Goal: Information Seeking & Learning: Learn about a topic

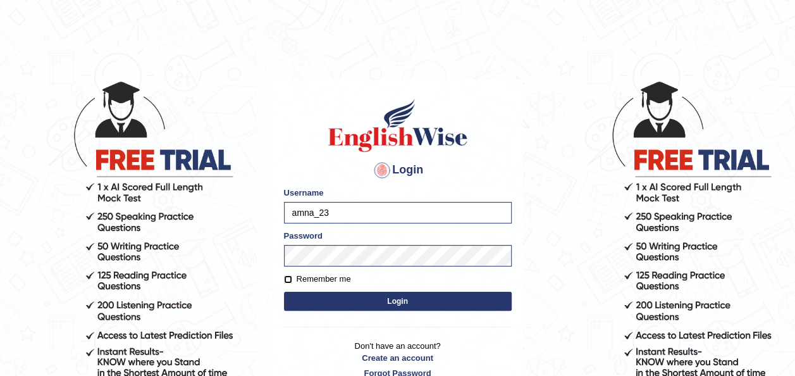
click at [291, 276] on input "Remember me" at bounding box center [288, 279] width 8 height 8
checkbox input "true"
click at [319, 293] on button "Login" at bounding box center [398, 301] width 228 height 19
click at [328, 300] on button "Login" at bounding box center [398, 301] width 228 height 19
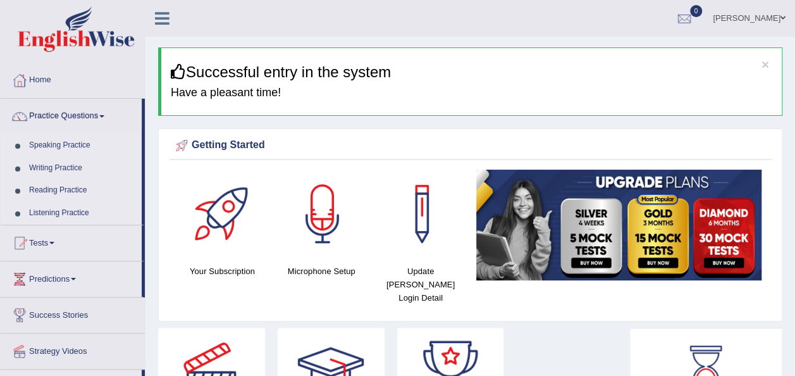
click at [74, 149] on link "Speaking Practice" at bounding box center [82, 145] width 118 height 23
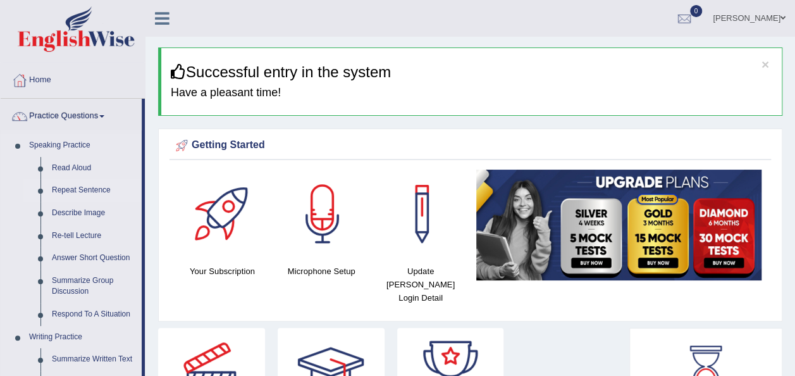
click at [75, 191] on link "Repeat Sentence" at bounding box center [94, 190] width 96 height 23
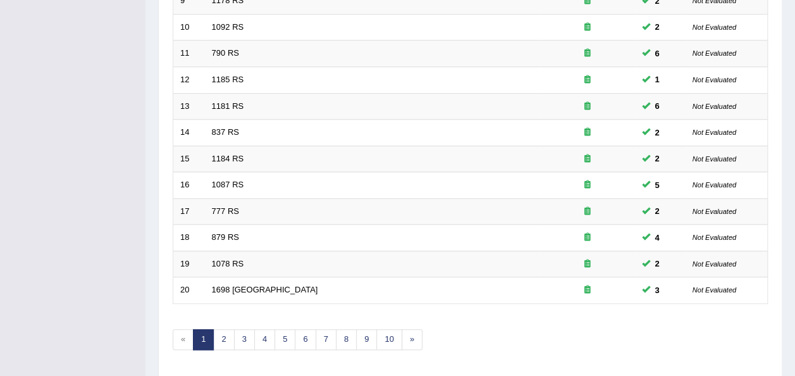
scroll to position [455, 0]
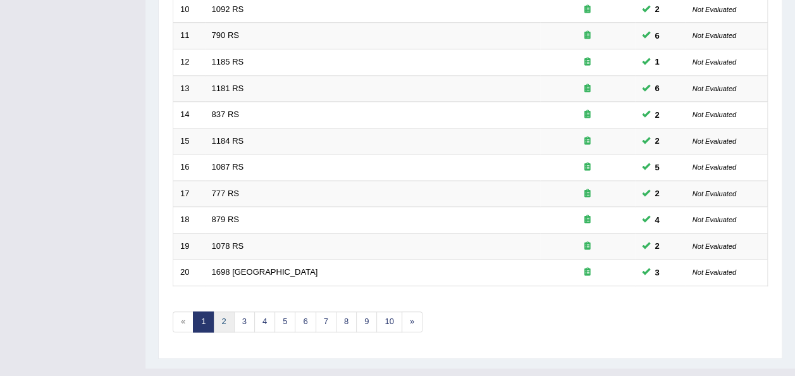
click at [223, 311] on link "2" at bounding box center [223, 321] width 21 height 21
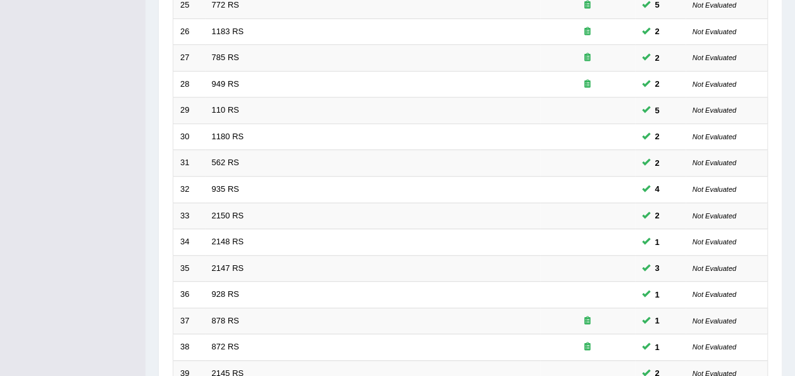
scroll to position [455, 0]
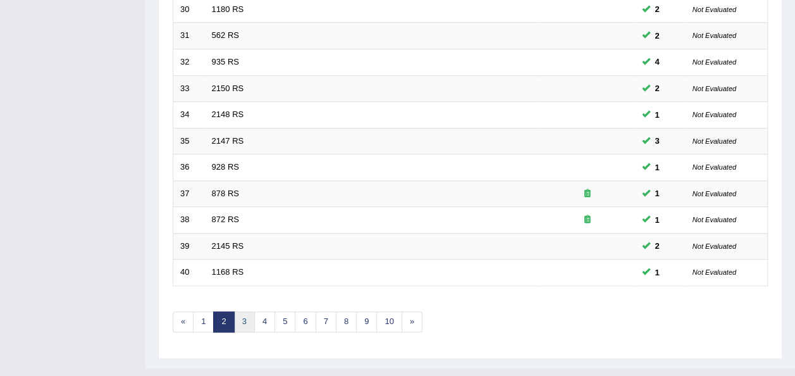
click at [243, 311] on link "3" at bounding box center [244, 321] width 21 height 21
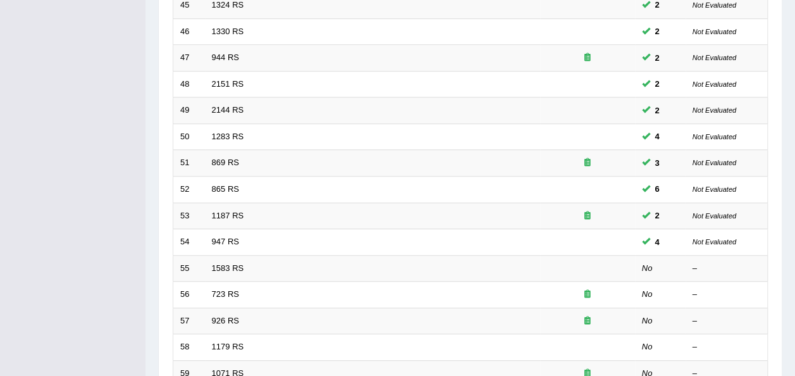
scroll to position [455, 0]
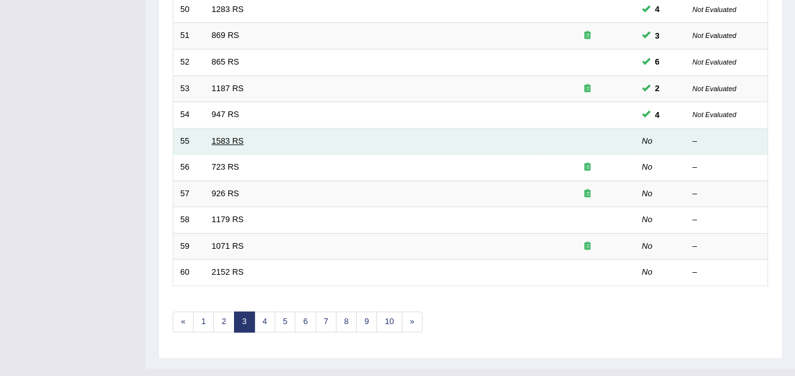
click at [219, 136] on link "1583 RS" at bounding box center [228, 140] width 32 height 9
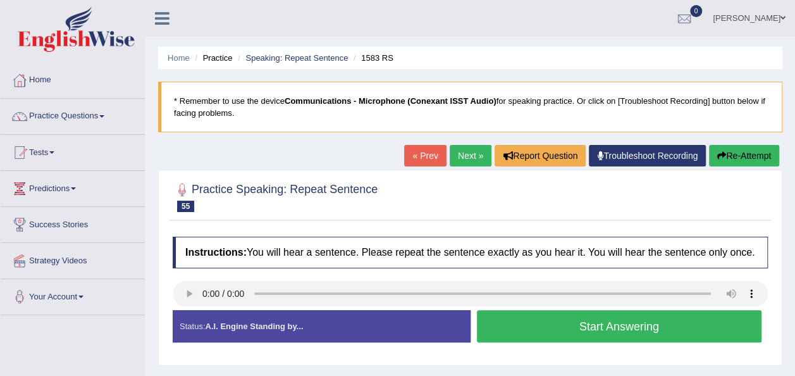
click at [550, 317] on button "Start Answering" at bounding box center [619, 326] width 285 height 32
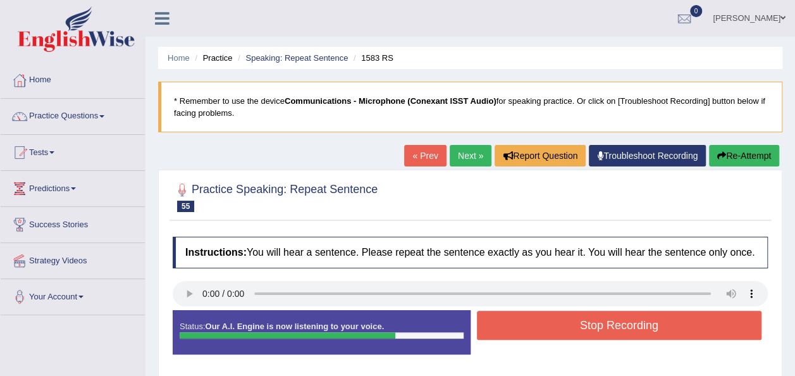
click at [721, 158] on icon "button" at bounding box center [721, 155] width 9 height 9
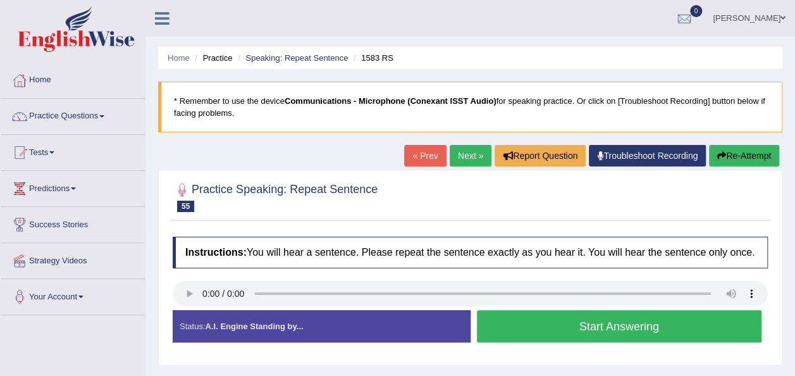
click at [539, 338] on button "Start Answering" at bounding box center [619, 326] width 285 height 32
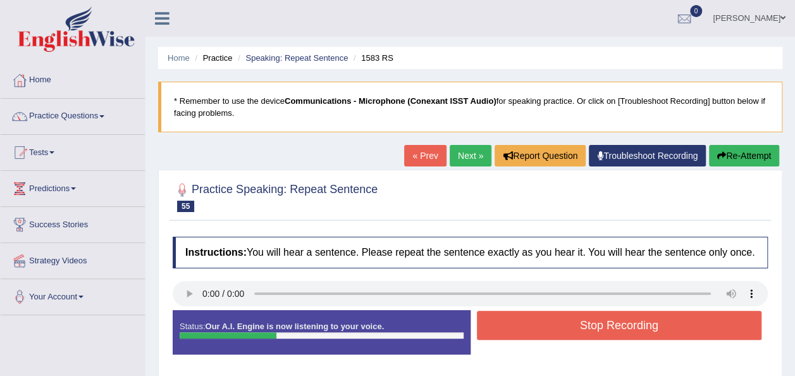
click at [539, 338] on button "Stop Recording" at bounding box center [619, 325] width 285 height 29
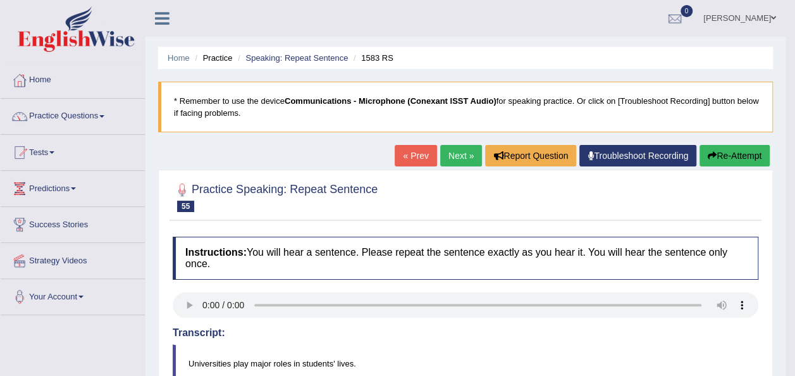
click at [719, 149] on button "Re-Attempt" at bounding box center [735, 156] width 70 height 22
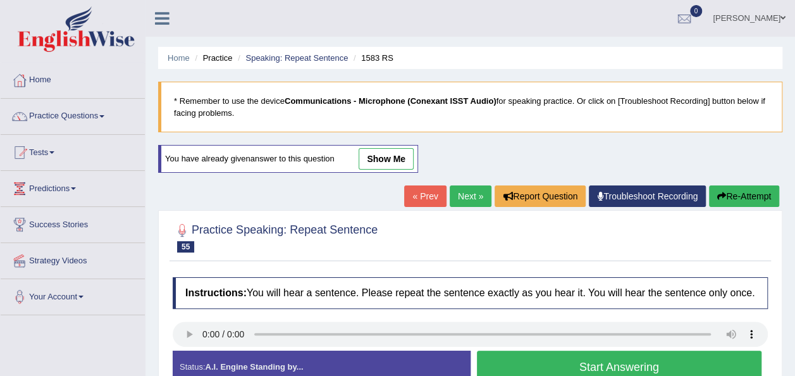
click at [585, 359] on button "Start Answering" at bounding box center [619, 366] width 285 height 32
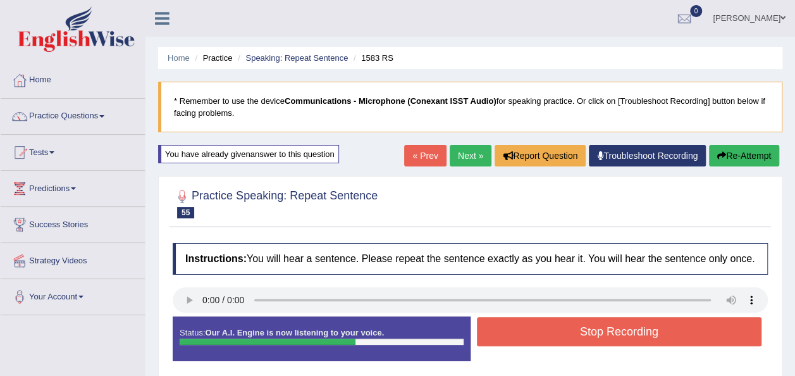
click at [564, 340] on button "Stop Recording" at bounding box center [619, 331] width 285 height 29
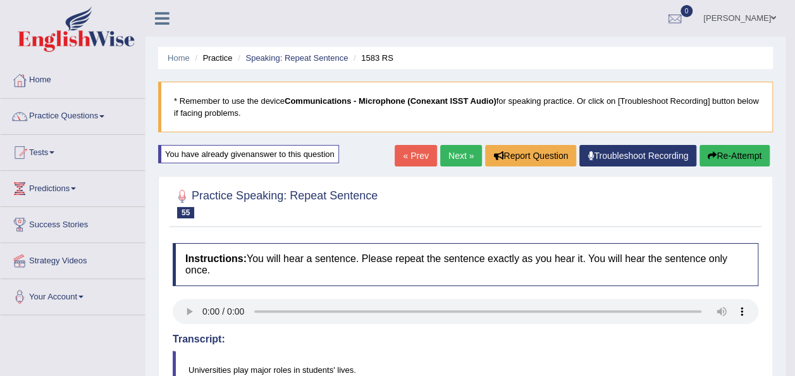
click at [718, 148] on button "Re-Attempt" at bounding box center [735, 156] width 70 height 22
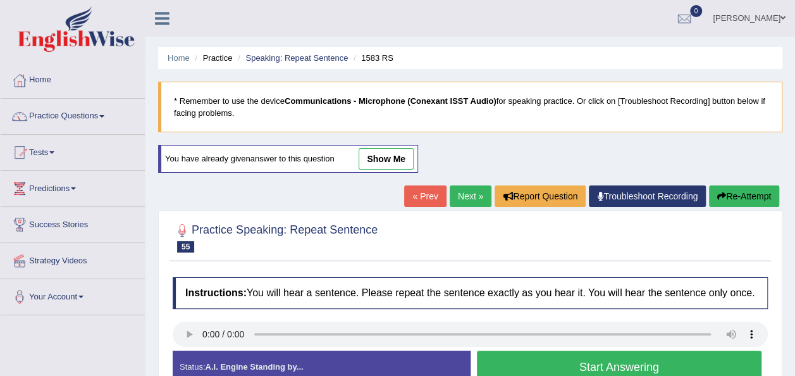
click at [587, 366] on button "Start Answering" at bounding box center [619, 366] width 285 height 32
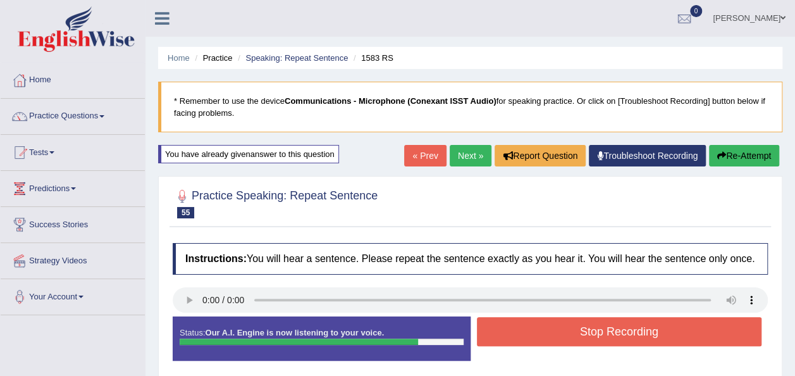
click at [573, 327] on button "Stop Recording" at bounding box center [619, 331] width 285 height 29
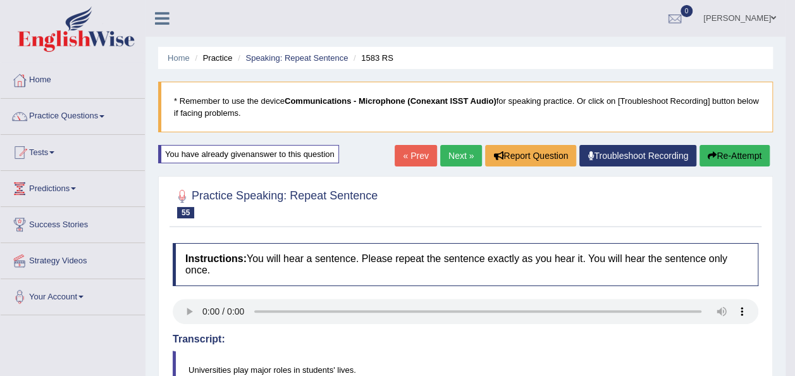
scroll to position [328, 0]
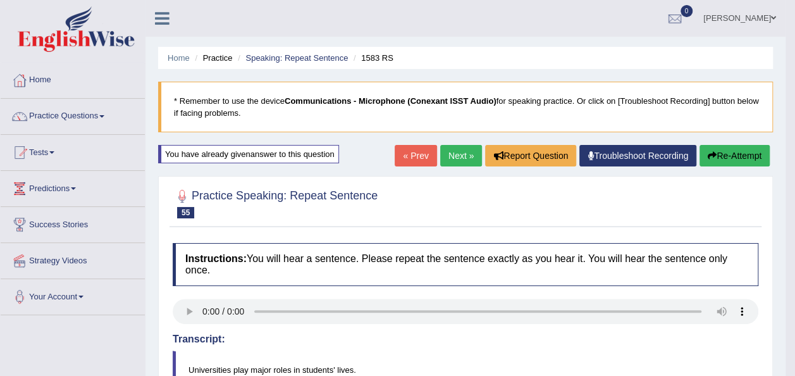
click at [452, 159] on link "Next »" at bounding box center [461, 156] width 42 height 22
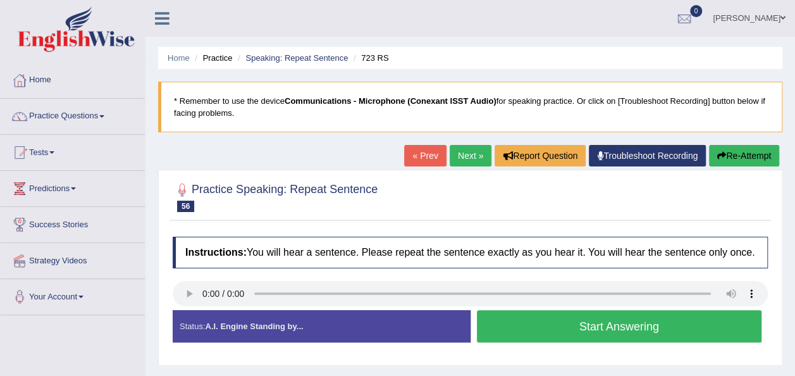
click at [535, 330] on button "Start Answering" at bounding box center [619, 326] width 285 height 32
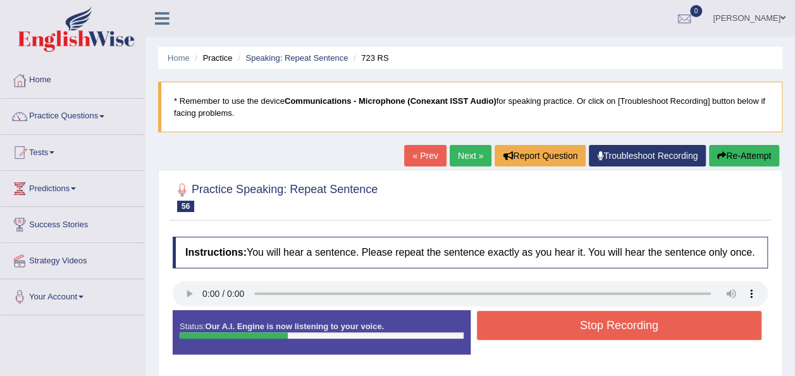
click at [535, 330] on button "Stop Recording" at bounding box center [619, 325] width 285 height 29
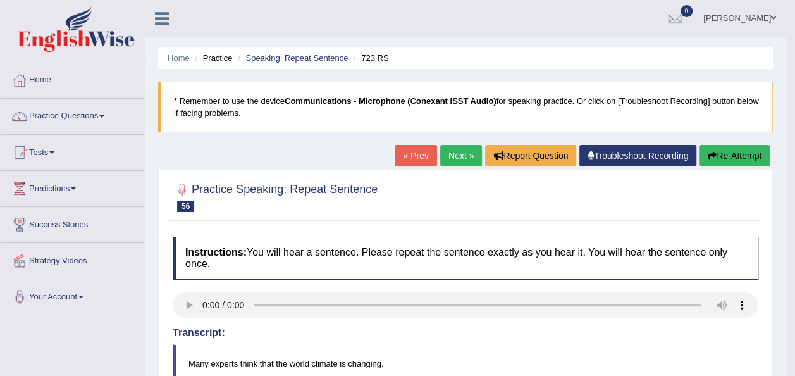
click at [717, 161] on button "Re-Attempt" at bounding box center [735, 156] width 70 height 22
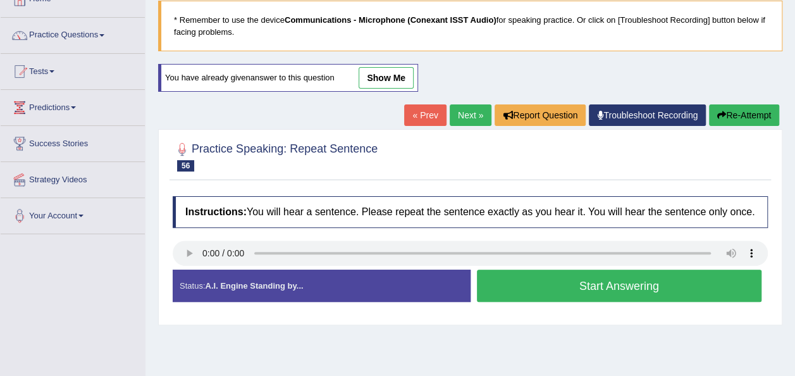
scroll to position [179, 0]
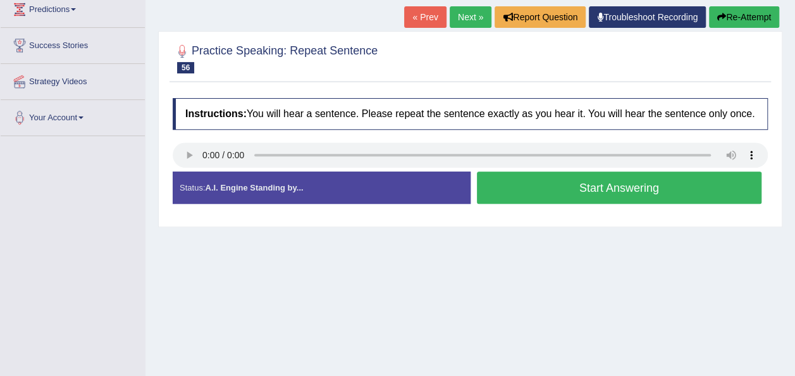
click at [610, 185] on button "Start Answering" at bounding box center [619, 187] width 285 height 32
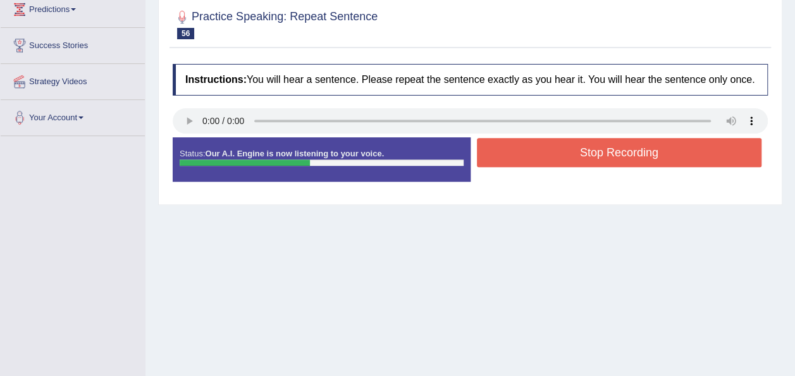
click at [605, 157] on button "Stop Recording" at bounding box center [619, 152] width 285 height 29
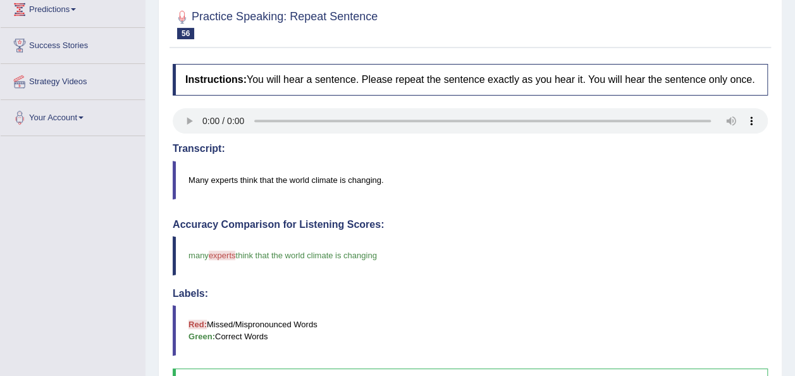
drag, startPoint x: 799, startPoint y: 231, endPoint x: 804, endPoint y: 280, distance: 48.4
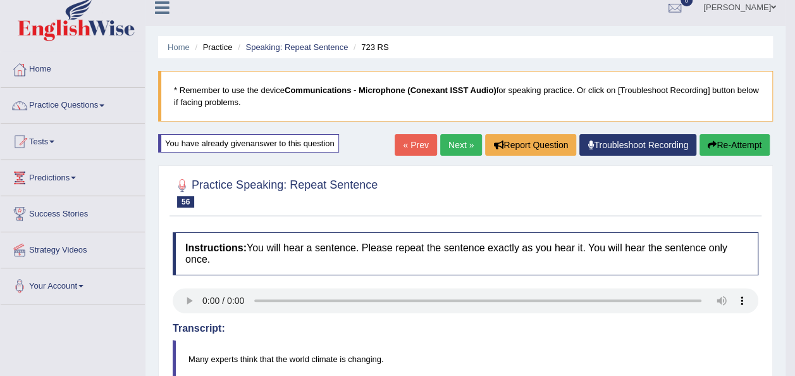
scroll to position [0, 0]
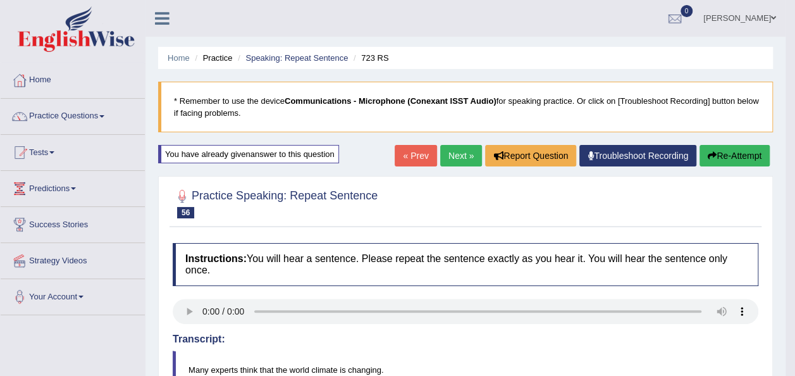
click at [716, 158] on button "Re-Attempt" at bounding box center [735, 156] width 70 height 22
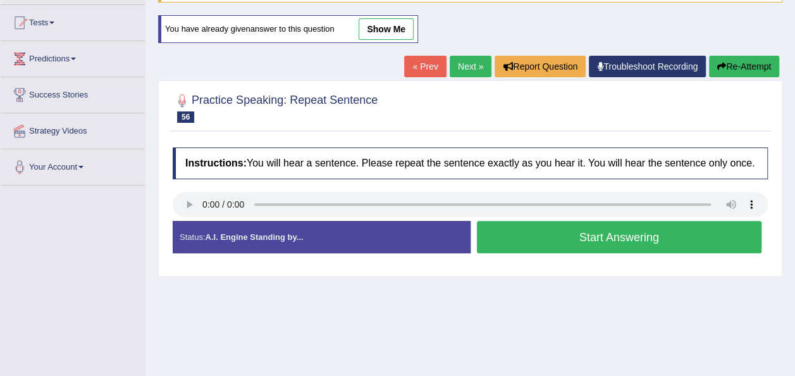
scroll to position [134, 0]
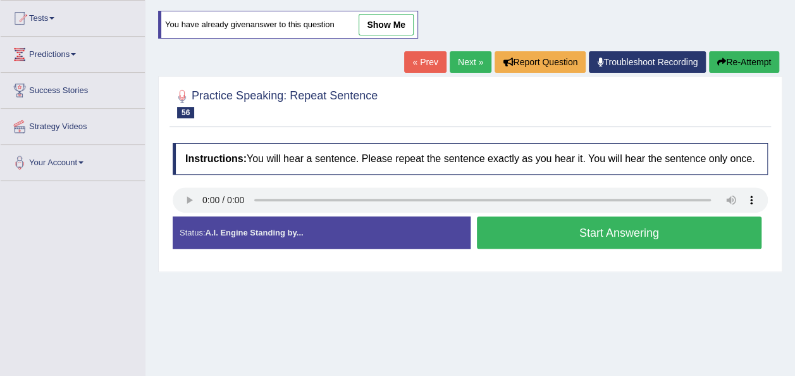
click at [687, 234] on button "Start Answering" at bounding box center [619, 232] width 285 height 32
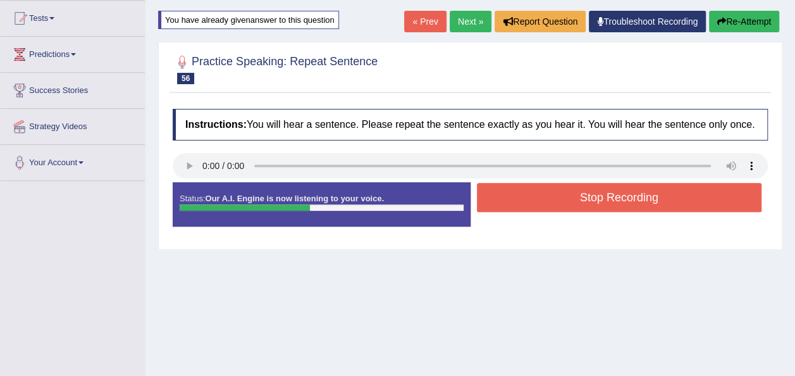
click at [656, 196] on button "Stop Recording" at bounding box center [619, 197] width 285 height 29
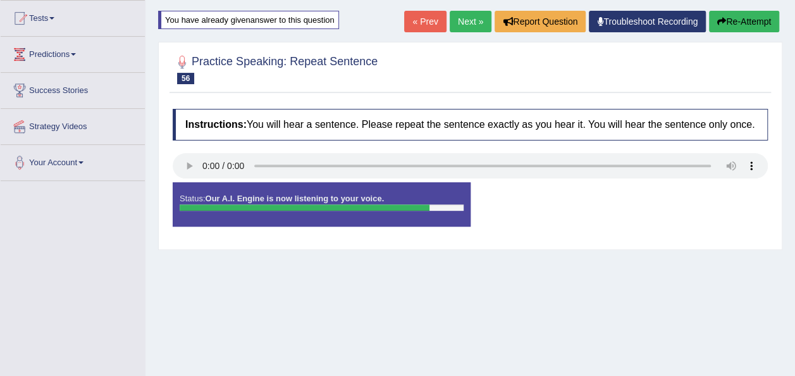
scroll to position [288, 0]
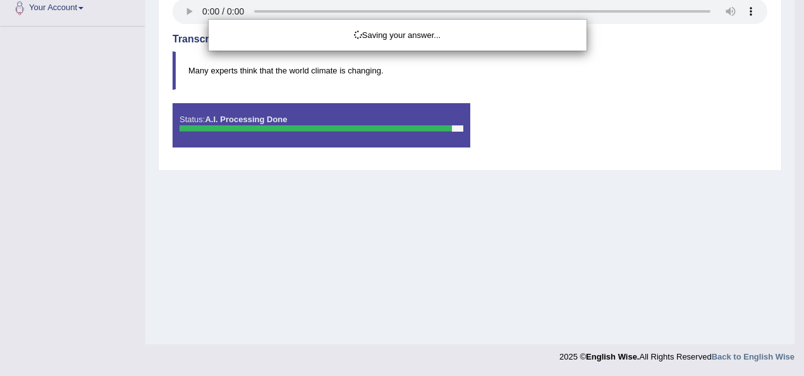
drag, startPoint x: 796, startPoint y: 179, endPoint x: 804, endPoint y: 306, distance: 127.4
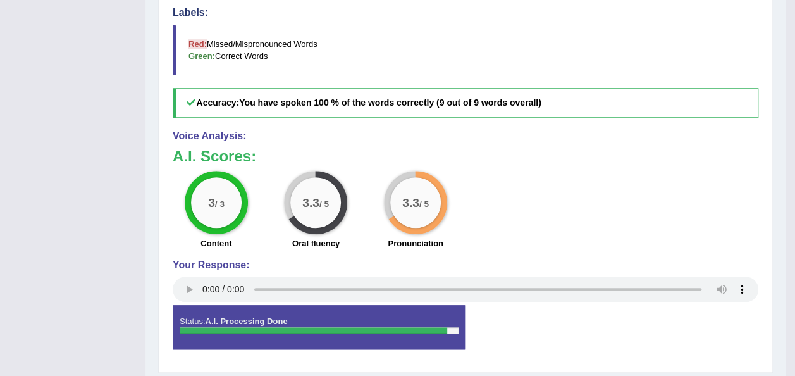
scroll to position [142, 0]
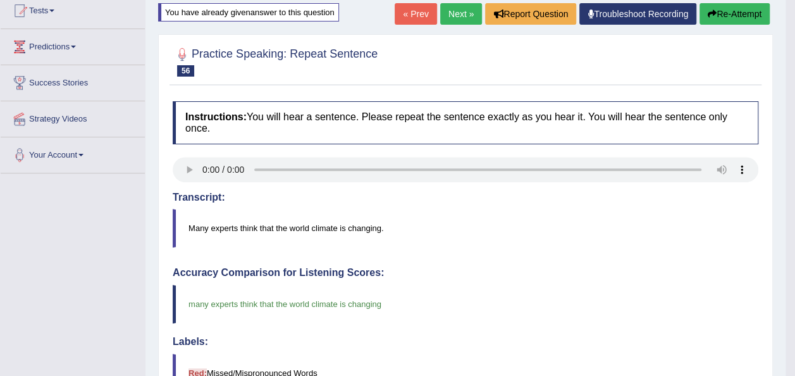
click at [451, 20] on link "Next »" at bounding box center [461, 14] width 42 height 22
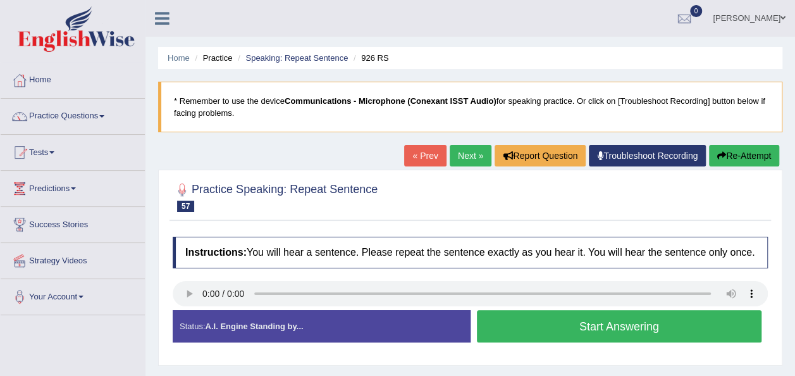
click at [535, 330] on button "Start Answering" at bounding box center [619, 326] width 285 height 32
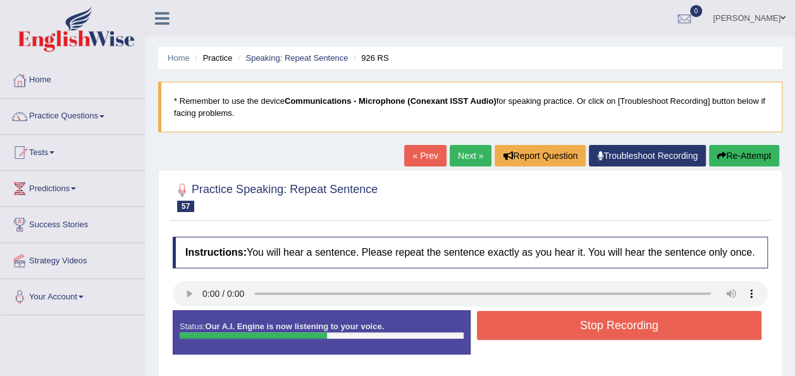
click at [535, 330] on button "Stop Recording" at bounding box center [619, 325] width 285 height 29
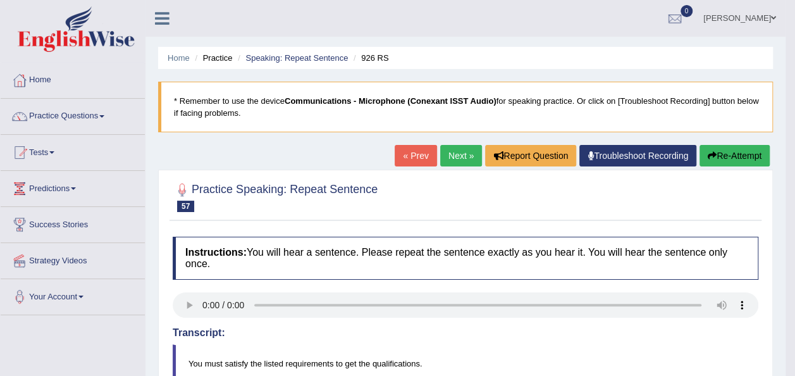
click at [711, 156] on icon "button" at bounding box center [712, 155] width 9 height 9
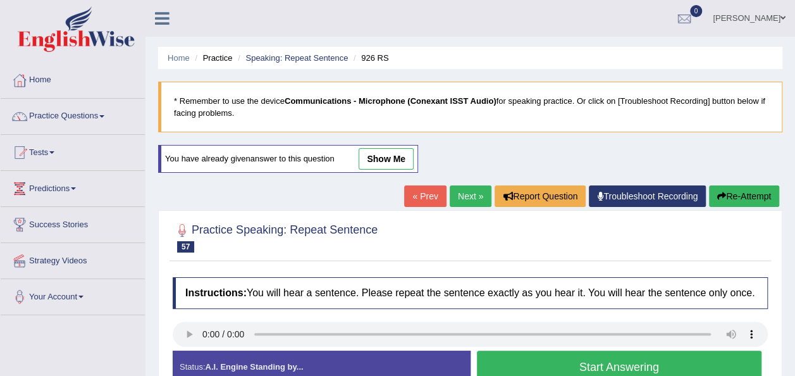
click at [526, 364] on button "Start Answering" at bounding box center [619, 366] width 285 height 32
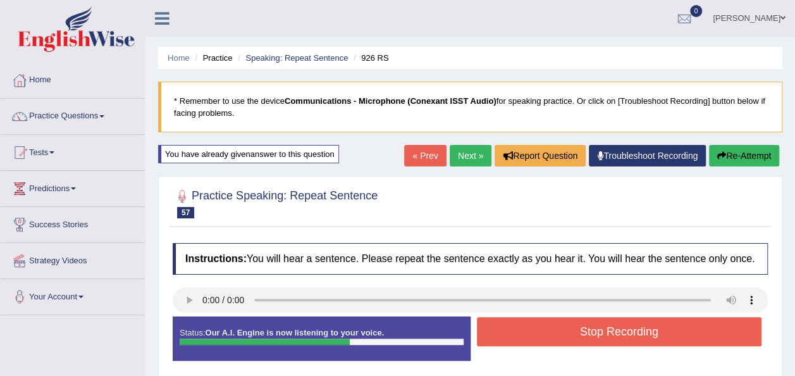
click at [544, 333] on button "Stop Recording" at bounding box center [619, 331] width 285 height 29
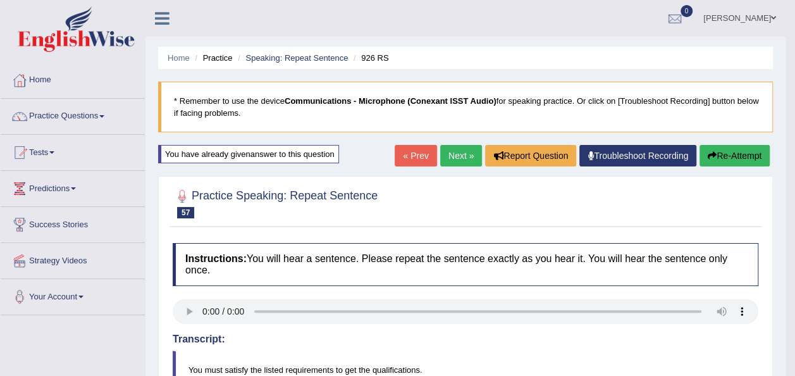
click at [454, 153] on link "Next »" at bounding box center [461, 156] width 42 height 22
click at [455, 161] on link "Next »" at bounding box center [461, 156] width 42 height 22
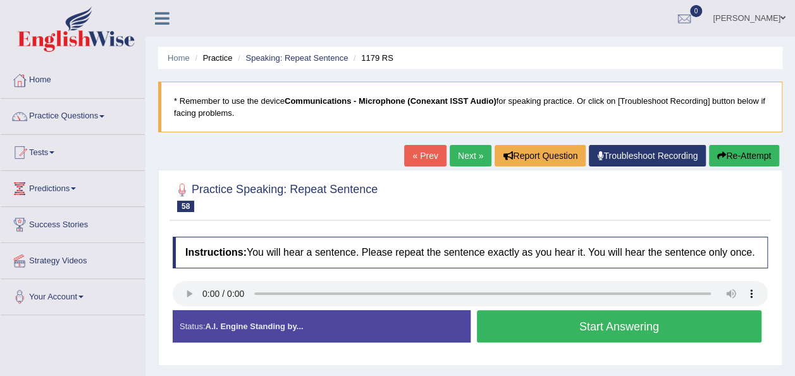
click at [525, 328] on button "Start Answering" at bounding box center [619, 326] width 285 height 32
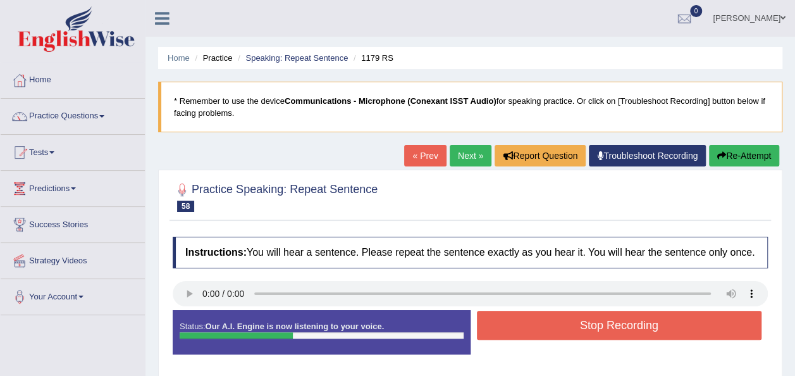
click at [525, 328] on button "Stop Recording" at bounding box center [619, 325] width 285 height 29
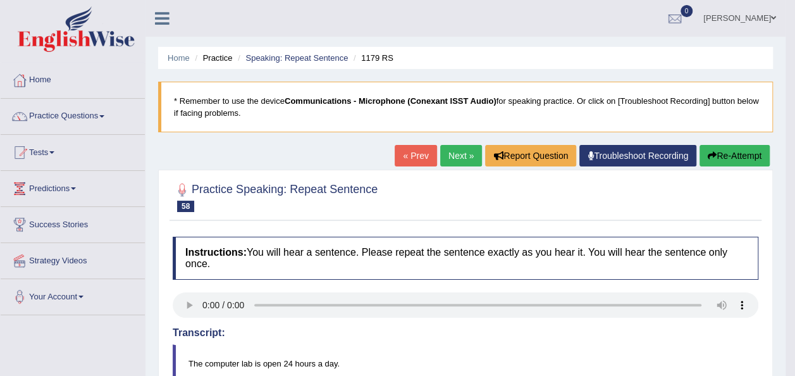
click at [459, 147] on link "Next »" at bounding box center [461, 156] width 42 height 22
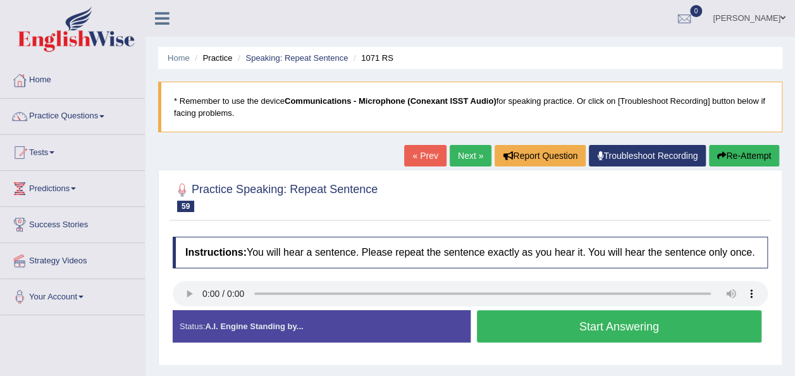
click at [559, 331] on button "Start Answering" at bounding box center [619, 326] width 285 height 32
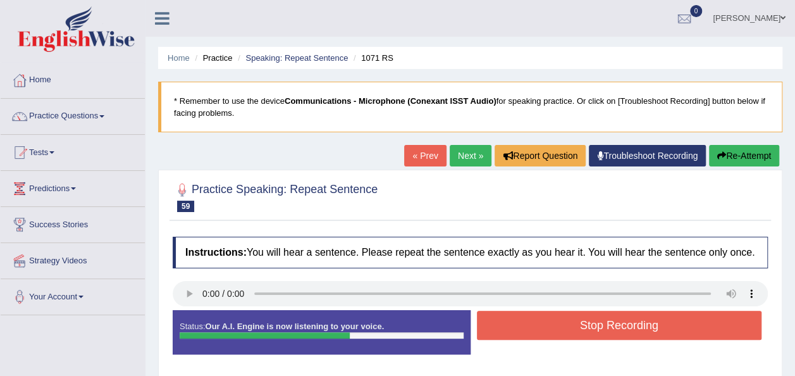
click at [559, 331] on button "Stop Recording" at bounding box center [619, 325] width 285 height 29
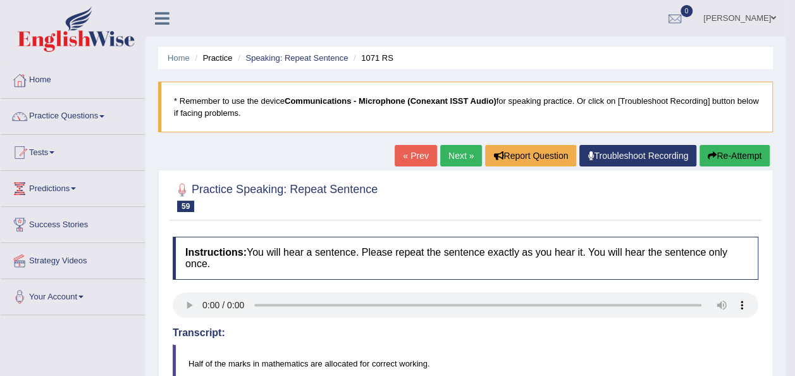
click at [727, 157] on button "Re-Attempt" at bounding box center [735, 156] width 70 height 22
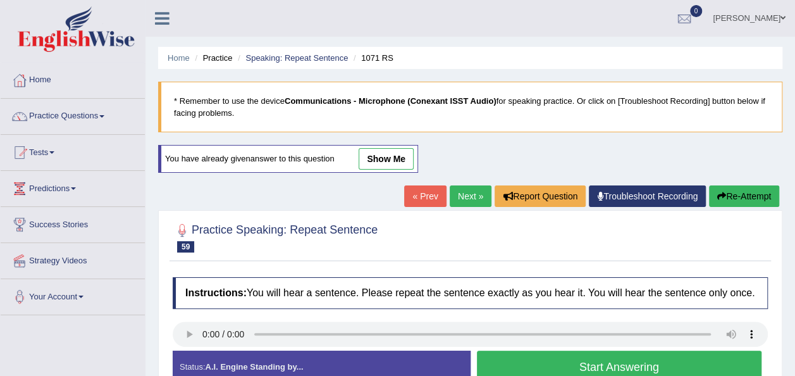
click at [557, 362] on button "Start Answering" at bounding box center [619, 366] width 285 height 32
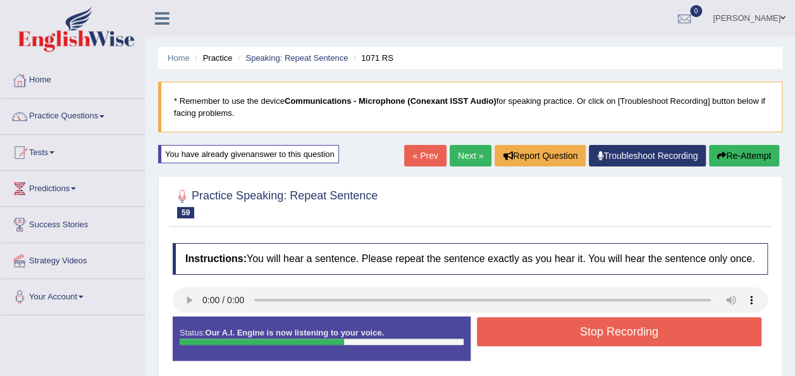
click at [720, 161] on button "Re-Attempt" at bounding box center [744, 156] width 70 height 22
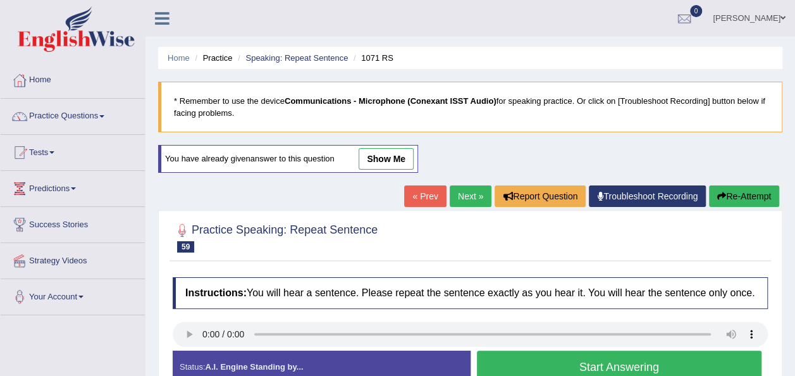
click at [500, 361] on button "Start Answering" at bounding box center [619, 366] width 285 height 32
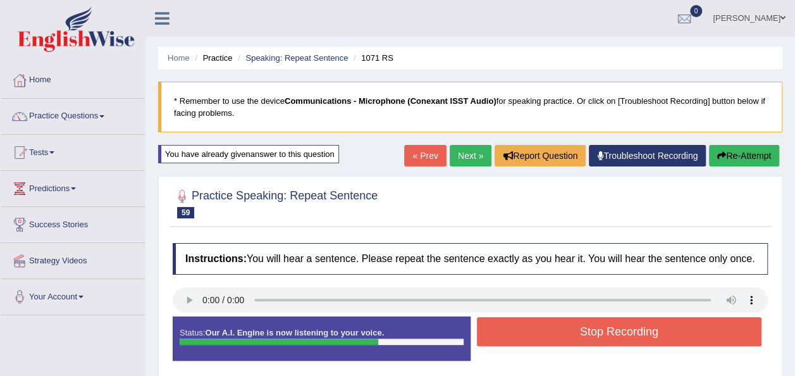
click at [506, 325] on button "Stop Recording" at bounding box center [619, 331] width 285 height 29
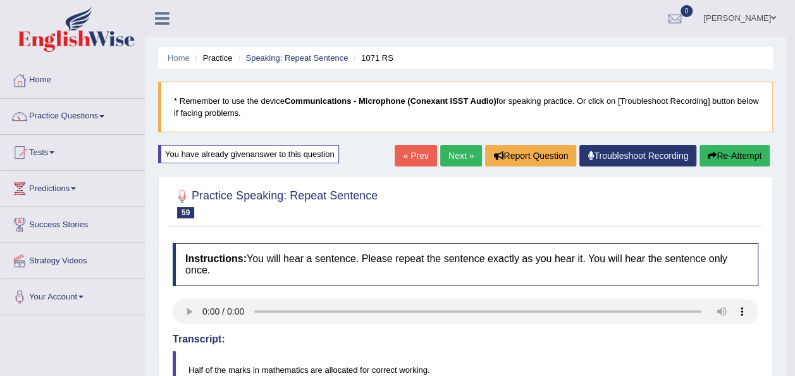
click at [462, 155] on link "Next »" at bounding box center [461, 156] width 42 height 22
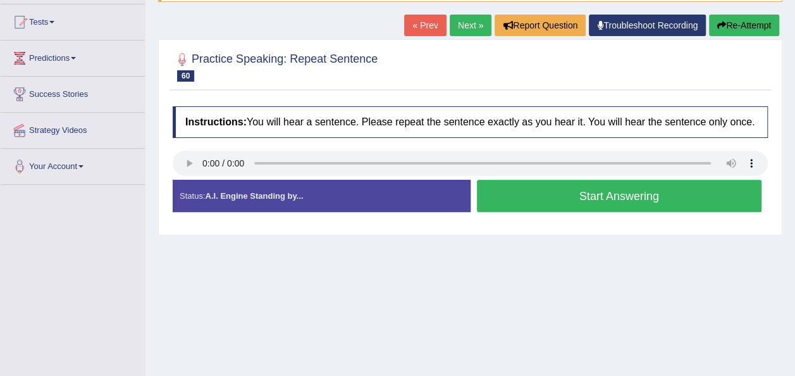
scroll to position [134, 0]
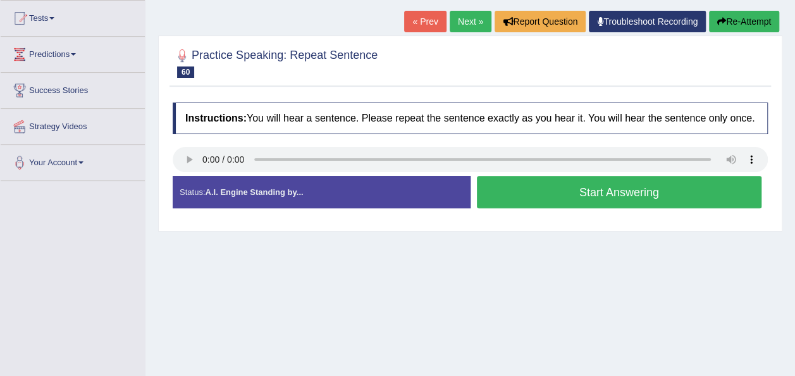
click at [545, 190] on button "Start Answering" at bounding box center [619, 192] width 285 height 32
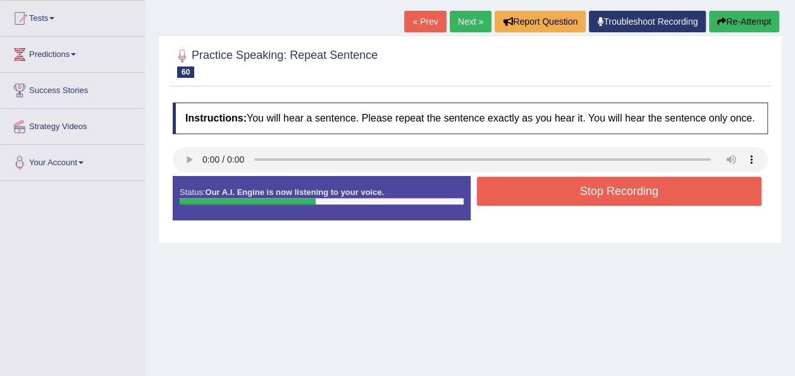
click at [545, 190] on button "Stop Recording" at bounding box center [619, 190] width 285 height 29
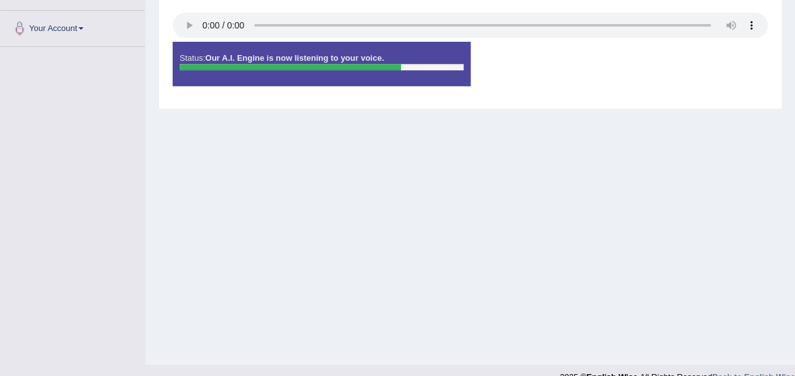
scroll to position [288, 0]
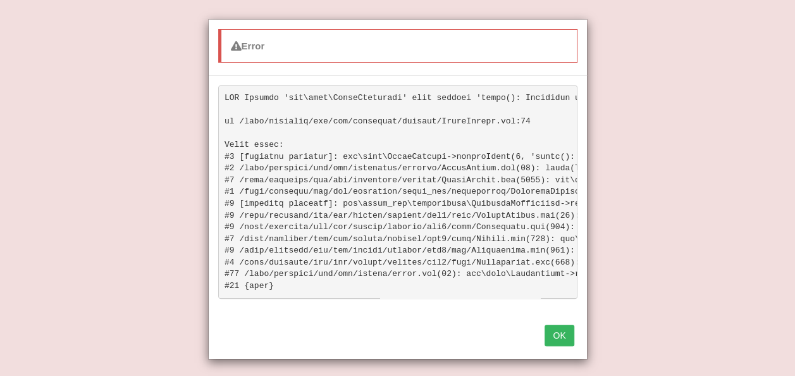
click at [559, 340] on button "OK" at bounding box center [559, 335] width 29 height 22
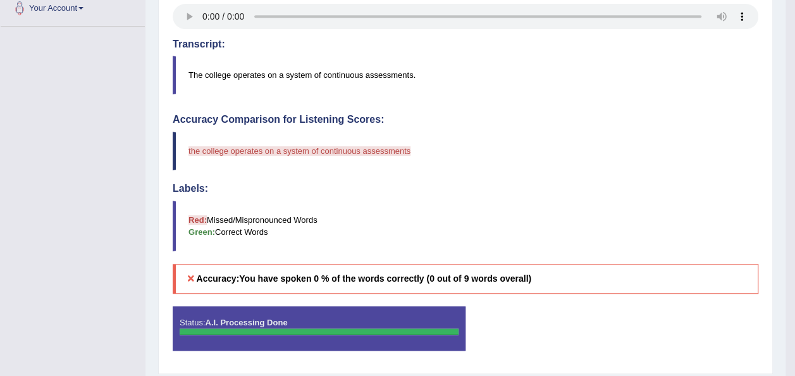
scroll to position [0, 0]
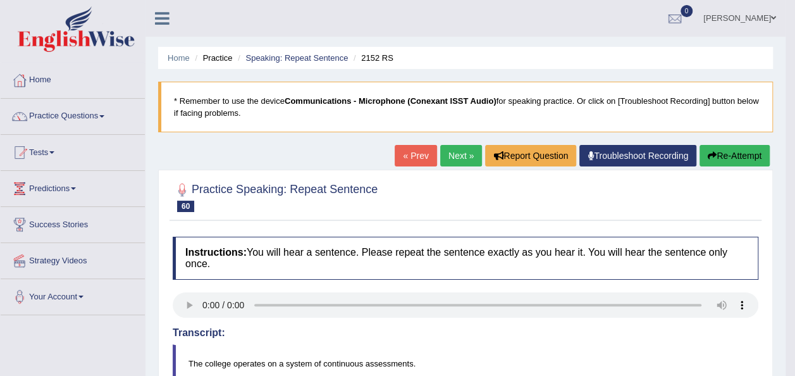
click at [722, 151] on button "Re-Attempt" at bounding box center [735, 156] width 70 height 22
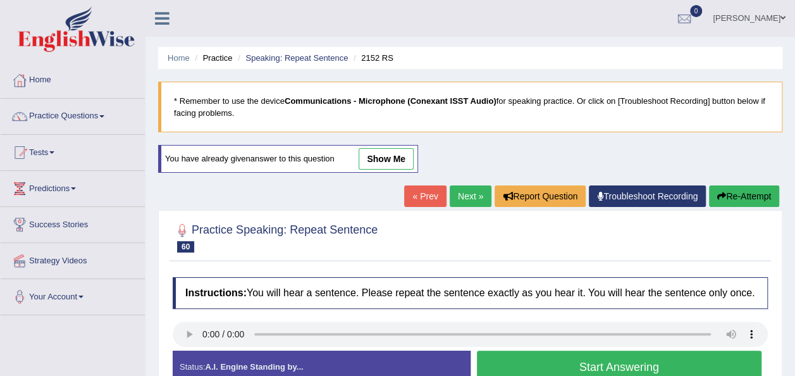
click at [512, 363] on button "Start Answering" at bounding box center [619, 366] width 285 height 32
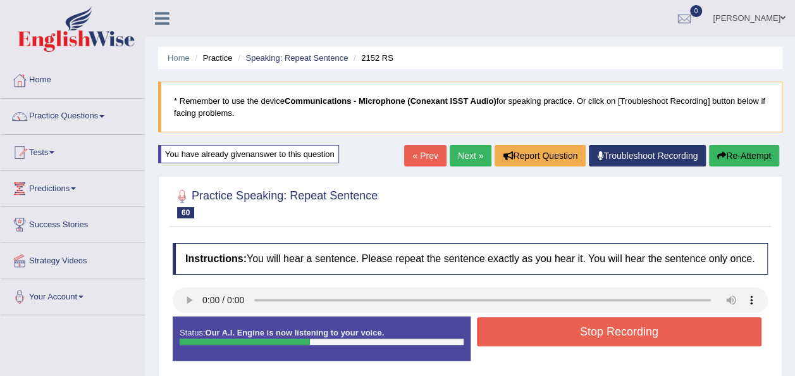
click at [507, 334] on button "Stop Recording" at bounding box center [619, 331] width 285 height 29
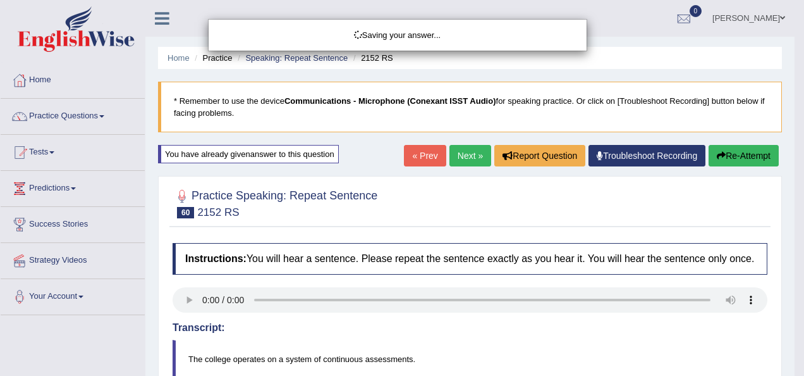
click at [735, 162] on div "Saving your answer..." at bounding box center [402, 188] width 804 height 376
click at [736, 148] on div "Saving your answer..." at bounding box center [402, 188] width 804 height 376
click at [737, 161] on div "Saving your answer..." at bounding box center [402, 188] width 804 height 376
click at [734, 142] on div "Saving your answer..." at bounding box center [402, 188] width 804 height 376
click at [733, 162] on div "Saving your answer..." at bounding box center [402, 188] width 804 height 376
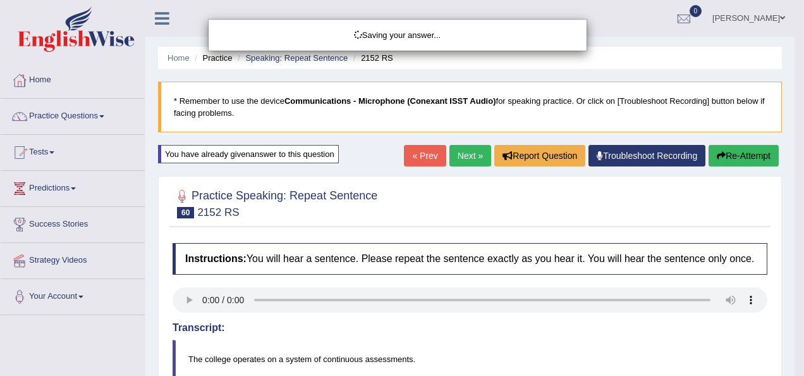
click at [732, 149] on div "Saving your answer..." at bounding box center [402, 188] width 804 height 376
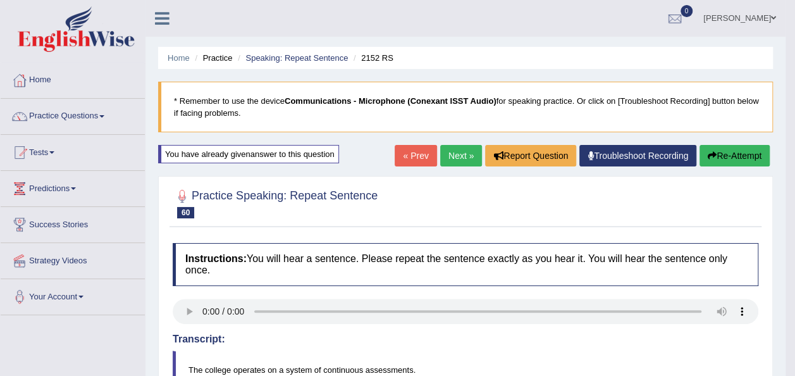
click at [732, 149] on button "Re-Attempt" at bounding box center [735, 156] width 70 height 22
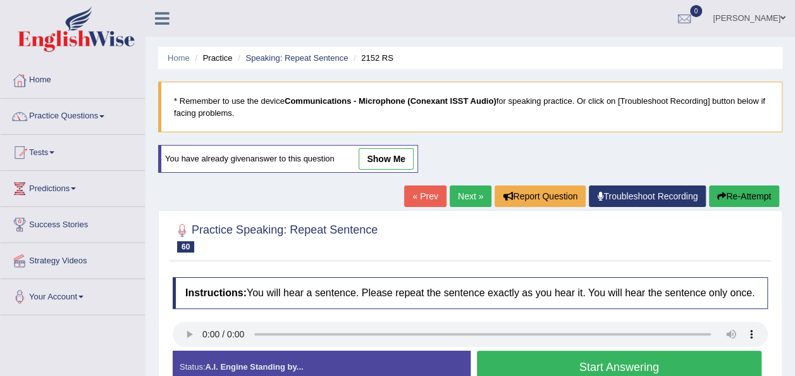
click at [562, 363] on button "Start Answering" at bounding box center [619, 366] width 285 height 32
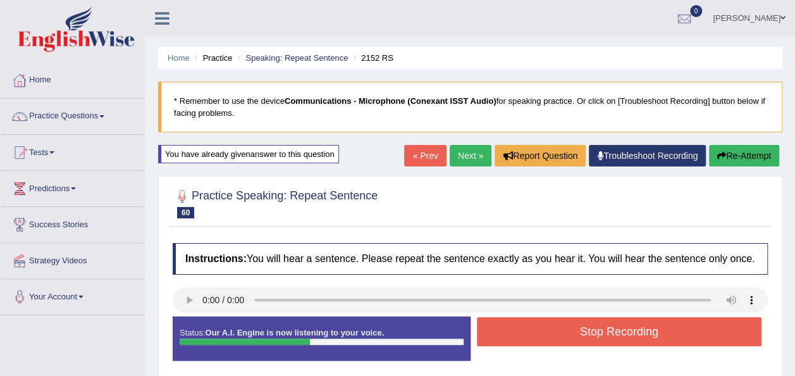
click at [539, 330] on button "Stop Recording" at bounding box center [619, 331] width 285 height 29
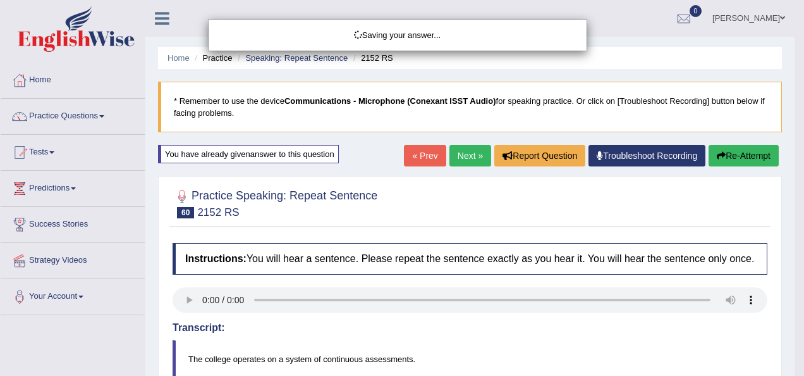
click at [791, 335] on div "Saving your answer..." at bounding box center [402, 188] width 804 height 376
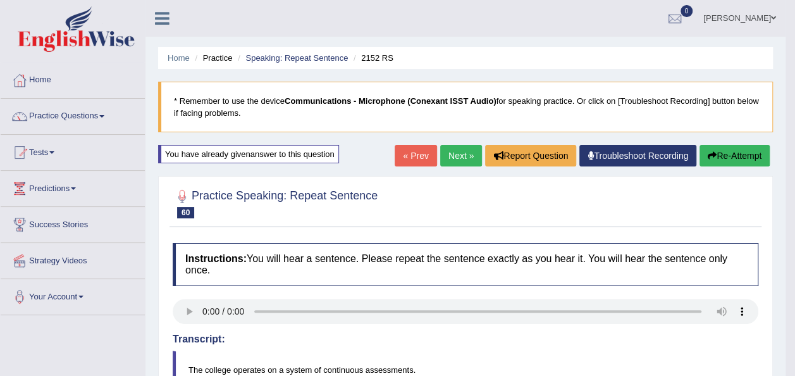
click at [716, 147] on button "Re-Attempt" at bounding box center [735, 156] width 70 height 22
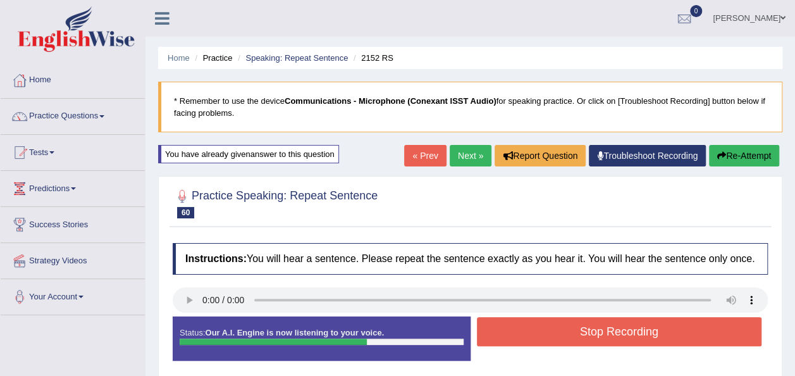
click at [623, 329] on button "Stop Recording" at bounding box center [619, 331] width 285 height 29
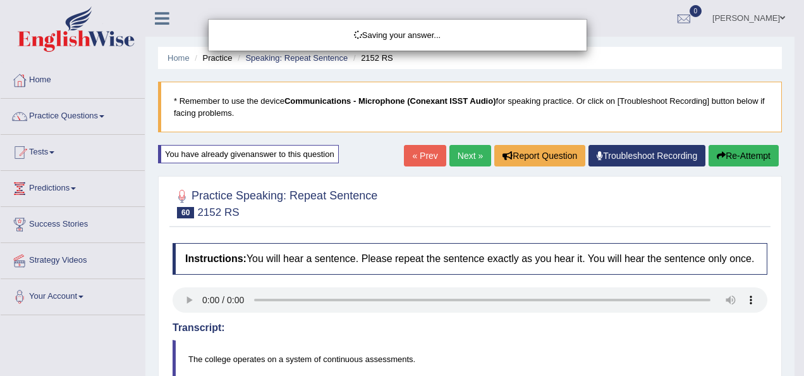
click at [794, 299] on div "Saving your answer..." at bounding box center [402, 188] width 804 height 376
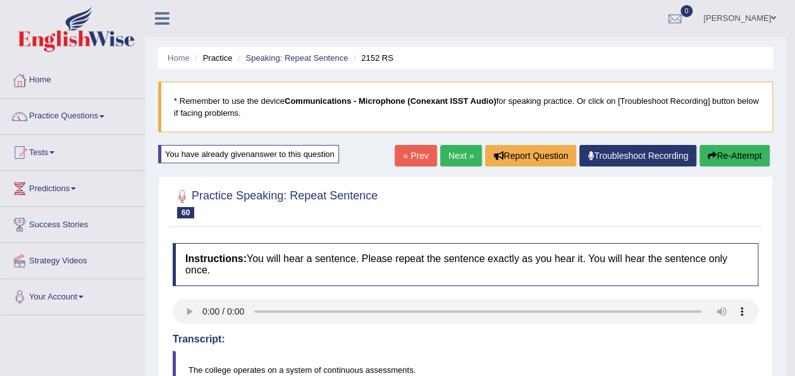
click at [740, 153] on button "Re-Attempt" at bounding box center [735, 156] width 70 height 22
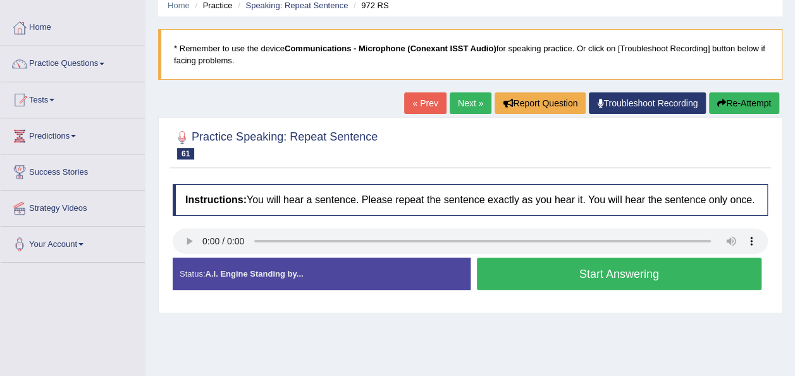
scroll to position [3, 0]
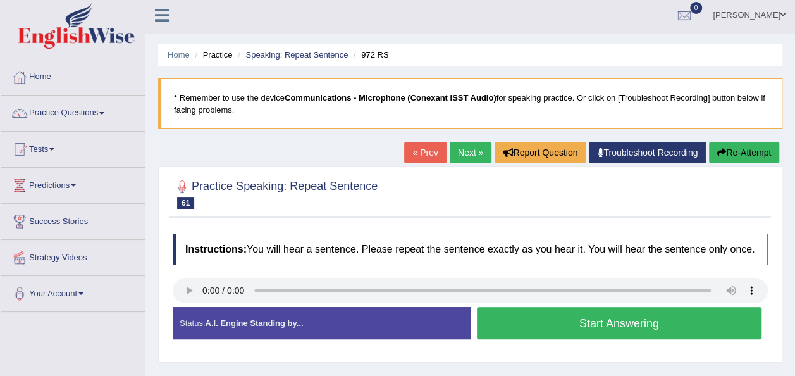
click at [555, 339] on div "Start Answering" at bounding box center [620, 324] width 298 height 35
click at [546, 326] on button "Start Answering" at bounding box center [619, 323] width 285 height 32
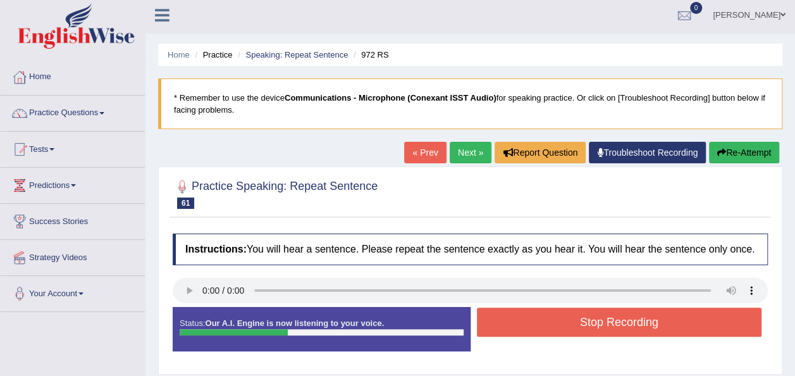
click at [546, 326] on button "Stop Recording" at bounding box center [619, 321] width 285 height 29
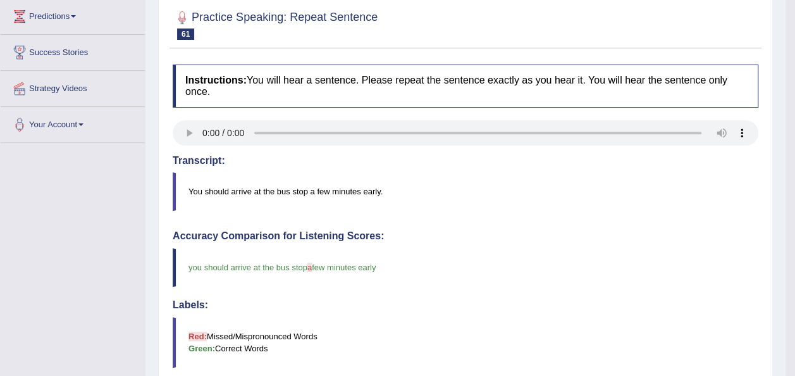
scroll to position [68, 0]
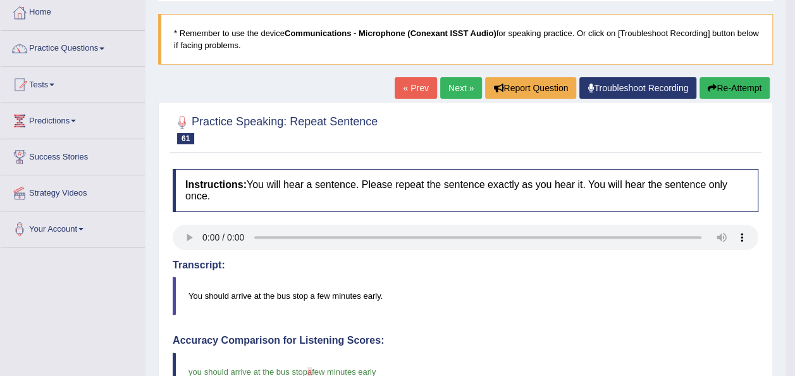
click at [464, 86] on link "Next »" at bounding box center [461, 88] width 42 height 22
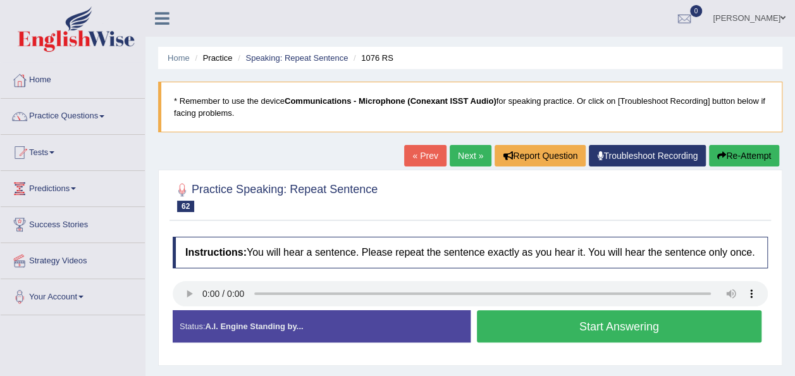
click at [485, 326] on button "Start Answering" at bounding box center [619, 326] width 285 height 32
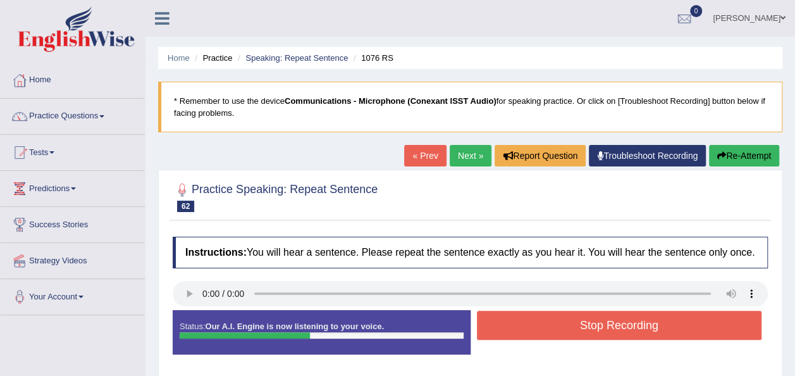
click at [485, 326] on button "Stop Recording" at bounding box center [619, 325] width 285 height 29
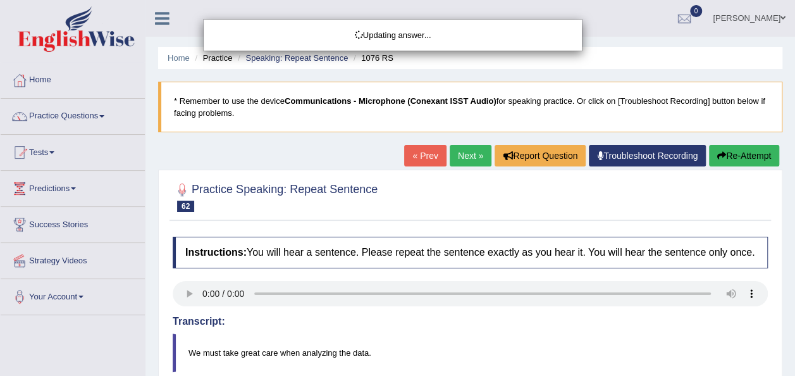
click at [794, 234] on html "Toggle navigation Home Practice Questions Speaking Practice Read Aloud Repeat S…" at bounding box center [397, 188] width 795 height 376
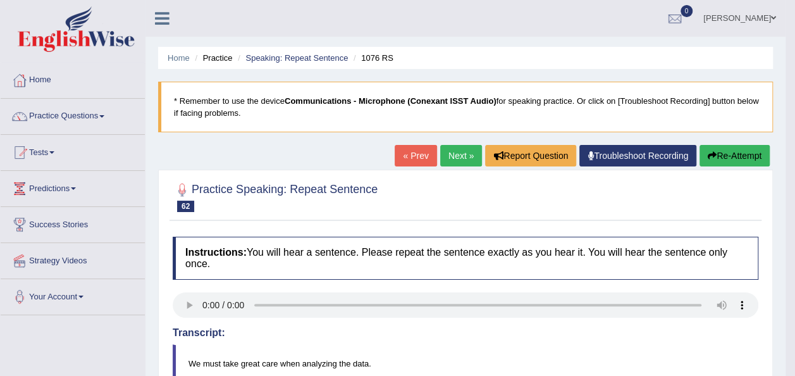
click at [460, 151] on link "Next »" at bounding box center [461, 156] width 42 height 22
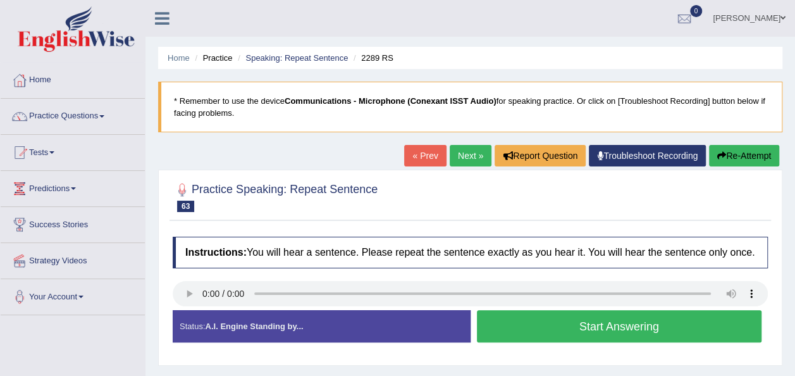
click at [501, 324] on button "Start Answering" at bounding box center [619, 326] width 285 height 32
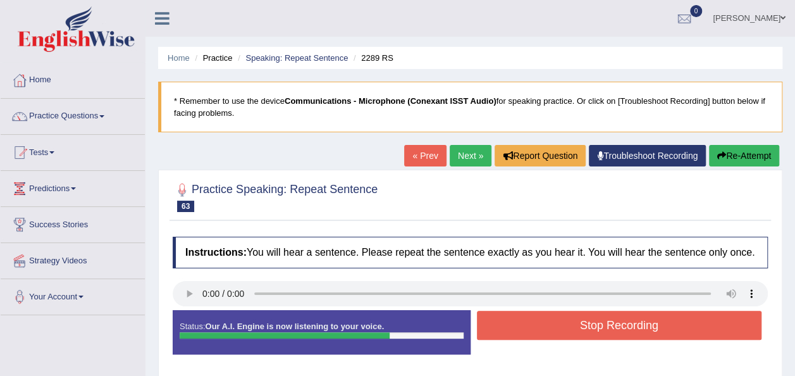
click at [501, 324] on button "Stop Recording" at bounding box center [619, 325] width 285 height 29
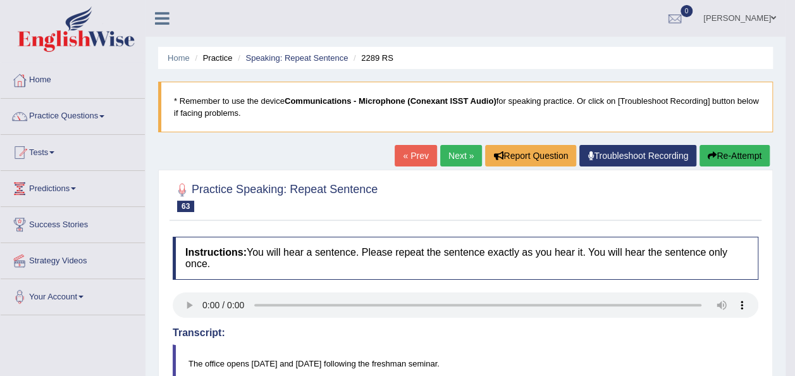
scroll to position [328, 0]
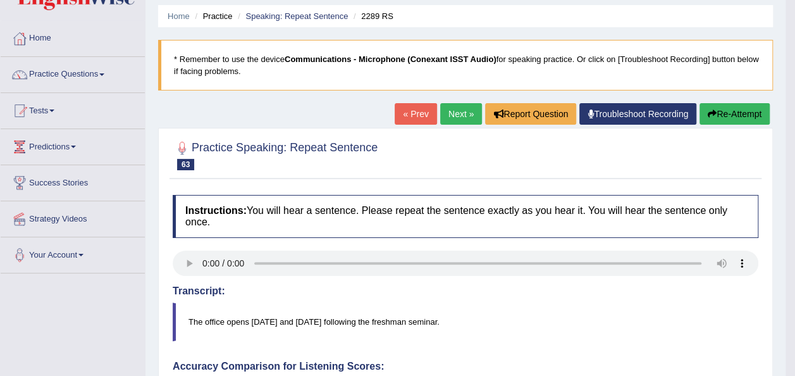
scroll to position [27, 0]
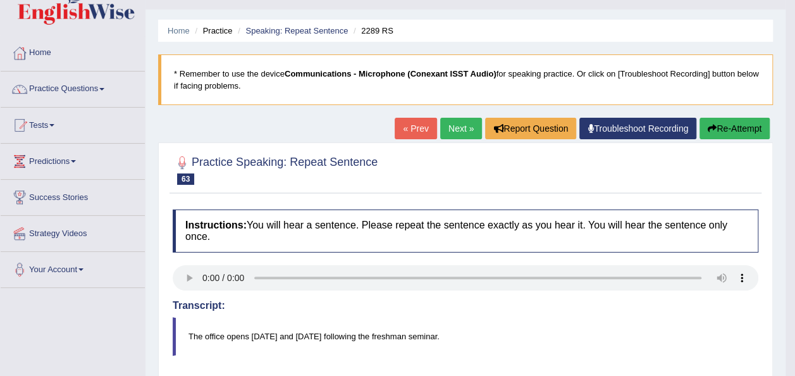
click at [716, 130] on button "Re-Attempt" at bounding box center [735, 129] width 70 height 22
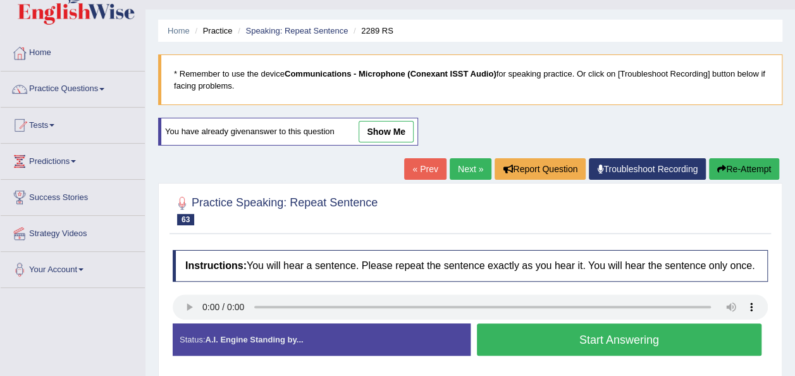
click at [523, 330] on button "Start Answering" at bounding box center [619, 339] width 285 height 32
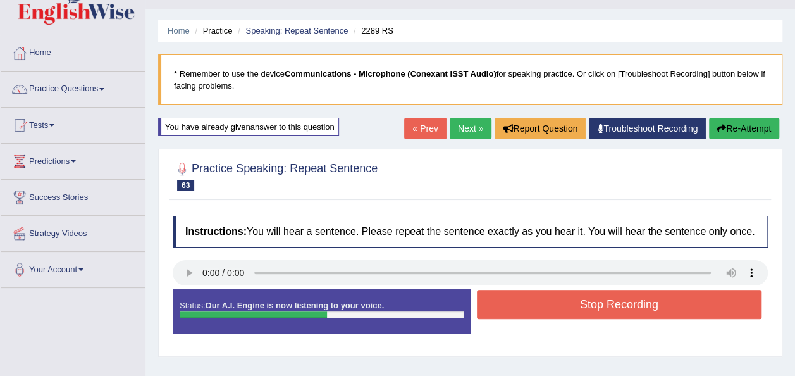
click at [519, 298] on button "Stop Recording" at bounding box center [619, 304] width 285 height 29
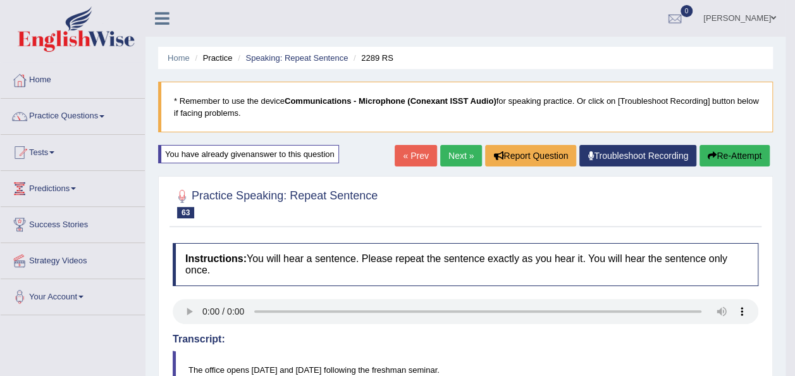
click at [725, 154] on button "Re-Attempt" at bounding box center [735, 156] width 70 height 22
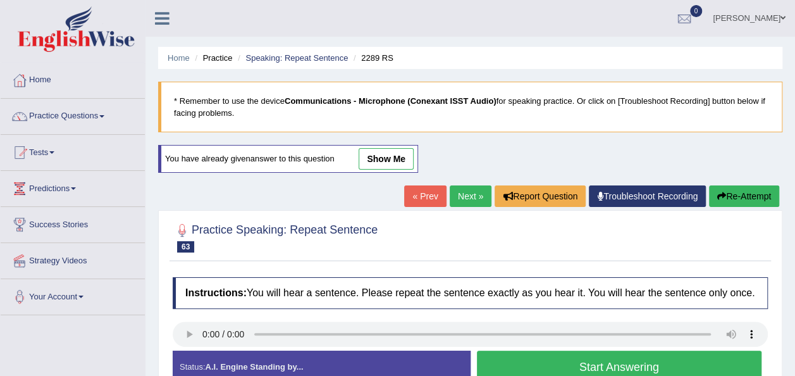
click at [493, 367] on button "Start Answering" at bounding box center [619, 366] width 285 height 32
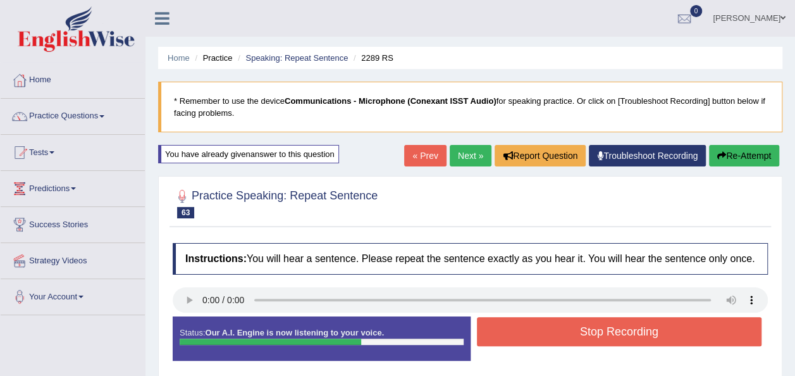
click at [558, 323] on button "Stop Recording" at bounding box center [619, 331] width 285 height 29
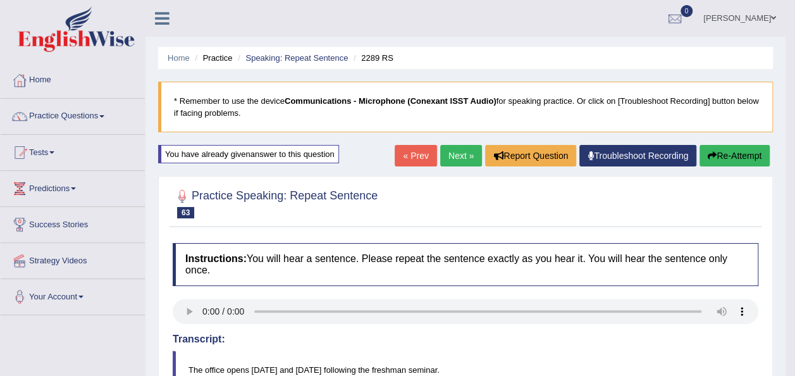
click at [452, 148] on link "Next »" at bounding box center [461, 156] width 42 height 22
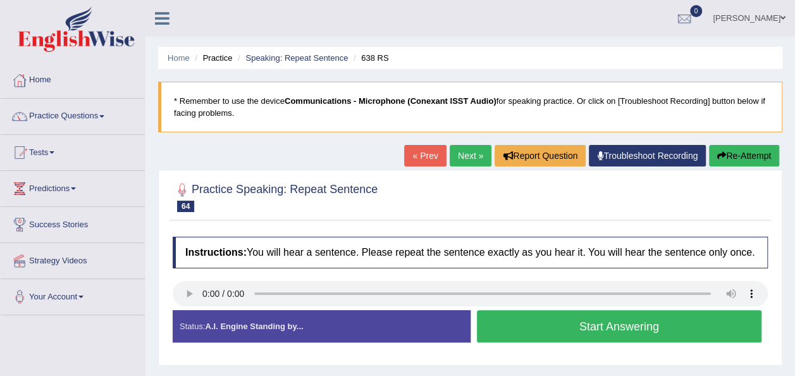
click at [479, 314] on button "Start Answering" at bounding box center [619, 326] width 285 height 32
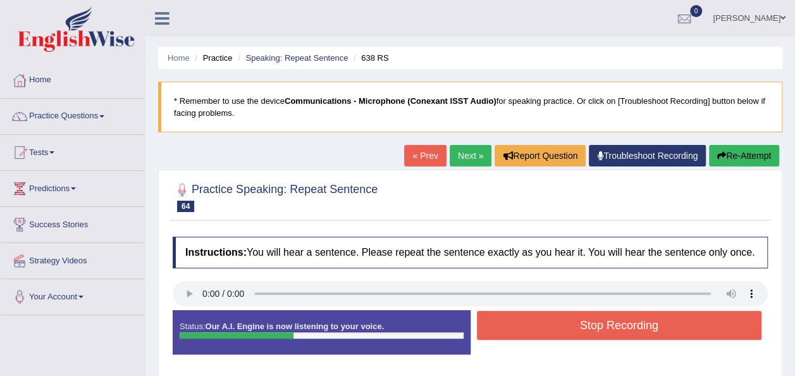
click at [522, 321] on button "Stop Recording" at bounding box center [619, 325] width 285 height 29
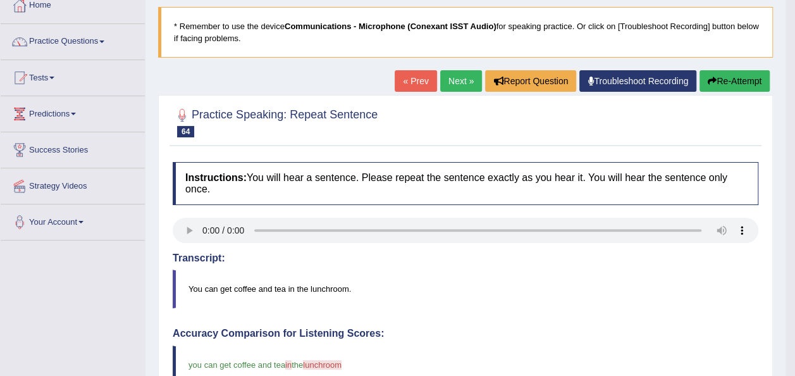
scroll to position [71, 0]
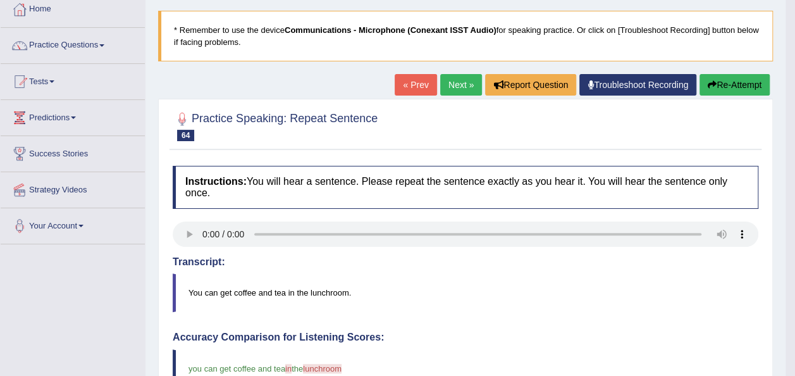
click at [473, 90] on link "Next »" at bounding box center [461, 85] width 42 height 22
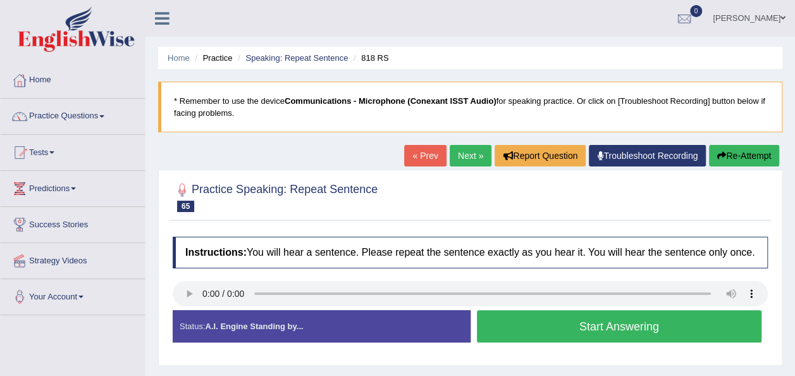
click at [505, 326] on button "Start Answering" at bounding box center [619, 326] width 285 height 32
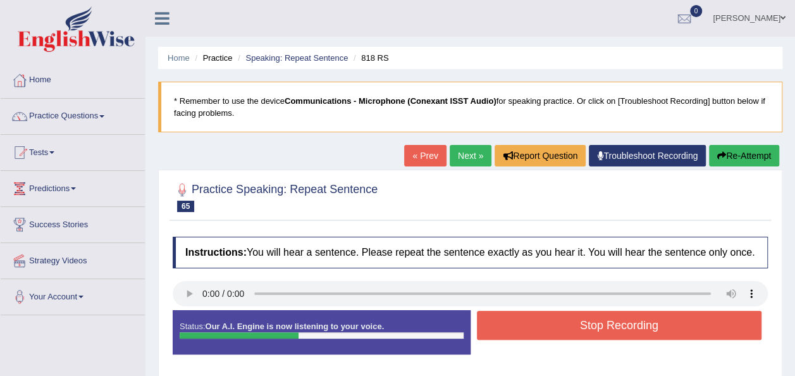
click at [505, 326] on button "Stop Recording" at bounding box center [619, 325] width 285 height 29
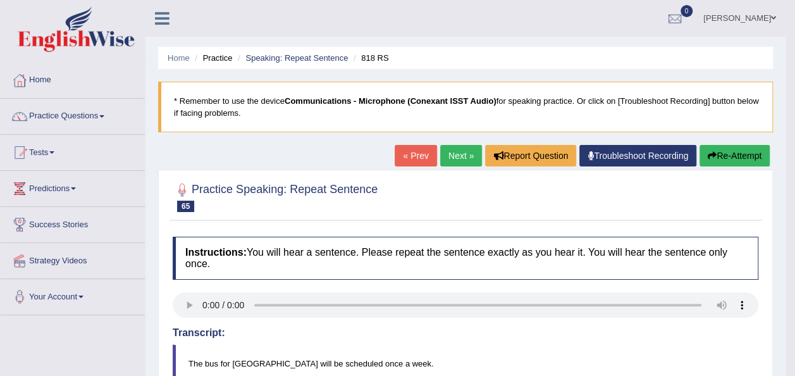
click at [745, 154] on button "Re-Attempt" at bounding box center [735, 156] width 70 height 22
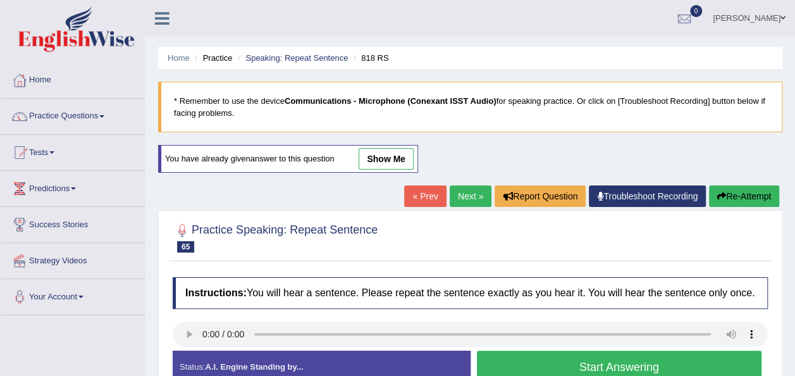
scroll to position [288, 0]
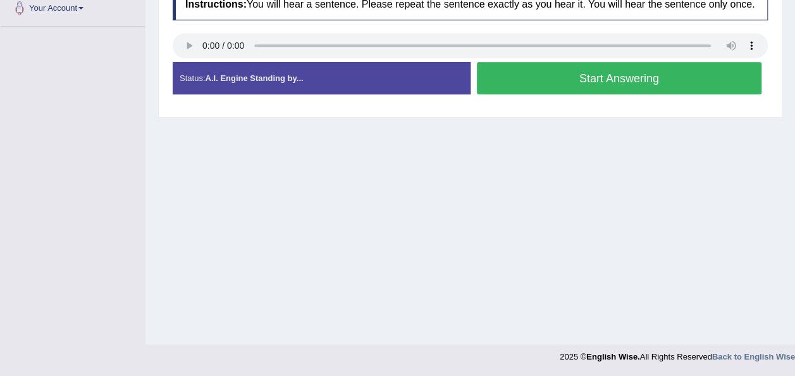
click at [565, 74] on button "Start Answering" at bounding box center [619, 78] width 285 height 32
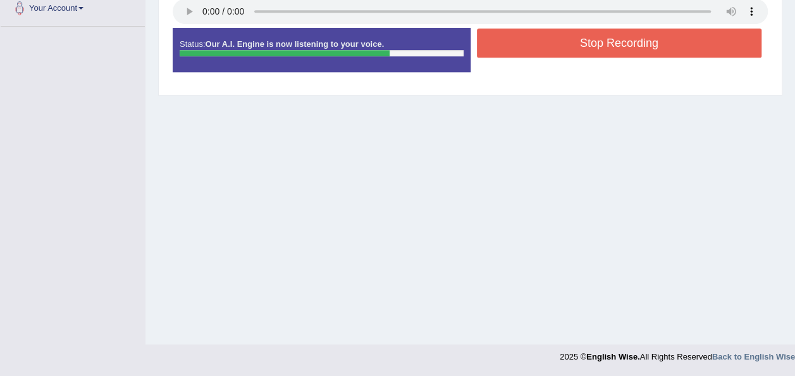
click at [592, 34] on button "Stop Recording" at bounding box center [619, 42] width 285 height 29
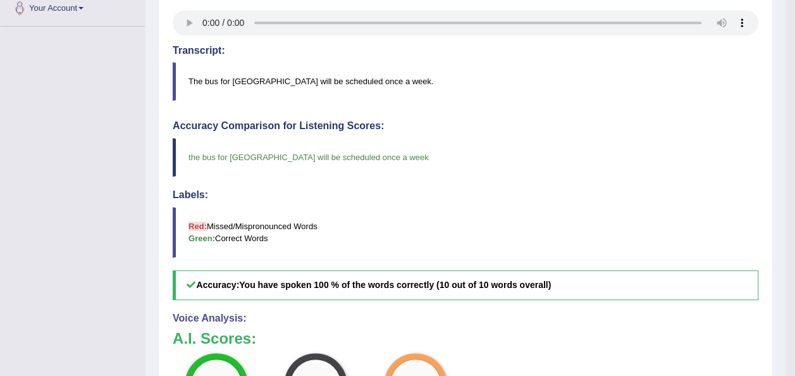
scroll to position [0, 0]
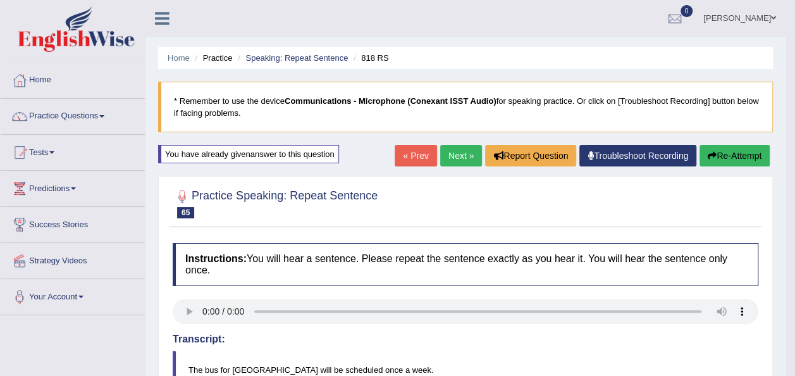
click link "Next »"
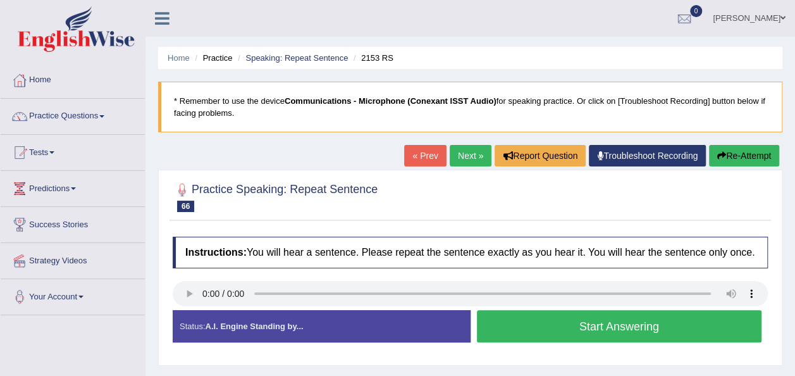
click at [512, 325] on button "Start Answering" at bounding box center [619, 326] width 285 height 32
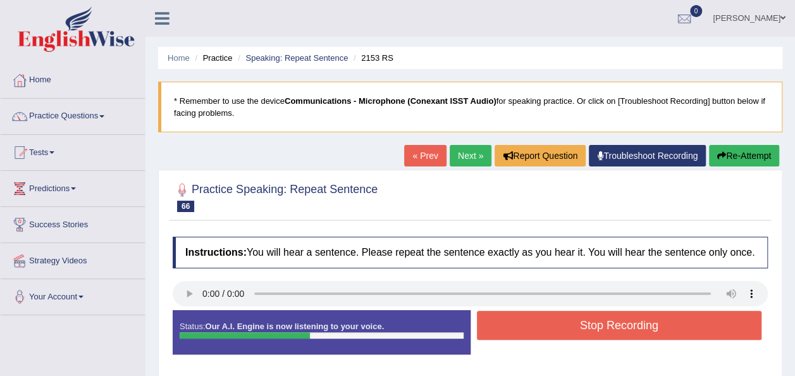
click at [517, 324] on button "Stop Recording" at bounding box center [619, 325] width 285 height 29
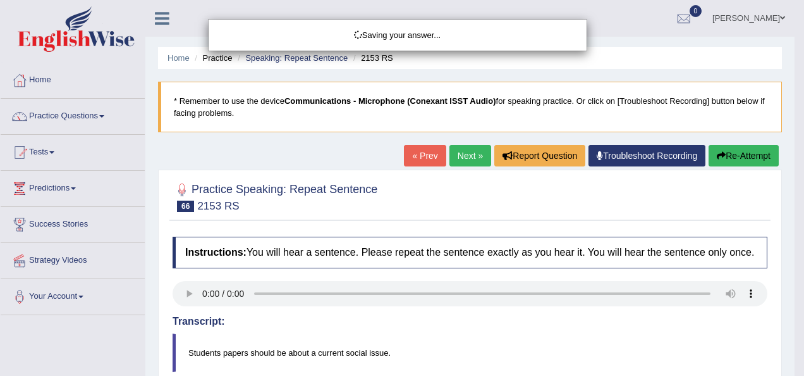
click at [187, 292] on div "Saving your answer..." at bounding box center [402, 188] width 804 height 376
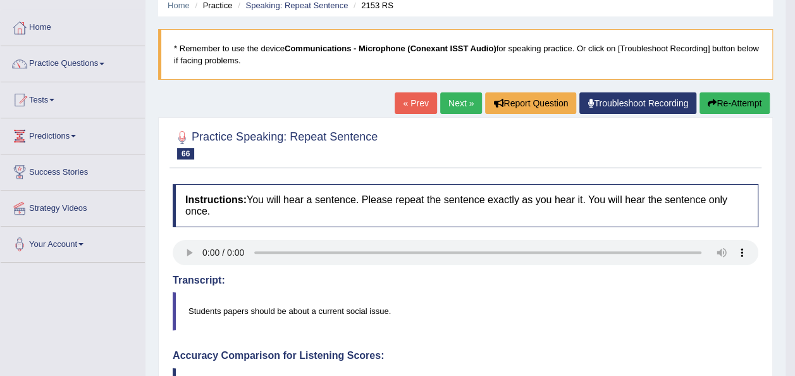
scroll to position [33, 0]
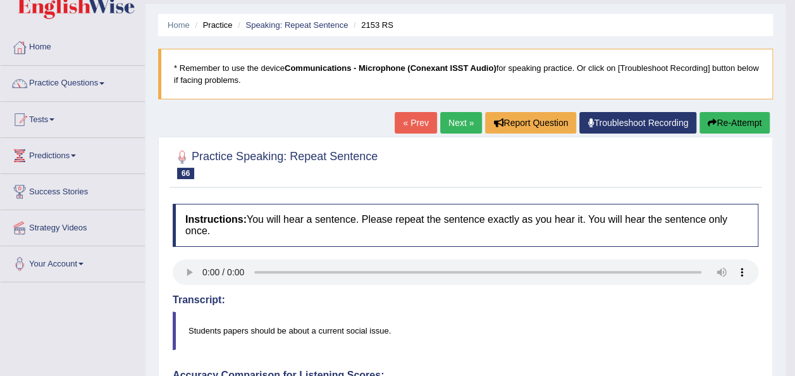
click at [729, 130] on button "Re-Attempt" at bounding box center [735, 123] width 70 height 22
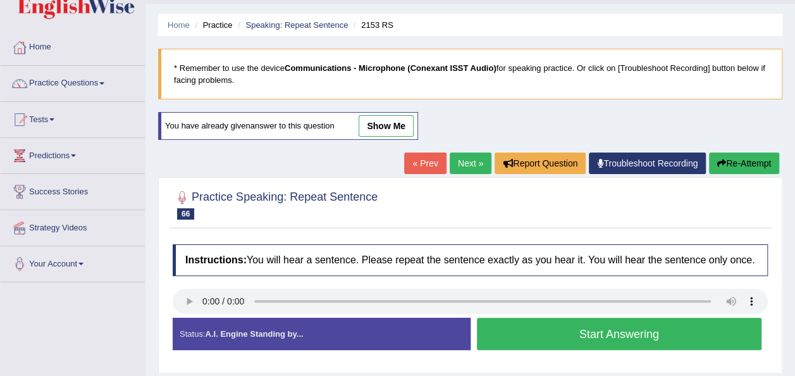
click at [512, 343] on button "Start Answering" at bounding box center [619, 333] width 285 height 32
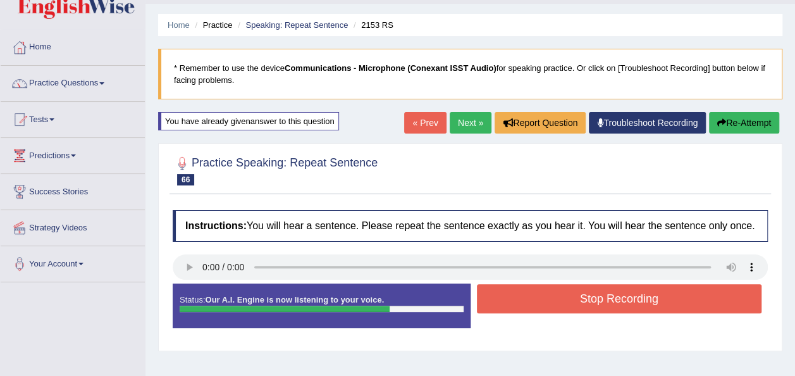
click at [519, 300] on button "Stop Recording" at bounding box center [619, 298] width 285 height 29
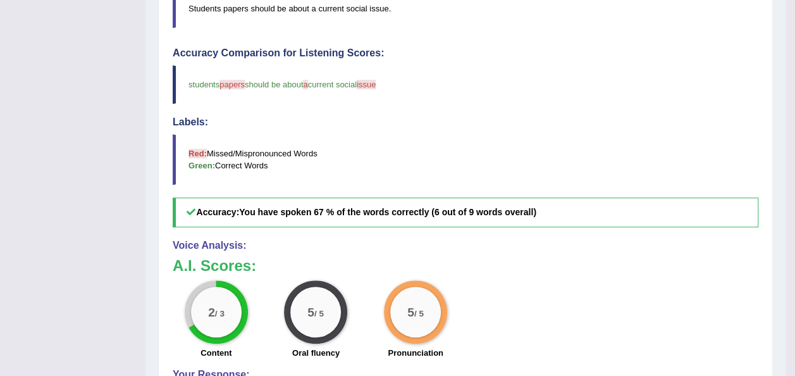
scroll to position [33, 0]
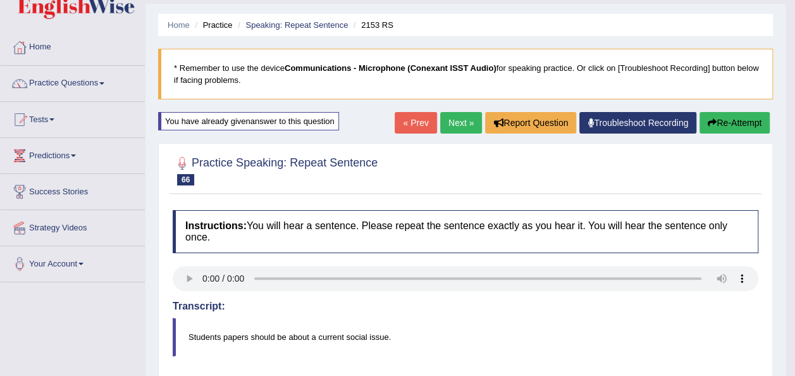
click at [734, 120] on button "Re-Attempt" at bounding box center [735, 123] width 70 height 22
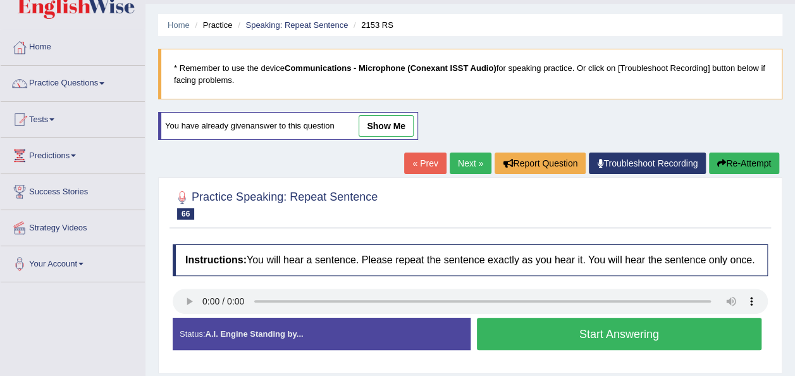
click at [592, 340] on button "Start Answering" at bounding box center [619, 333] width 285 height 32
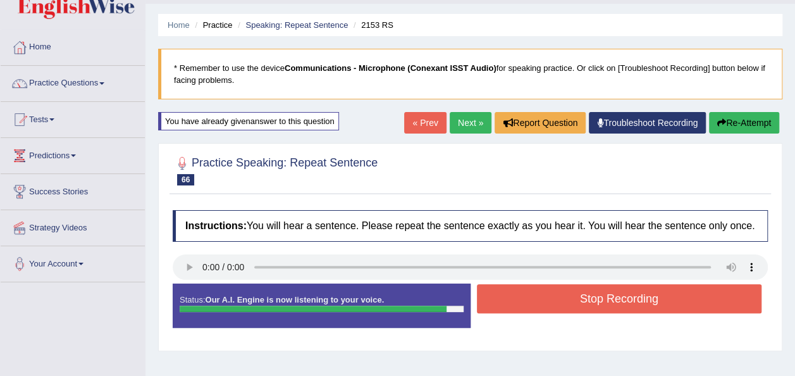
click at [574, 292] on button "Stop Recording" at bounding box center [619, 298] width 285 height 29
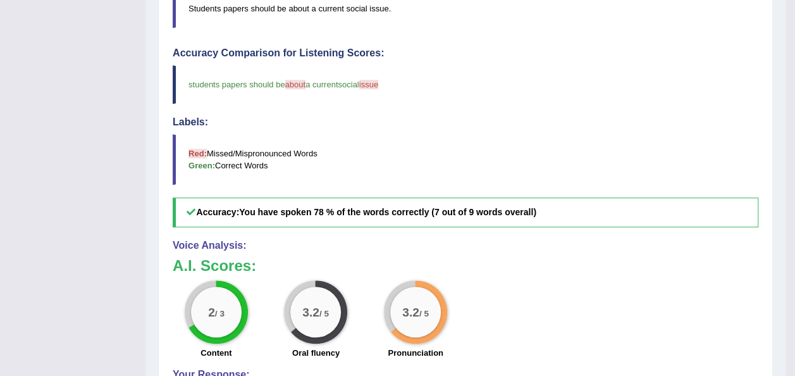
scroll to position [33, 0]
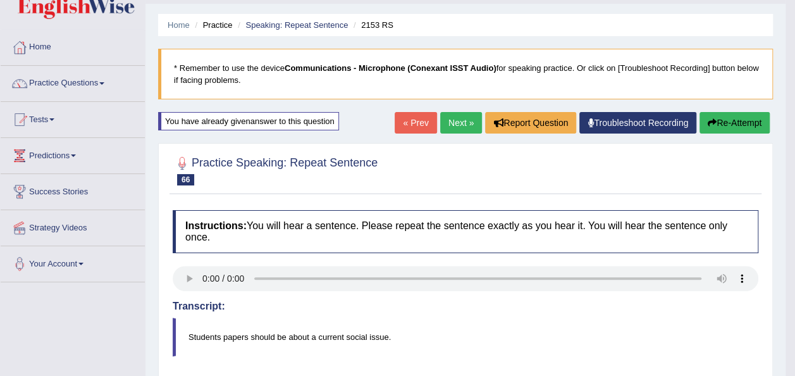
click at [725, 127] on button "Re-Attempt" at bounding box center [735, 123] width 70 height 22
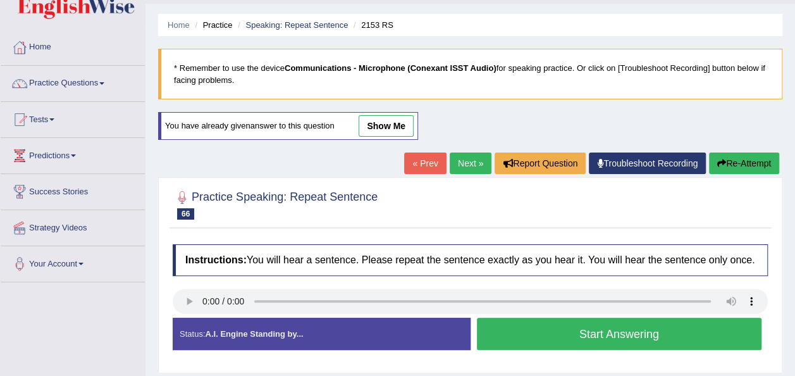
click at [552, 332] on button "Start Answering" at bounding box center [619, 333] width 285 height 32
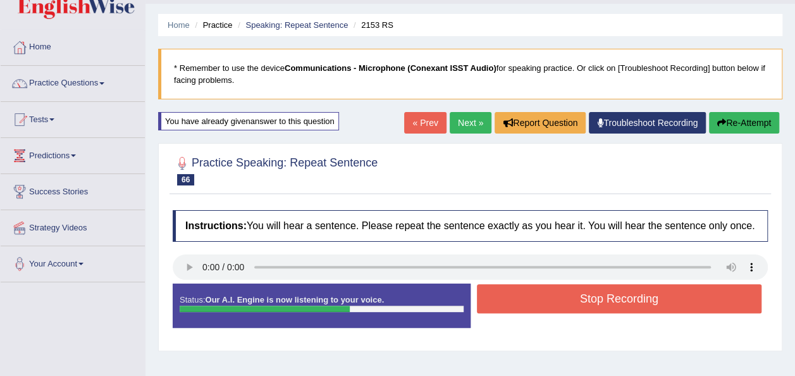
click at [549, 305] on button "Stop Recording" at bounding box center [619, 298] width 285 height 29
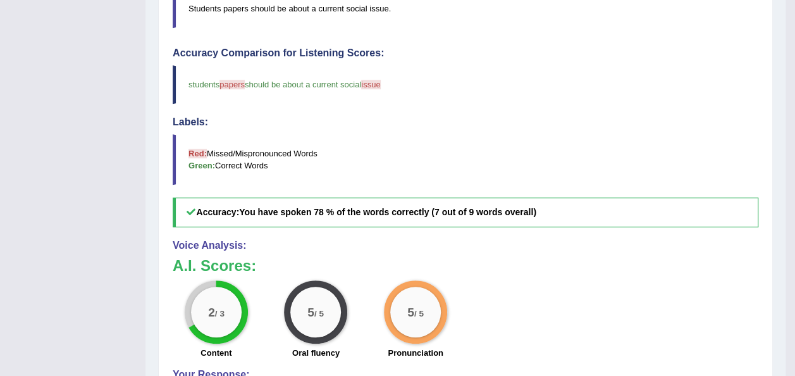
scroll to position [33, 0]
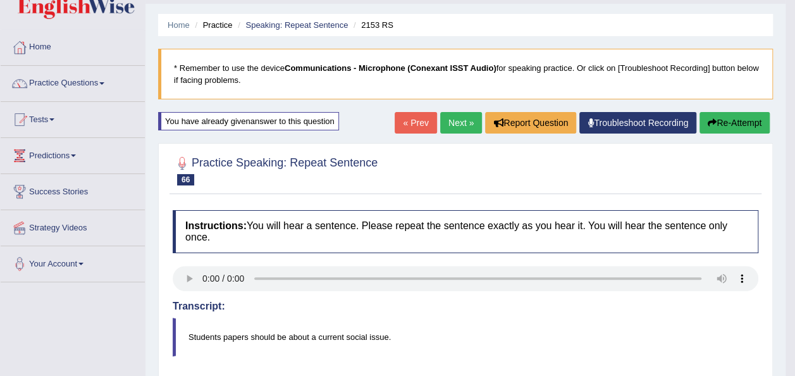
click at [448, 123] on link "Next »" at bounding box center [461, 123] width 42 height 22
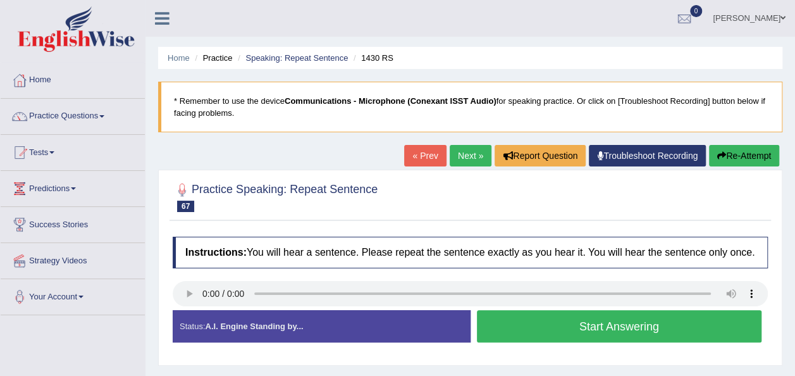
click at [505, 331] on button "Start Answering" at bounding box center [619, 326] width 285 height 32
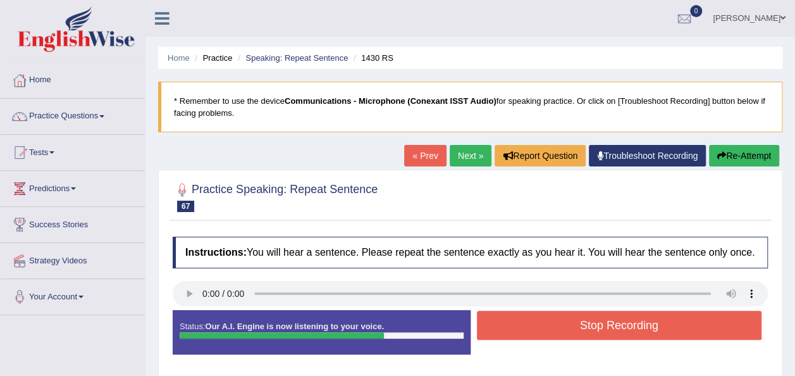
click at [593, 330] on button "Stop Recording" at bounding box center [619, 325] width 285 height 29
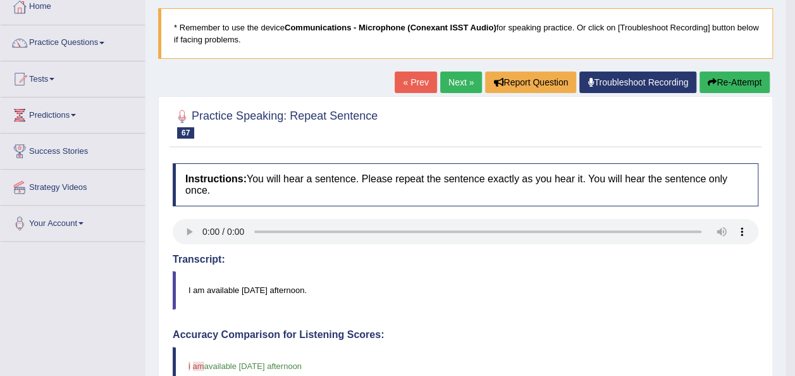
scroll to position [49, 0]
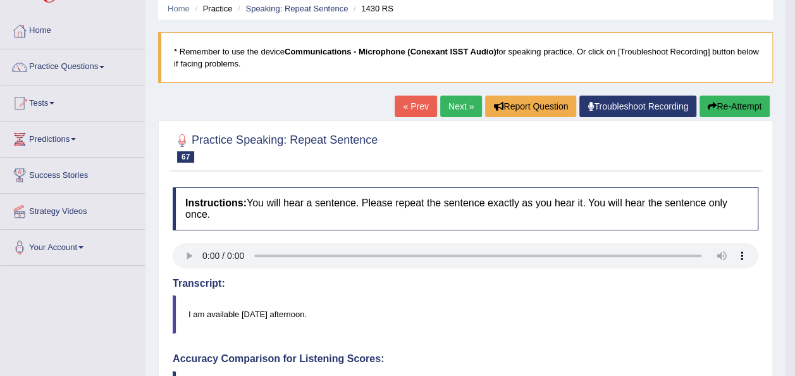
click at [453, 101] on link "Next »" at bounding box center [461, 107] width 42 height 22
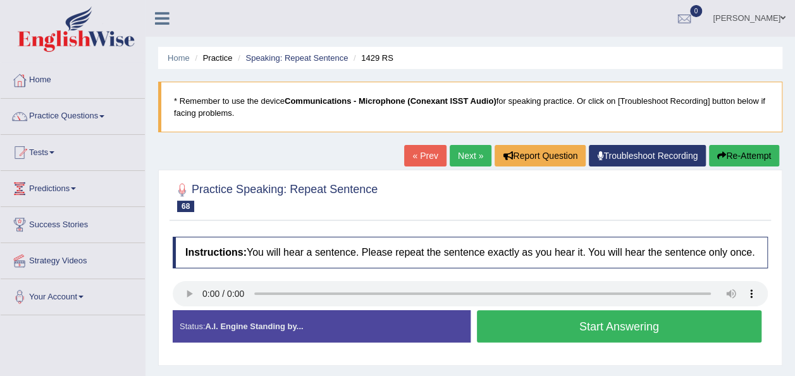
click at [515, 332] on button "Start Answering" at bounding box center [619, 326] width 285 height 32
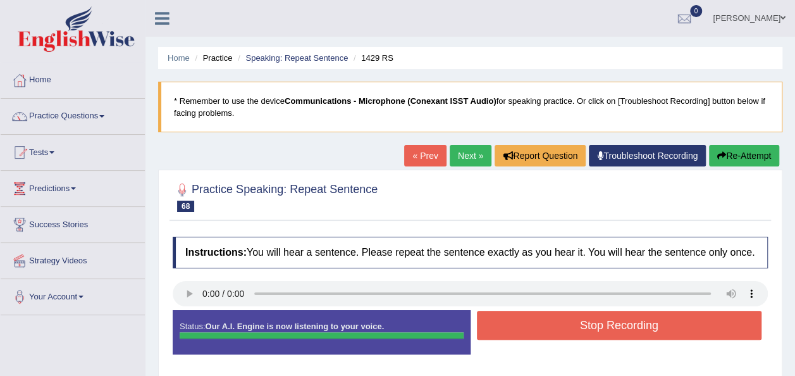
click at [515, 332] on button "Stop Recording" at bounding box center [619, 325] width 285 height 29
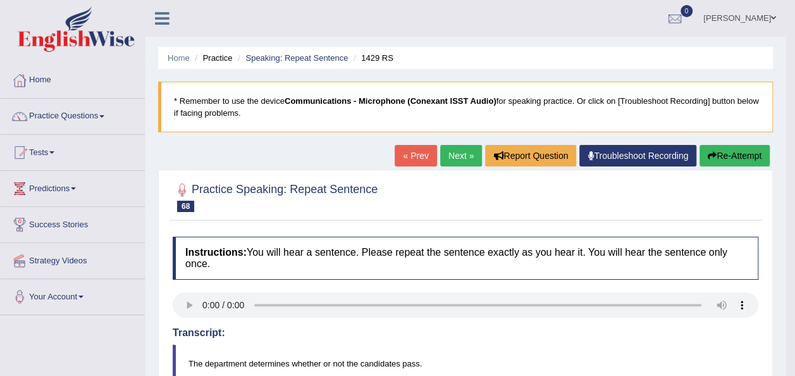
click at [423, 154] on link "« Prev" at bounding box center [416, 156] width 42 height 22
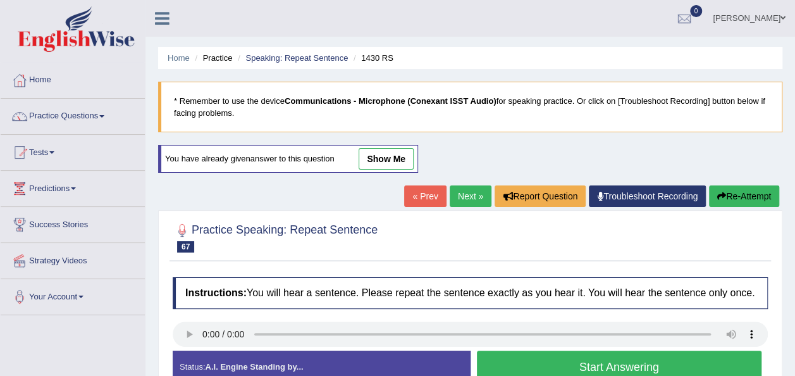
click at [477, 187] on link "Next »" at bounding box center [471, 196] width 42 height 22
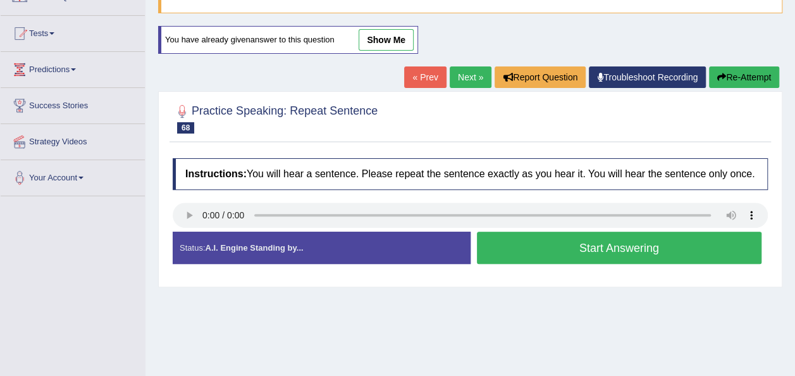
scroll to position [137, 0]
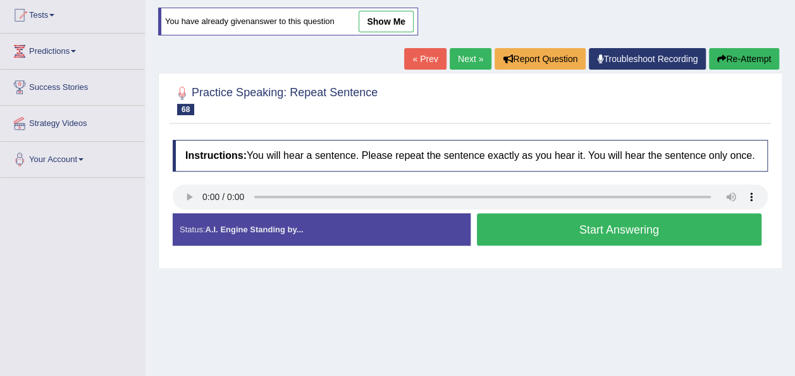
click at [505, 234] on button "Start Answering" at bounding box center [619, 229] width 285 height 32
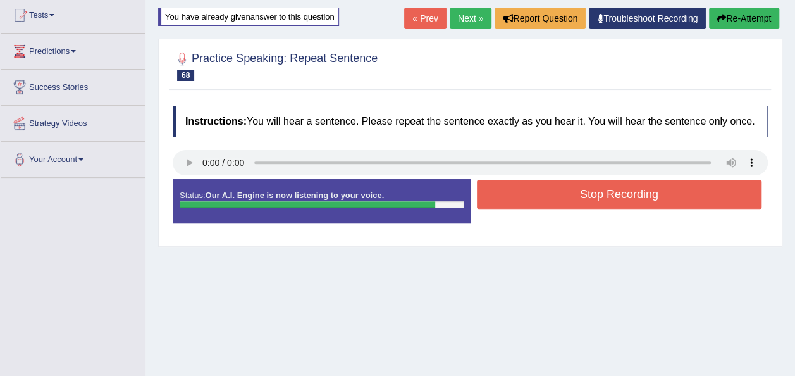
click at [509, 192] on button "Stop Recording" at bounding box center [619, 194] width 285 height 29
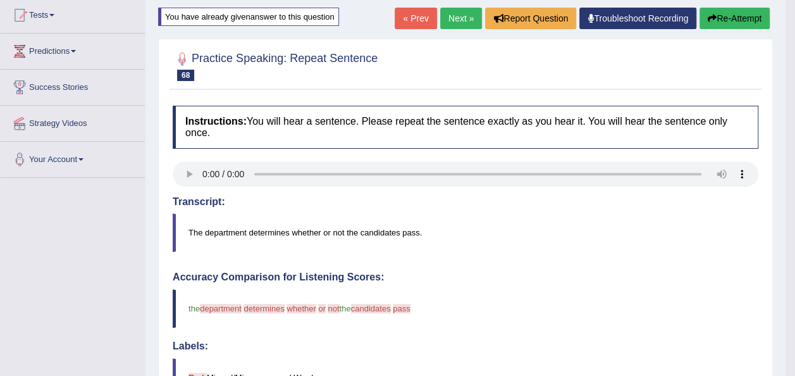
click at [416, 22] on link "« Prev" at bounding box center [416, 19] width 42 height 22
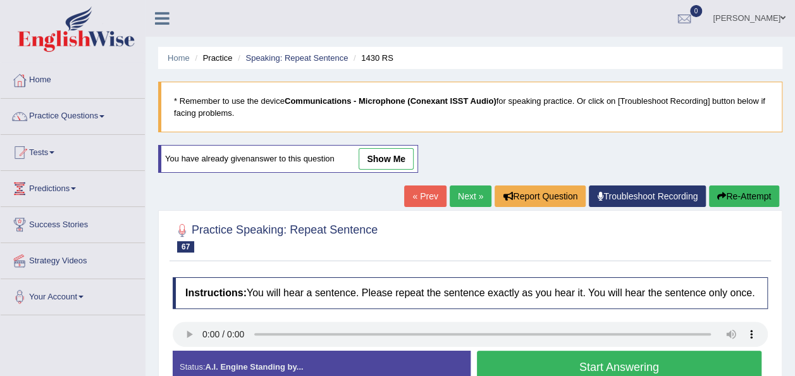
click at [462, 193] on link "Next »" at bounding box center [471, 196] width 42 height 22
click at [538, 355] on button "Start Answering" at bounding box center [619, 366] width 285 height 32
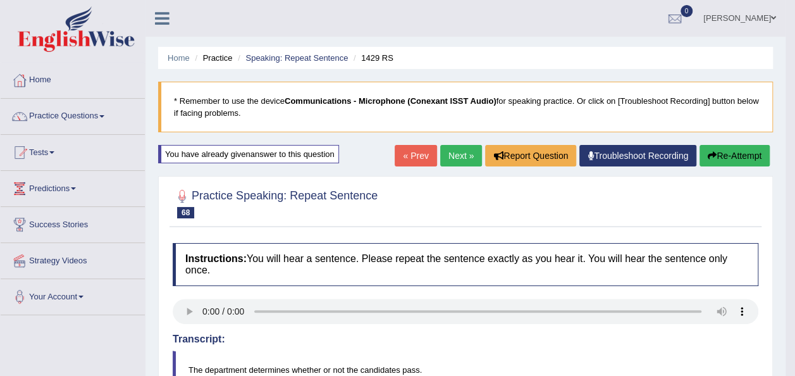
click at [464, 155] on link "Next »" at bounding box center [461, 156] width 42 height 22
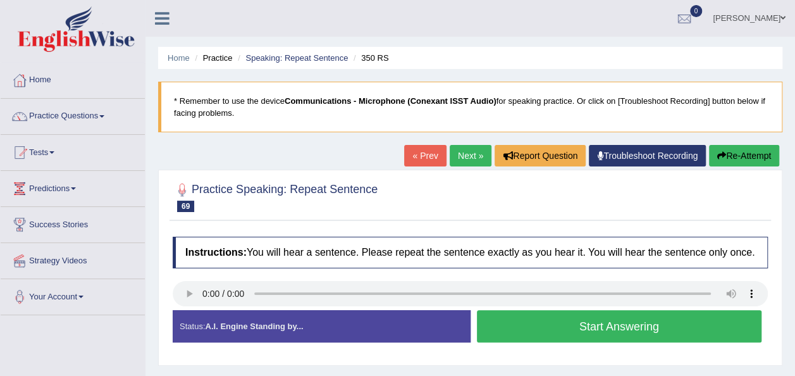
click at [527, 340] on button "Start Answering" at bounding box center [619, 326] width 285 height 32
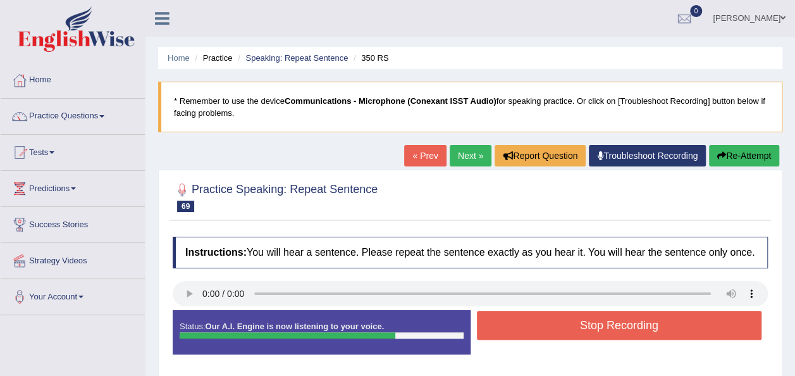
click at [534, 319] on button "Stop Recording" at bounding box center [619, 325] width 285 height 29
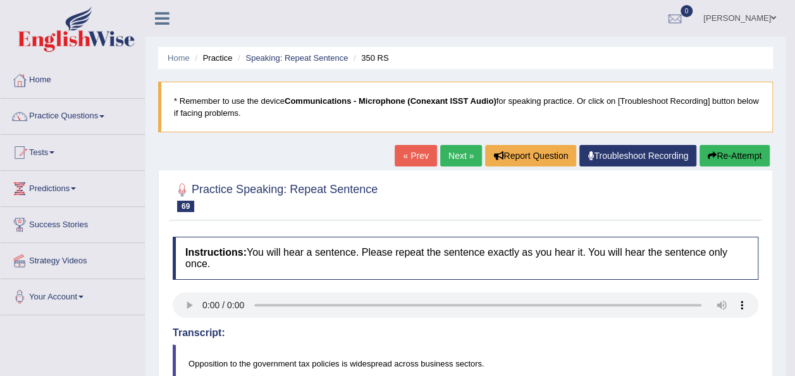
click at [712, 148] on button "Re-Attempt" at bounding box center [735, 156] width 70 height 22
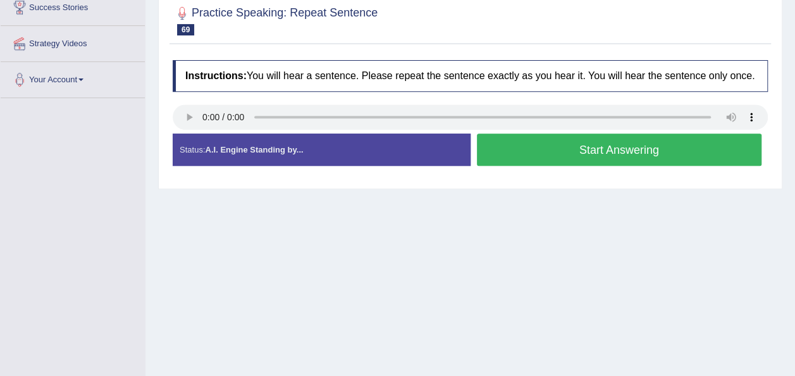
scroll to position [213, 0]
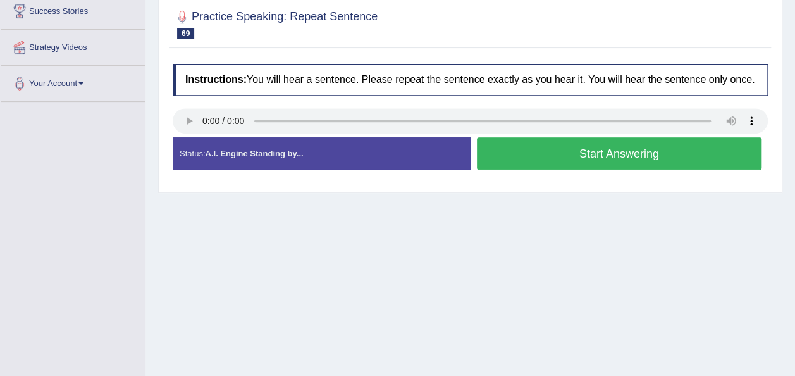
click at [618, 147] on button "Start Answering" at bounding box center [619, 153] width 285 height 32
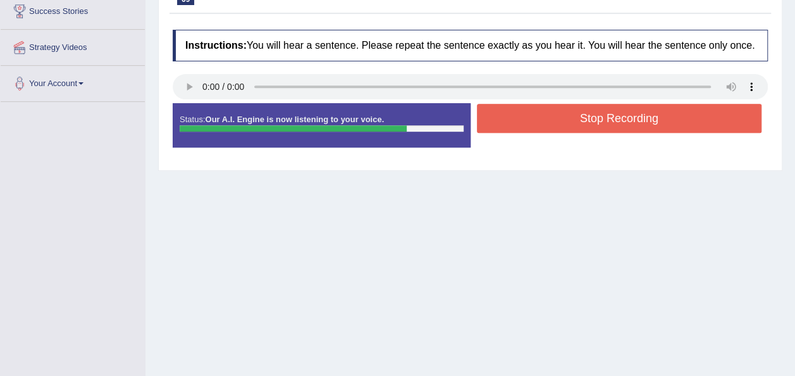
click at [600, 108] on button "Stop Recording" at bounding box center [619, 118] width 285 height 29
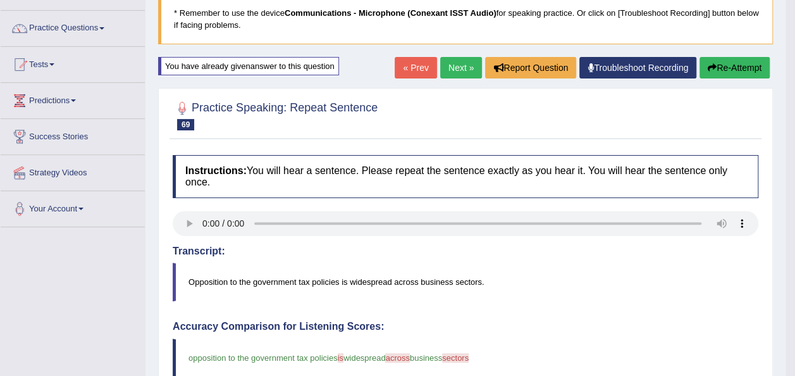
scroll to position [87, 0]
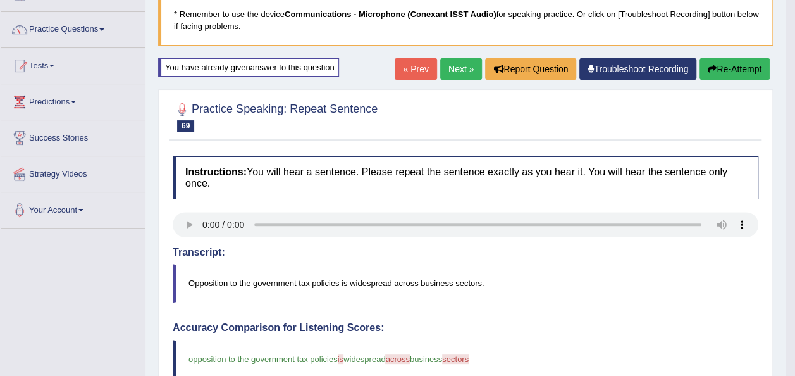
click at [445, 64] on link "Next »" at bounding box center [461, 69] width 42 height 22
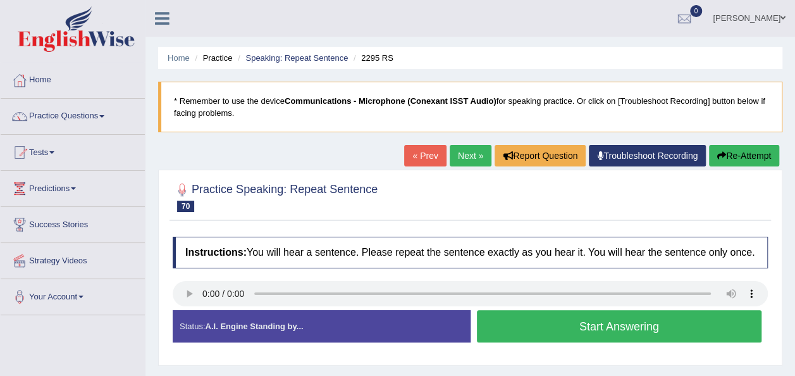
click at [521, 319] on button "Start Answering" at bounding box center [619, 326] width 285 height 32
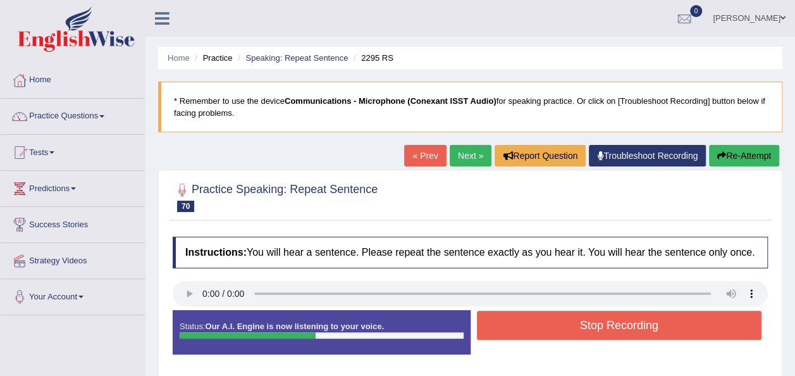
click at [521, 319] on button "Stop Recording" at bounding box center [619, 325] width 285 height 29
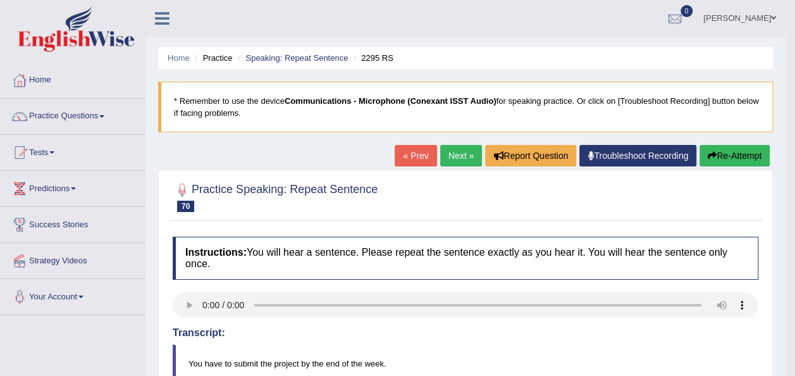
click at [460, 147] on link "Next »" at bounding box center [461, 156] width 42 height 22
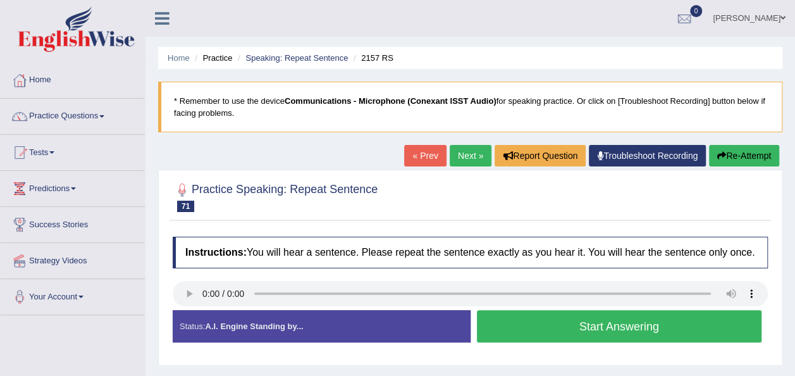
click at [492, 323] on button "Start Answering" at bounding box center [619, 326] width 285 height 32
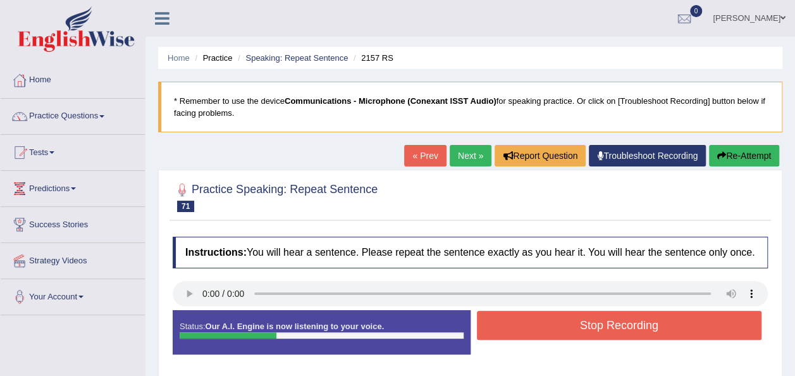
click at [492, 323] on button "Stop Recording" at bounding box center [619, 325] width 285 height 29
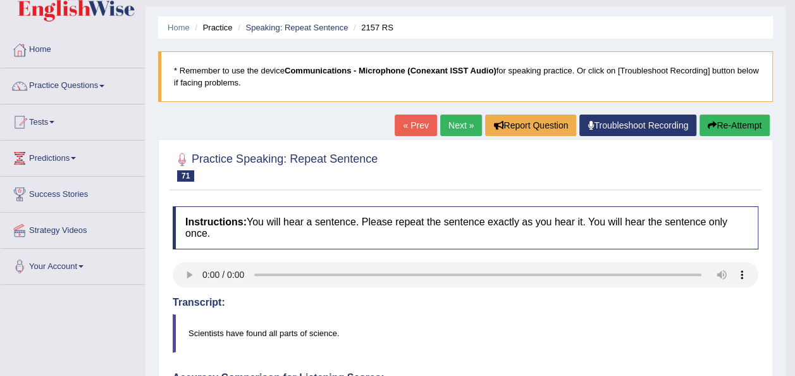
scroll to position [19, 0]
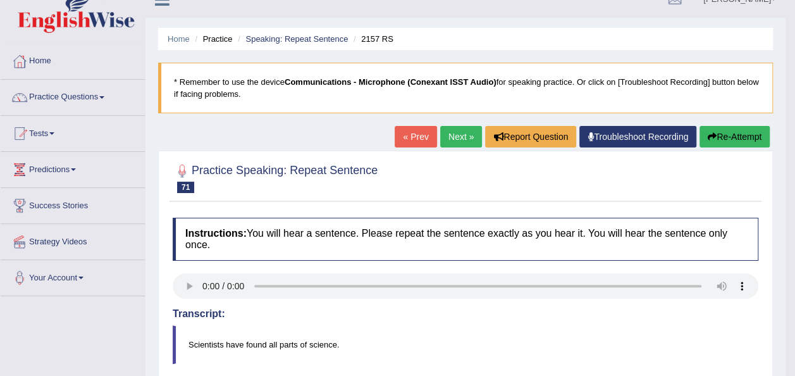
click at [722, 131] on button "Re-Attempt" at bounding box center [735, 137] width 70 height 22
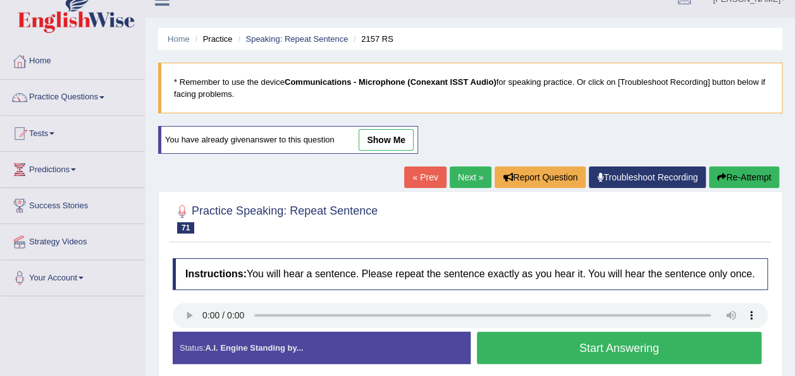
click at [547, 348] on button "Start Answering" at bounding box center [619, 347] width 285 height 32
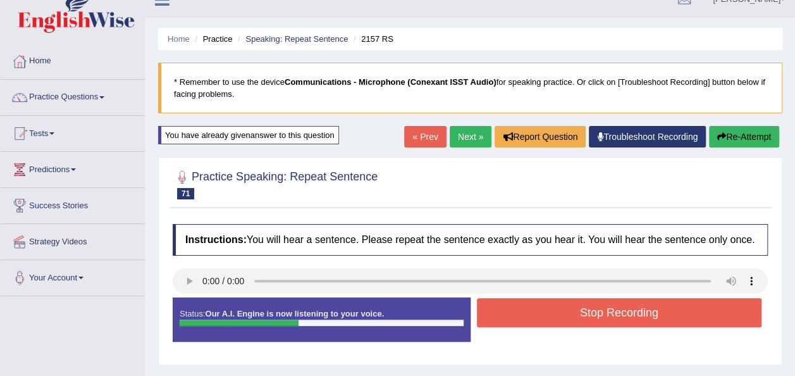
click at [535, 321] on button "Stop Recording" at bounding box center [619, 312] width 285 height 29
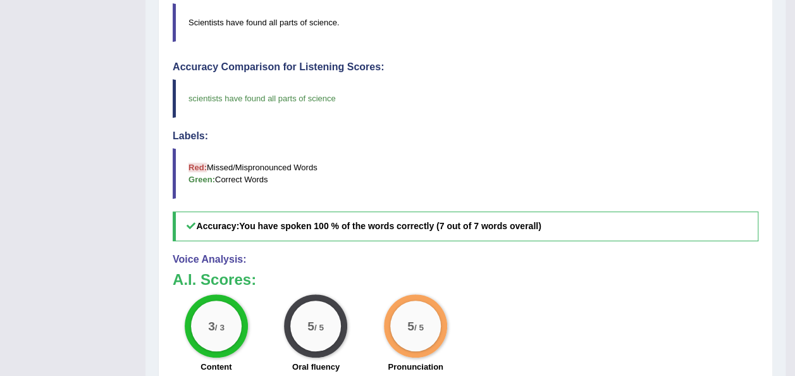
scroll to position [19, 0]
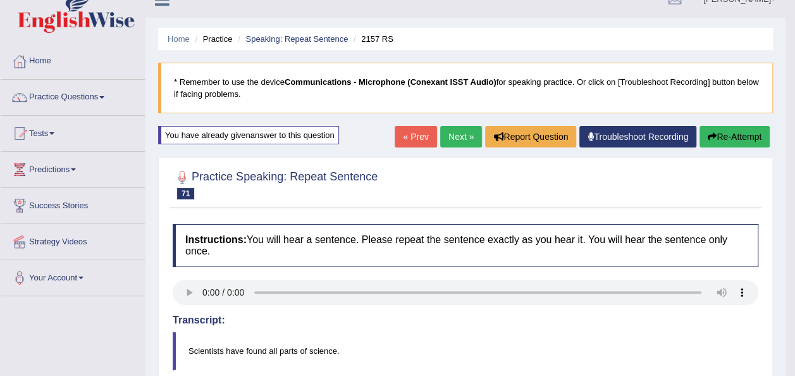
click at [455, 139] on link "Next »" at bounding box center [461, 137] width 42 height 22
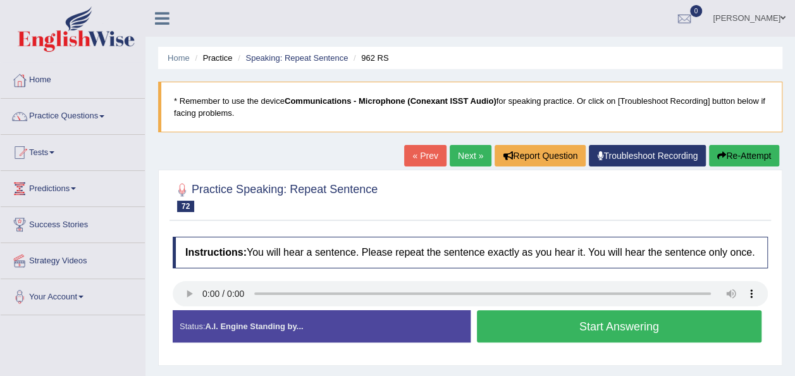
click at [526, 336] on button "Start Answering" at bounding box center [619, 326] width 285 height 32
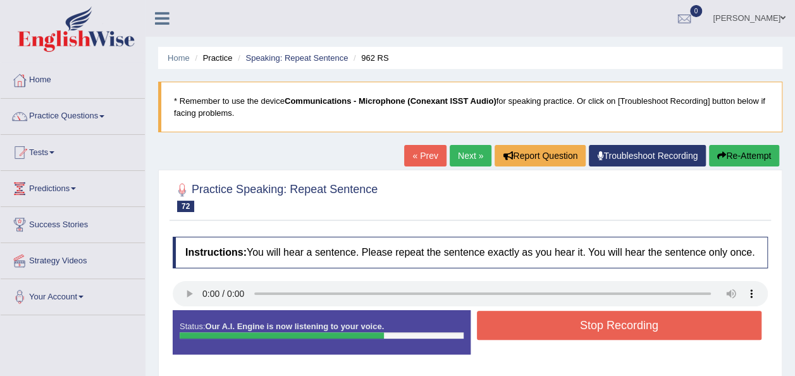
click at [526, 336] on button "Stop Recording" at bounding box center [619, 325] width 285 height 29
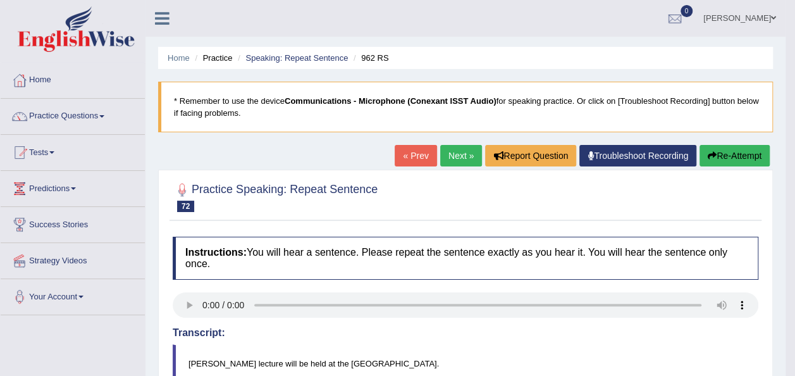
click at [716, 149] on button "Re-Attempt" at bounding box center [735, 156] width 70 height 22
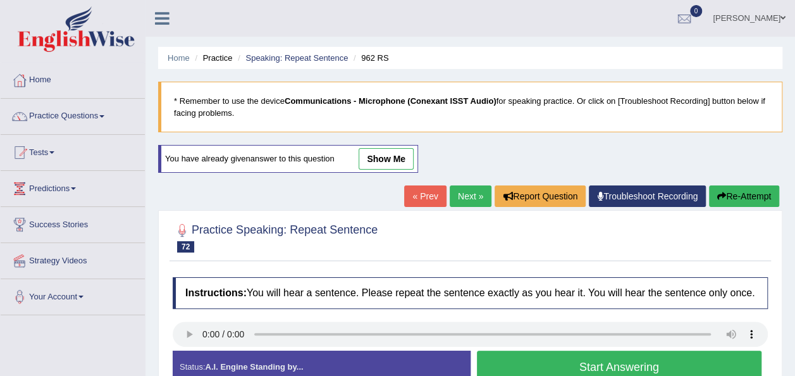
click at [534, 359] on button "Start Answering" at bounding box center [619, 366] width 285 height 32
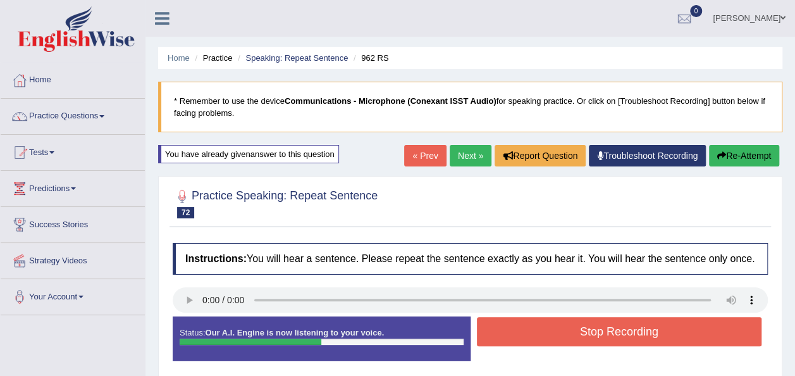
click at [543, 330] on button "Stop Recording" at bounding box center [619, 331] width 285 height 29
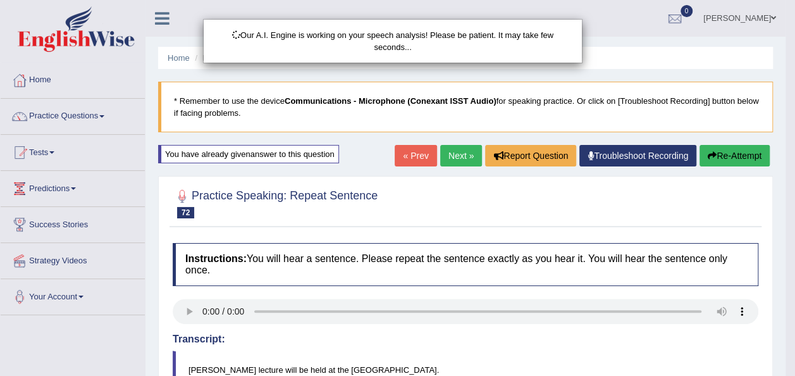
scroll to position [320, 0]
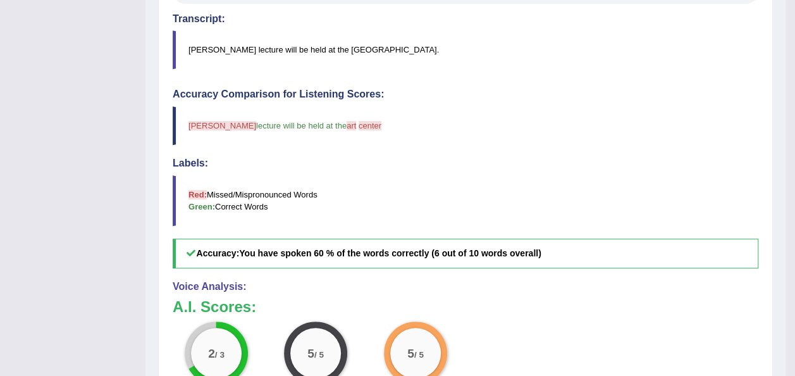
scroll to position [0, 0]
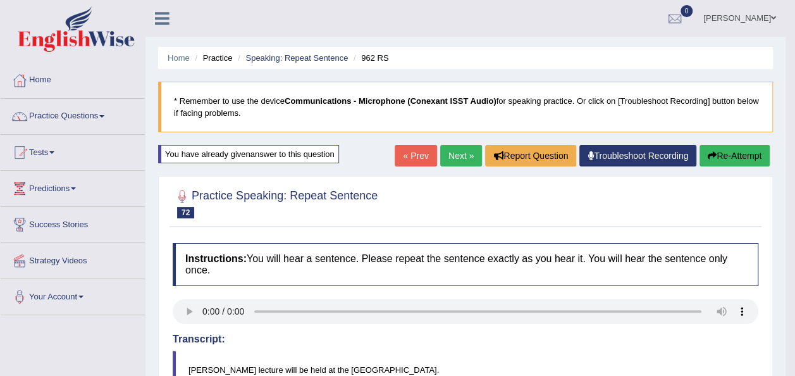
click at [718, 155] on button "Re-Attempt" at bounding box center [735, 156] width 70 height 22
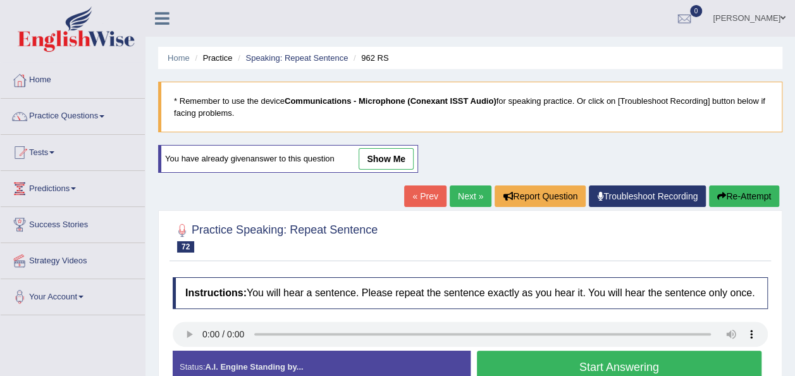
click at [701, 204] on link "Troubleshoot Recording" at bounding box center [647, 196] width 117 height 22
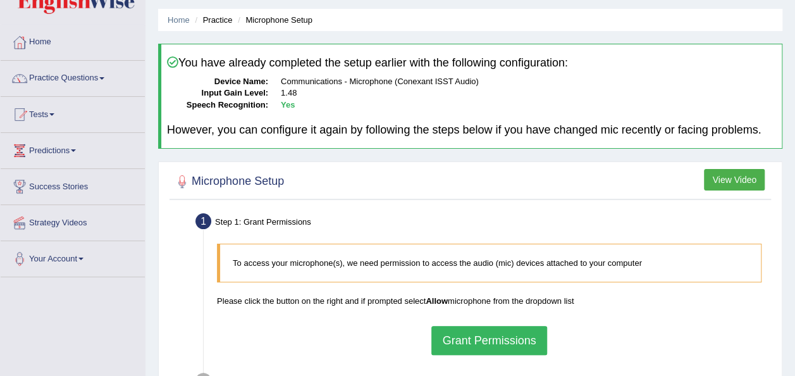
scroll to position [29, 0]
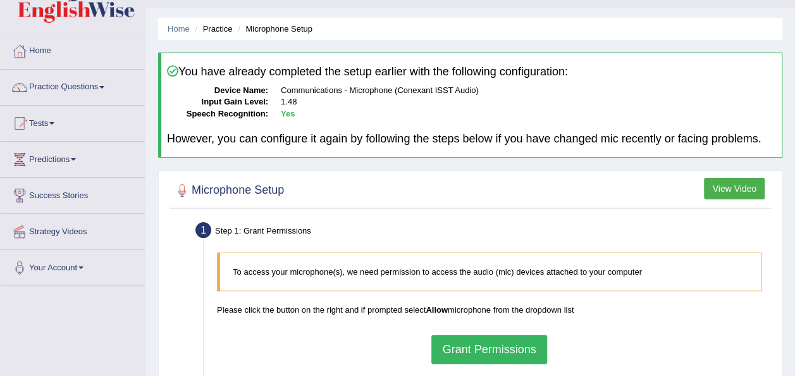
click at [470, 347] on button "Grant Permissions" at bounding box center [488, 349] width 115 height 29
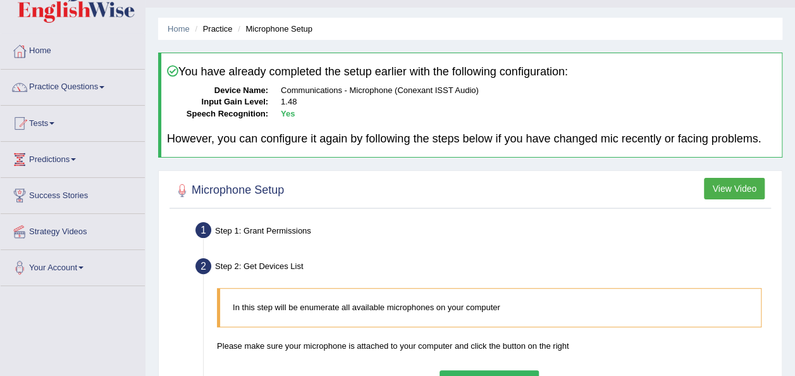
scroll to position [288, 0]
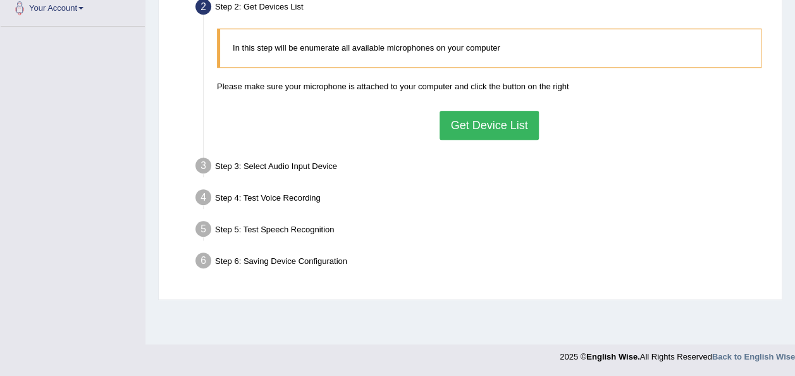
click at [471, 123] on button "Get Device List" at bounding box center [489, 125] width 99 height 29
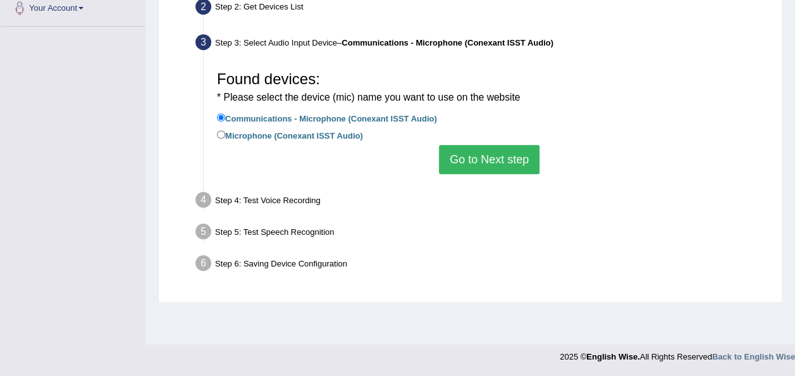
click at [487, 154] on button "Go to Next step" at bounding box center [489, 159] width 101 height 29
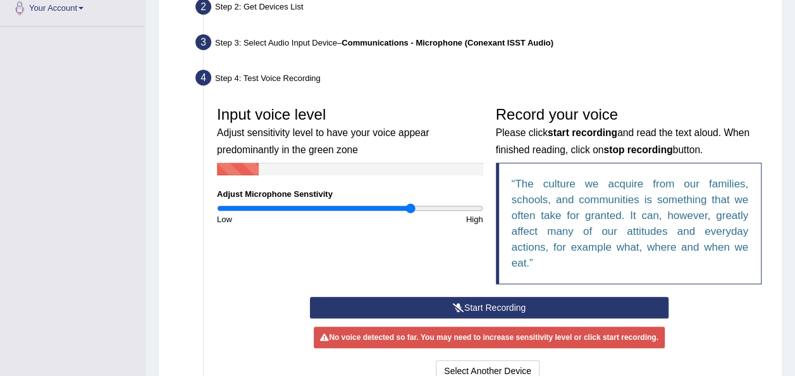
click at [463, 317] on div "Start Recording Stop Recording Note: Please listen to the recording till the en…" at bounding box center [489, 341] width 371 height 88
click at [462, 303] on icon at bounding box center [458, 307] width 11 height 9
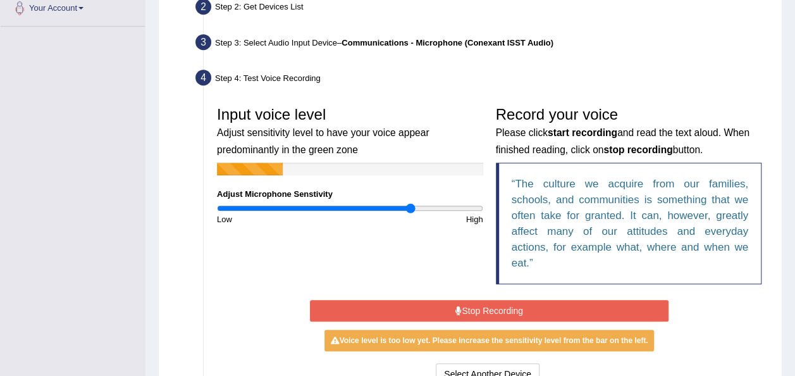
click at [462, 300] on button "Stop Recording" at bounding box center [489, 311] width 359 height 22
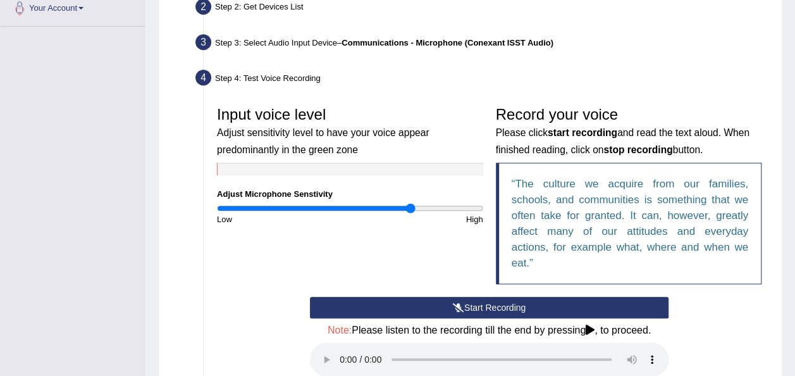
click at [462, 303] on icon at bounding box center [458, 307] width 11 height 9
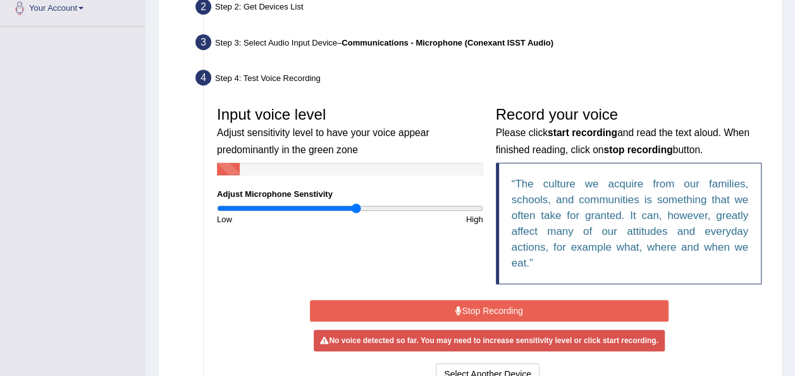
click at [355, 210] on input "range" at bounding box center [350, 208] width 266 height 10
type input "1.16"
click at [368, 209] on input "range" at bounding box center [350, 208] width 266 height 10
click at [448, 309] on button "Stop Recording" at bounding box center [489, 311] width 359 height 22
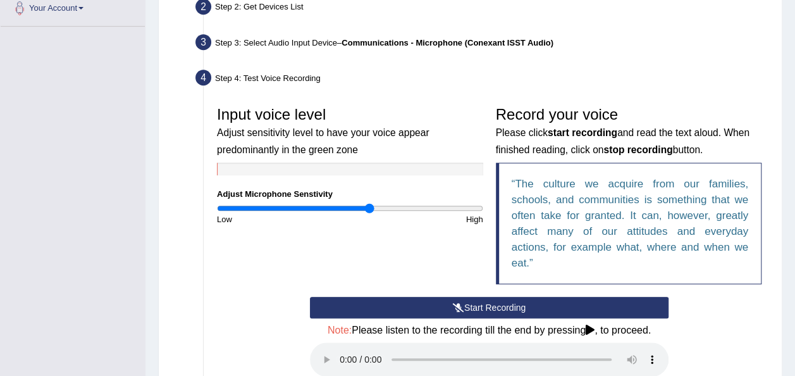
click at [453, 305] on icon at bounding box center [458, 307] width 11 height 9
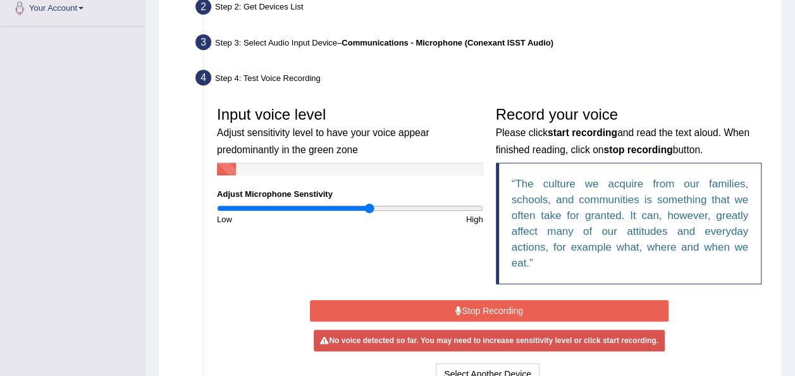
click at [505, 305] on button "Stop Recording" at bounding box center [489, 311] width 359 height 22
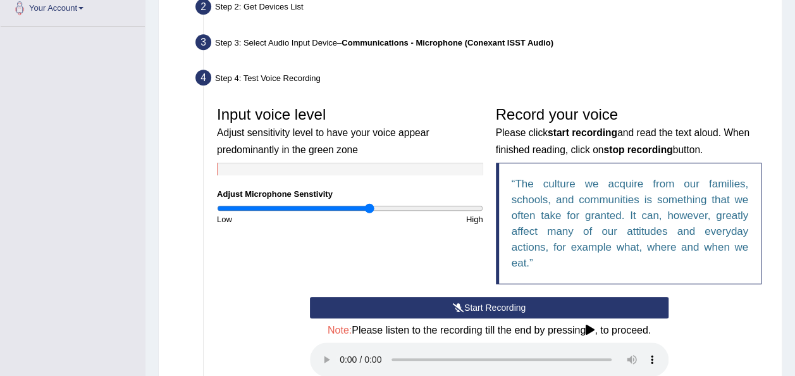
click at [426, 233] on div "Input voice level Adjust sensitivity level to have your voice appear predominan…" at bounding box center [489, 198] width 557 height 197
click at [455, 307] on icon at bounding box center [458, 307] width 11 height 9
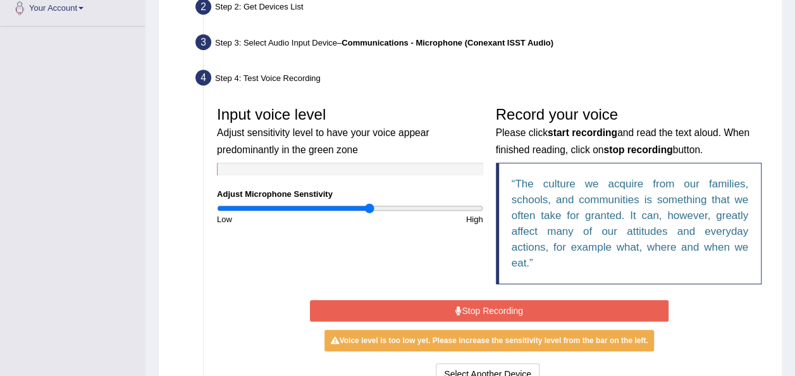
click at [389, 231] on div "Input voice level Adjust sensitivity level to have your voice appear predominan…" at bounding box center [489, 198] width 557 height 197
click at [443, 302] on button "Stop Recording" at bounding box center [489, 311] width 359 height 22
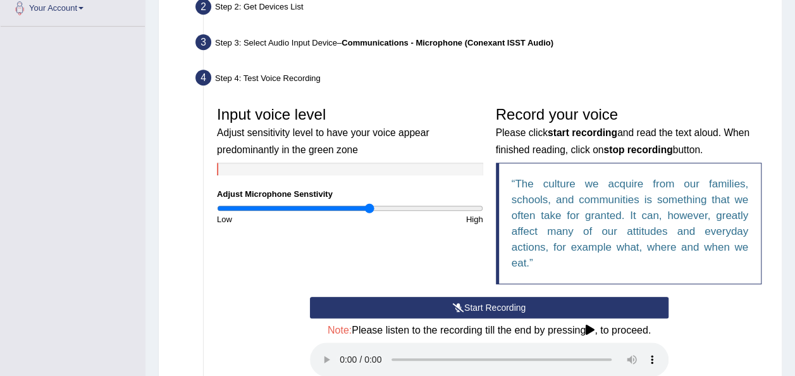
click at [443, 302] on button "Start Recording" at bounding box center [489, 308] width 359 height 22
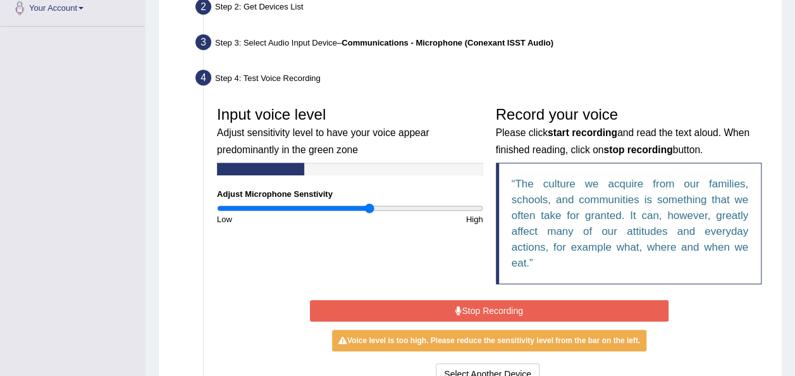
click at [443, 302] on button "Stop Recording" at bounding box center [489, 311] width 359 height 22
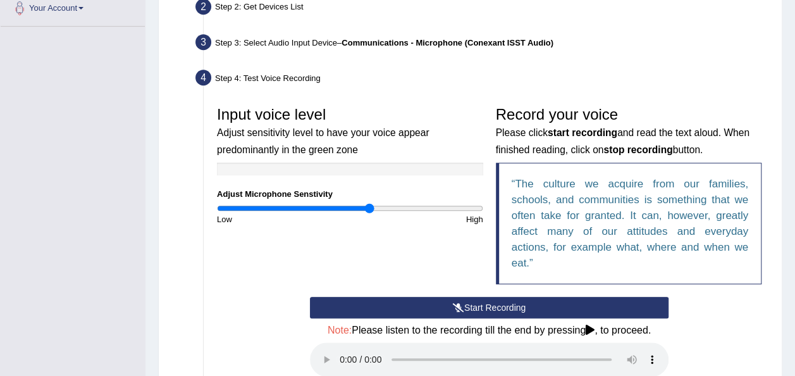
scroll to position [494, 0]
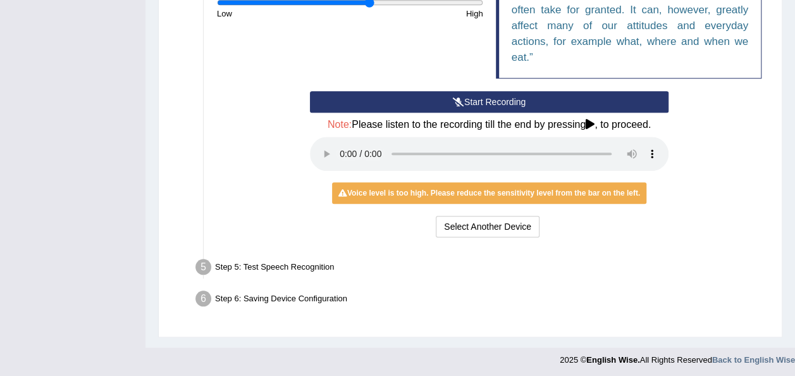
click at [474, 94] on button "Start Recording" at bounding box center [489, 102] width 359 height 22
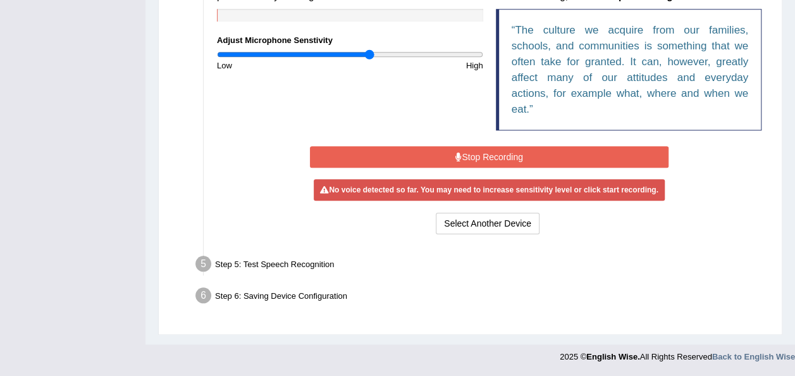
scroll to position [436, 0]
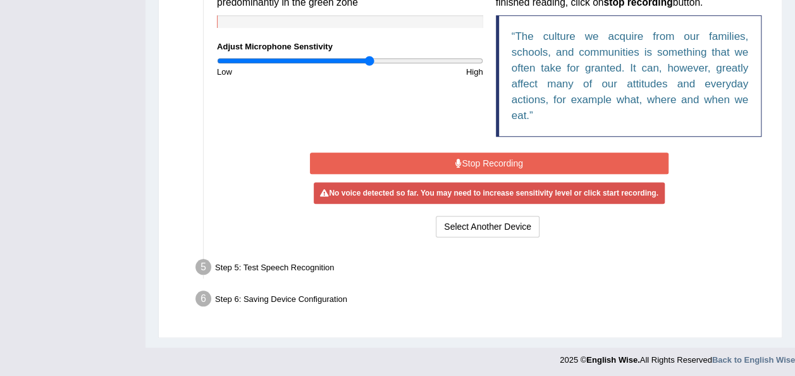
click at [459, 159] on icon at bounding box center [458, 163] width 6 height 9
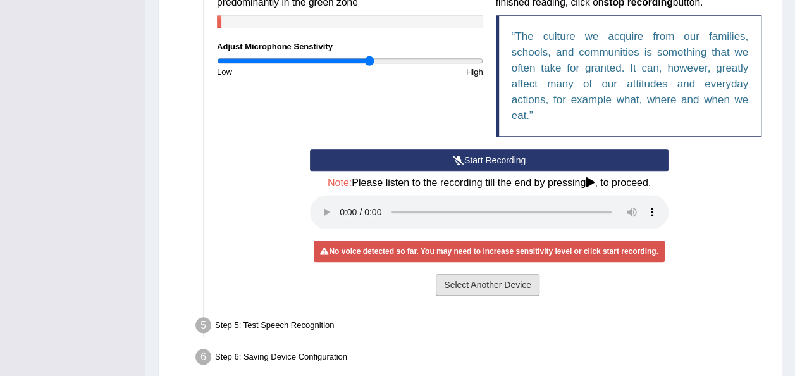
click at [475, 282] on button "Select Another Device" at bounding box center [488, 285] width 104 height 22
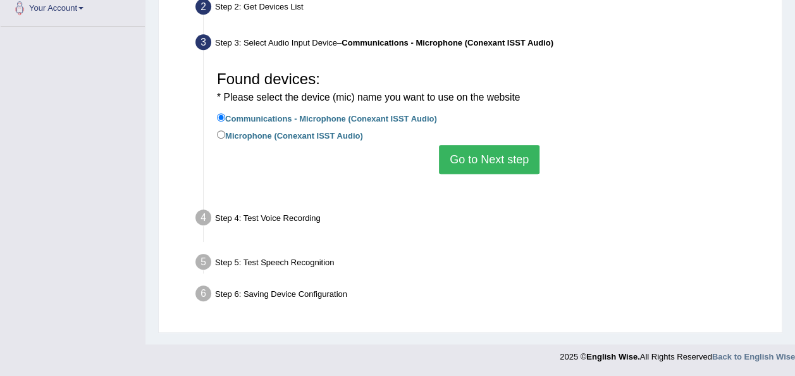
scroll to position [288, 0]
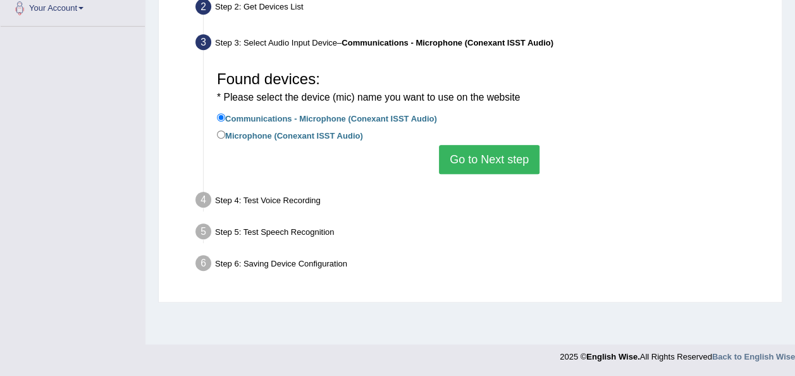
click at [451, 158] on button "Go to Next step" at bounding box center [489, 159] width 101 height 29
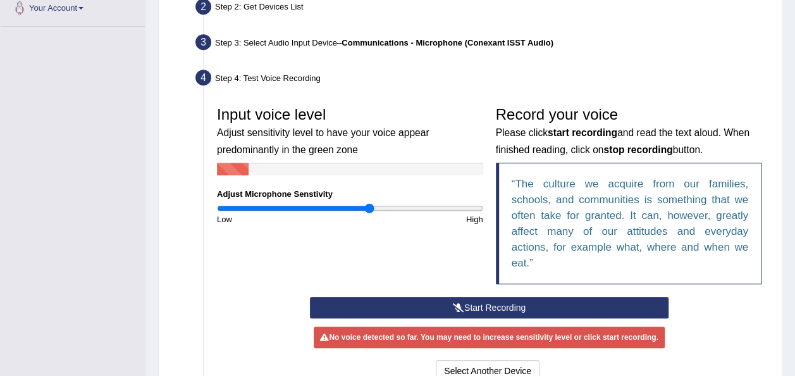
click at [460, 305] on icon at bounding box center [458, 307] width 11 height 9
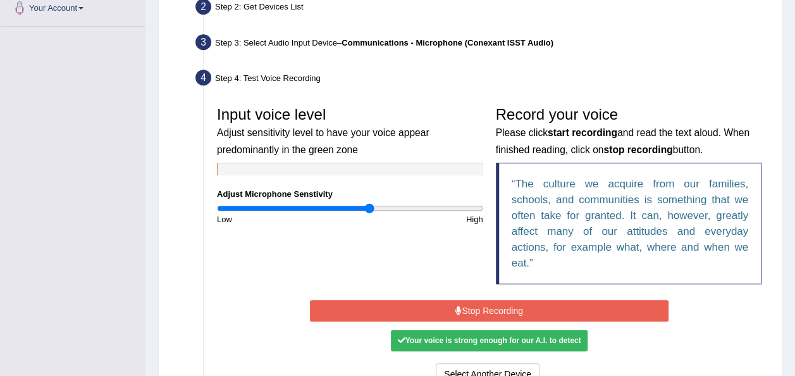
click at [480, 334] on div "Your voice is strong enough for our A.I. to detect" at bounding box center [489, 341] width 196 height 22
click at [476, 300] on button "Stop Recording" at bounding box center [489, 311] width 359 height 22
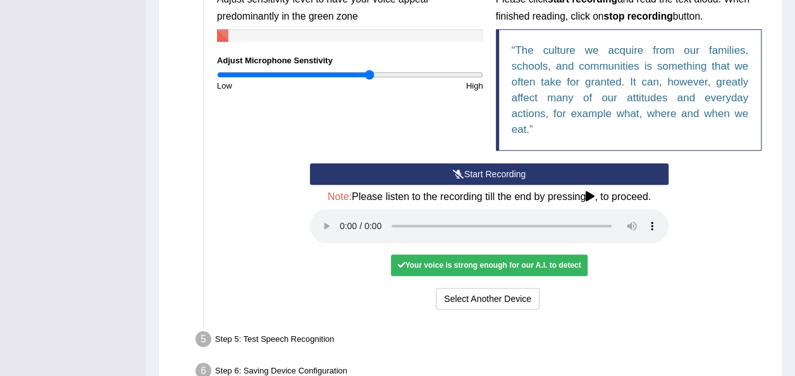
scroll to position [464, 0]
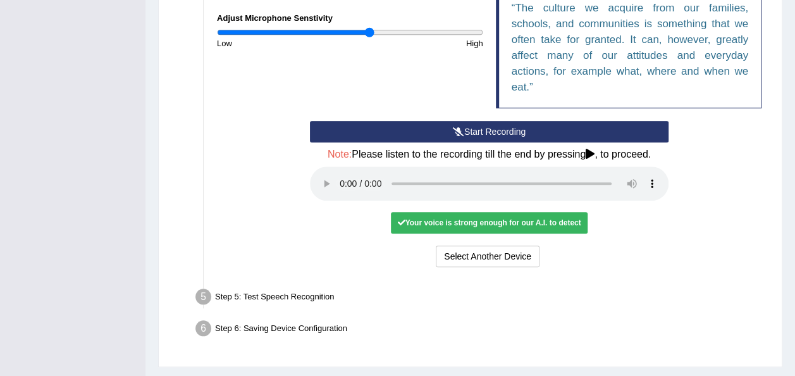
click at [482, 223] on div "Your voice is strong enough for our A.I. to detect" at bounding box center [489, 223] width 196 height 22
click at [259, 297] on div "Step 5: Test Speech Recognition" at bounding box center [483, 299] width 586 height 28
click at [190, 293] on div "Step 5: Test Speech Recognition" at bounding box center [483, 299] width 586 height 28
drag, startPoint x: 190, startPoint y: 293, endPoint x: 203, endPoint y: 293, distance: 13.3
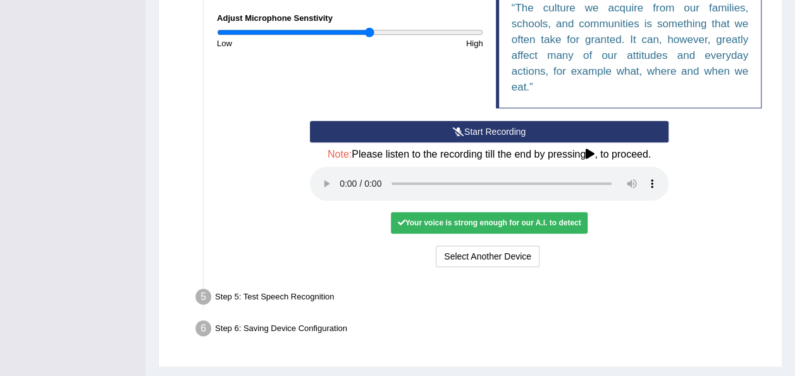
click at [203, 293] on li "Step 5: Test Speech Recognition Text to read The culture we acquire from our fa…" at bounding box center [483, 299] width 570 height 28
drag, startPoint x: 203, startPoint y: 293, endPoint x: 287, endPoint y: 320, distance: 88.2
click at [287, 320] on div "Step 6: Saving Device Configuration" at bounding box center [483, 330] width 586 height 28
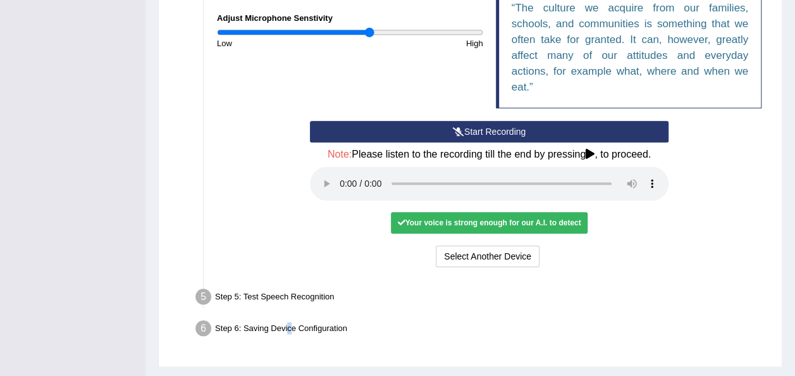
click at [287, 320] on div "Step 6: Saving Device Configuration" at bounding box center [483, 330] width 586 height 28
click at [737, 330] on div "Step 6: Saving Device Configuration" at bounding box center [483, 330] width 586 height 28
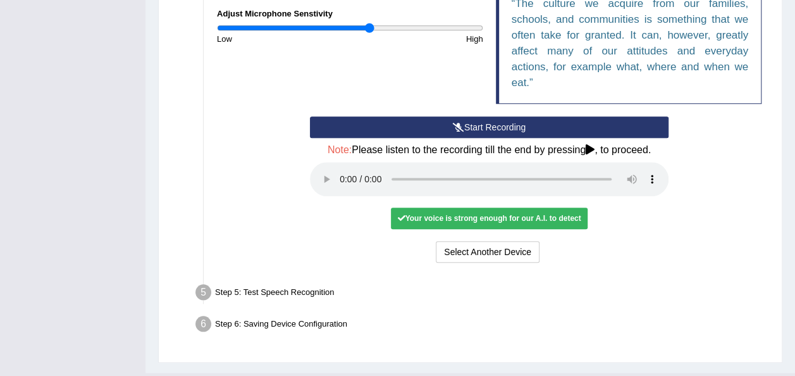
scroll to position [494, 0]
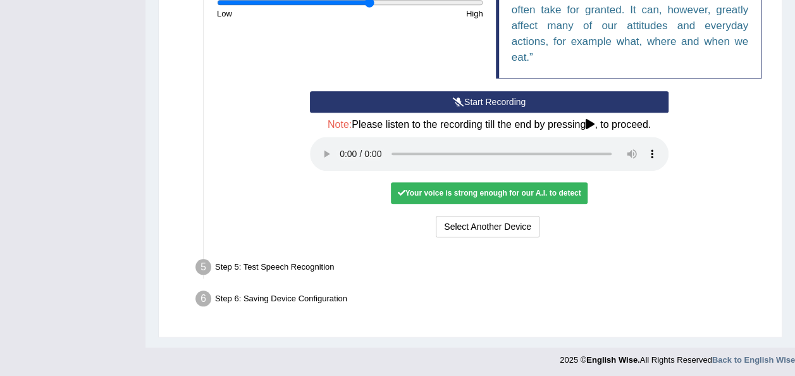
click at [471, 192] on div "Your voice is strong enough for our A.I. to detect" at bounding box center [489, 193] width 196 height 22
click at [476, 231] on button "Select Another Device" at bounding box center [488, 227] width 104 height 22
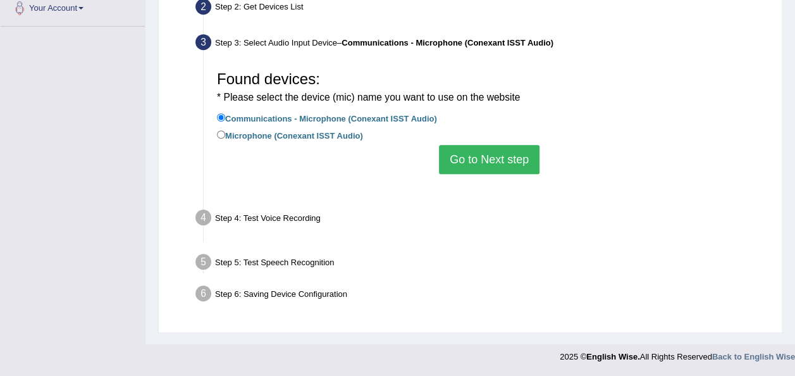
scroll to position [288, 0]
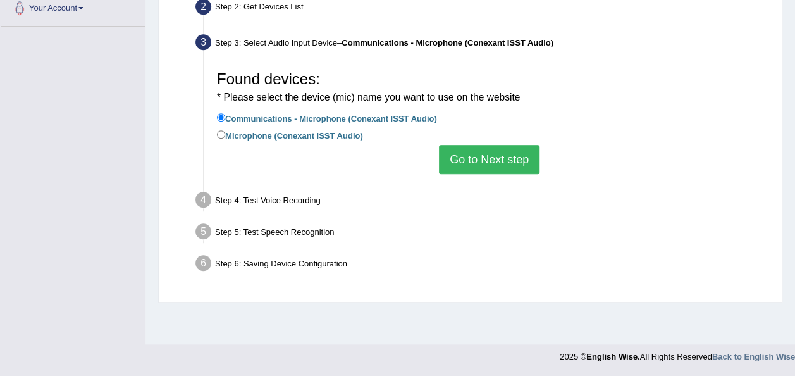
click at [219, 195] on div "Step 4: Test Voice Recording" at bounding box center [483, 202] width 586 height 28
click at [474, 159] on button "Go to Next step" at bounding box center [489, 159] width 101 height 29
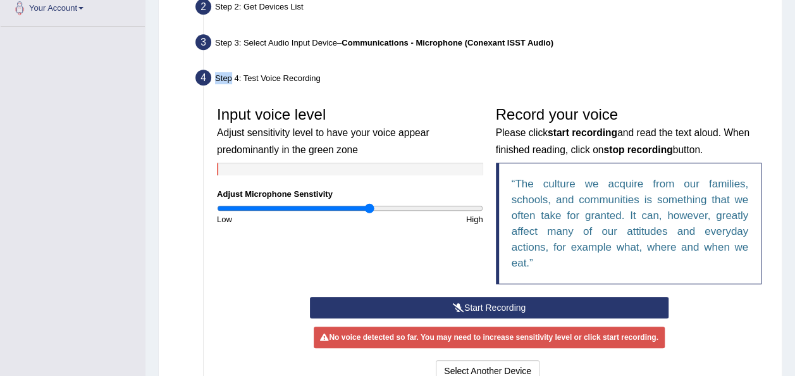
click at [476, 306] on button "Start Recording" at bounding box center [489, 308] width 359 height 22
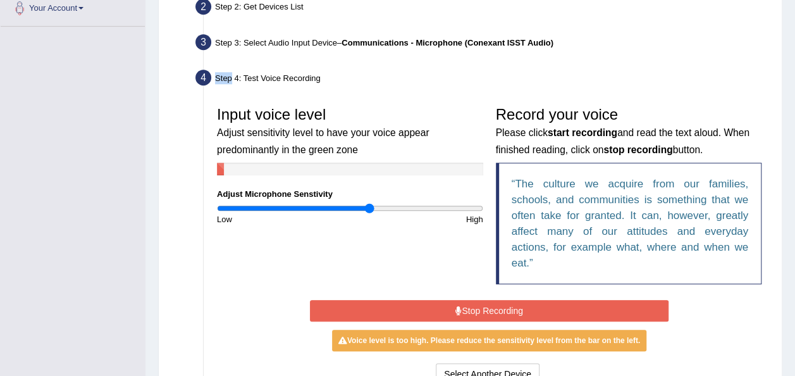
click at [438, 300] on button "Stop Recording" at bounding box center [489, 311] width 359 height 22
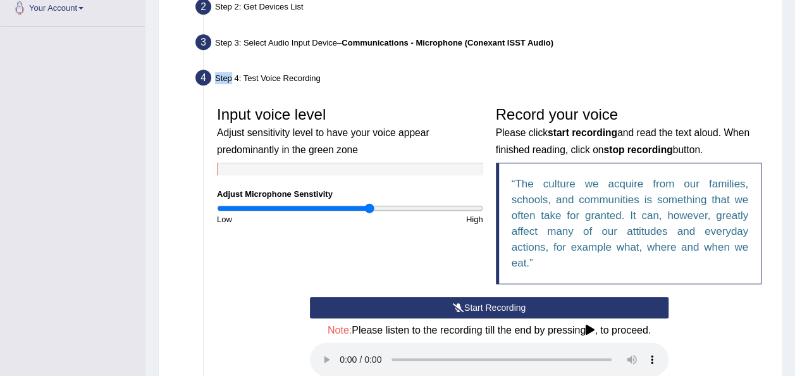
click at [460, 313] on button "Start Recording" at bounding box center [489, 308] width 359 height 22
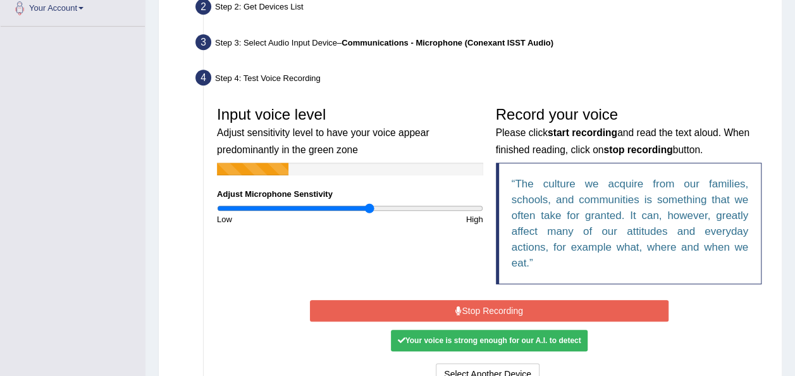
click at [462, 342] on div "Your voice is strong enough for our A.I. to detect" at bounding box center [489, 341] width 196 height 22
click at [473, 305] on button "Stop Recording" at bounding box center [489, 311] width 359 height 22
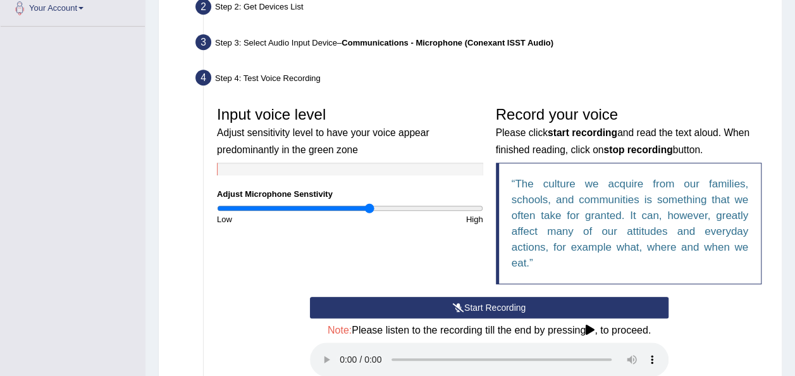
scroll to position [494, 0]
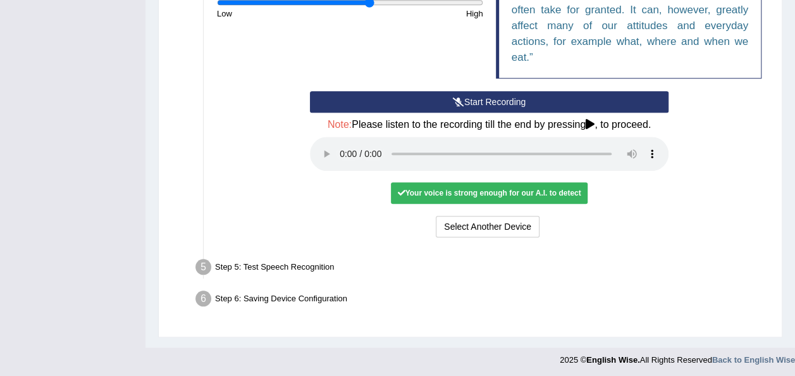
click at [503, 190] on div "Your voice is strong enough for our A.I. to detect" at bounding box center [489, 193] width 196 height 22
click at [415, 187] on div "Your voice is strong enough for our A.I. to detect" at bounding box center [489, 193] width 196 height 22
click at [210, 260] on li "Step 5: Test Speech Recognition Text to read The culture we acquire from our fa…" at bounding box center [483, 269] width 570 height 28
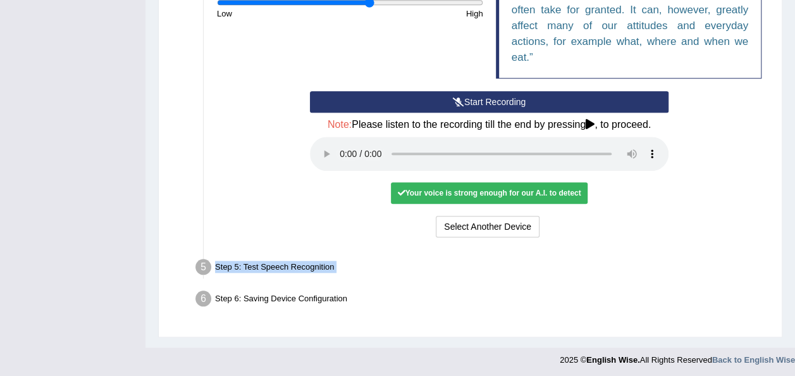
drag, startPoint x: 210, startPoint y: 260, endPoint x: 287, endPoint y: 264, distance: 77.3
click at [287, 264] on div "Step 5: Test Speech Recognition" at bounding box center [483, 269] width 586 height 28
click at [435, 267] on div "Step 5: Test Speech Recognition" at bounding box center [483, 269] width 586 height 28
click at [591, 123] on icon at bounding box center [590, 124] width 9 height 10
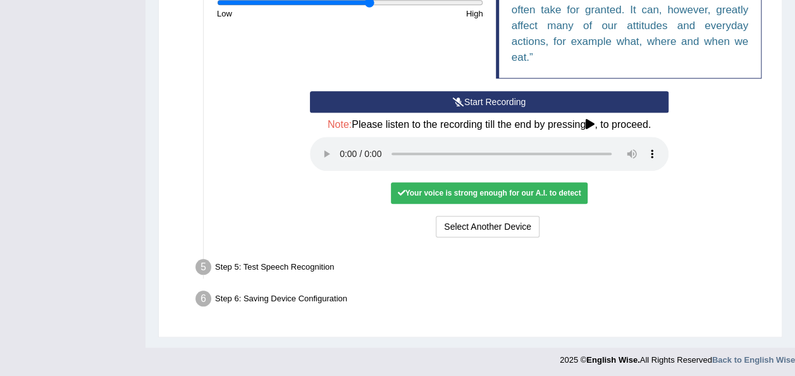
click at [589, 119] on icon at bounding box center [590, 124] width 9 height 10
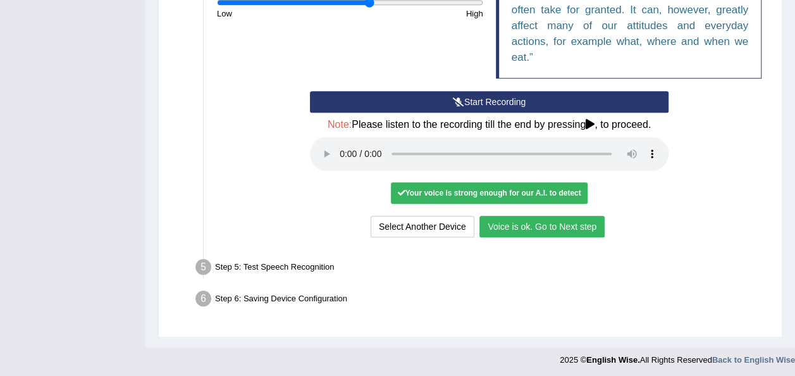
click at [513, 231] on button "Voice is ok. Go to Next step" at bounding box center [541, 227] width 125 height 22
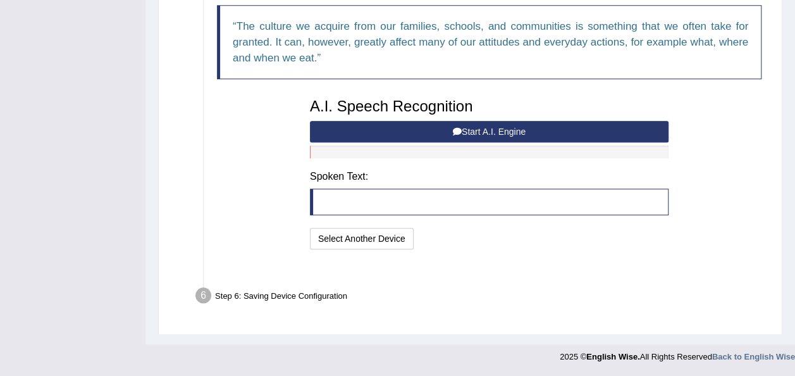
scroll to position [428, 0]
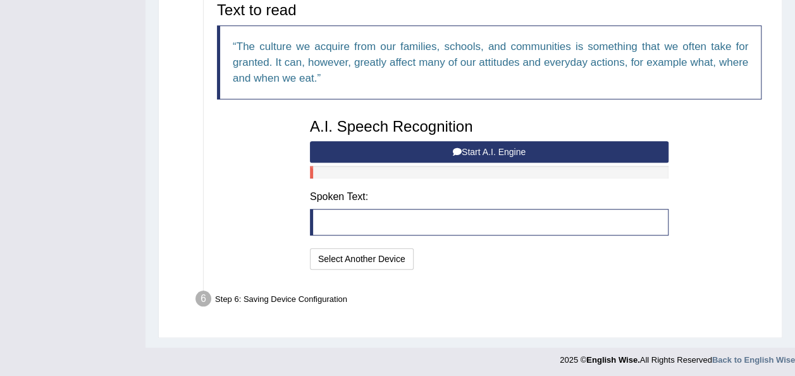
click at [458, 148] on icon at bounding box center [457, 151] width 9 height 9
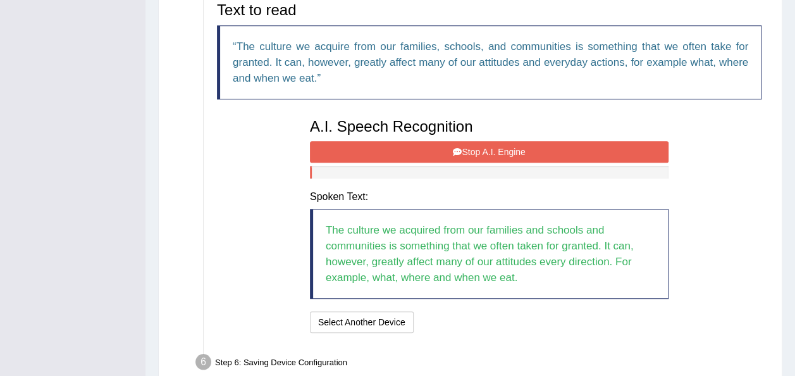
click at [448, 150] on button "Stop A.I. Engine" at bounding box center [489, 152] width 359 height 22
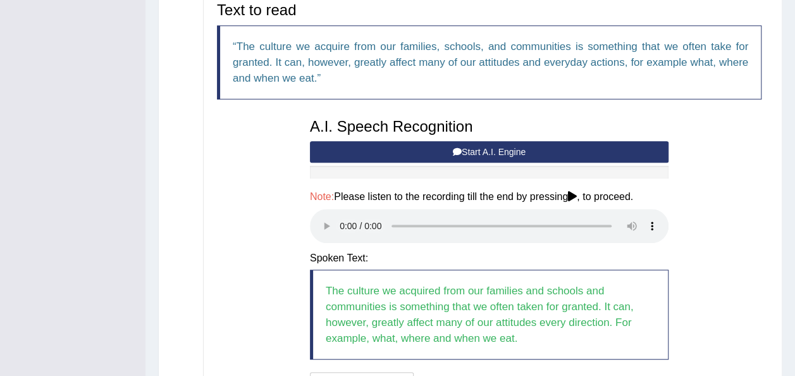
click at [245, 269] on div "Text to read The culture we acquire from our families, schools, and communities…" at bounding box center [489, 196] width 557 height 401
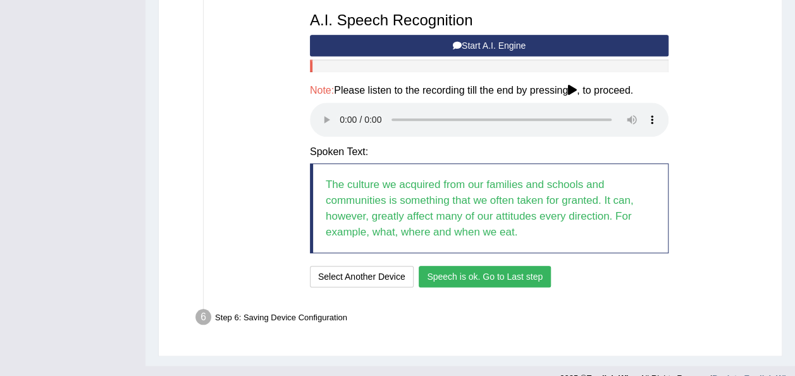
scroll to position [553, 0]
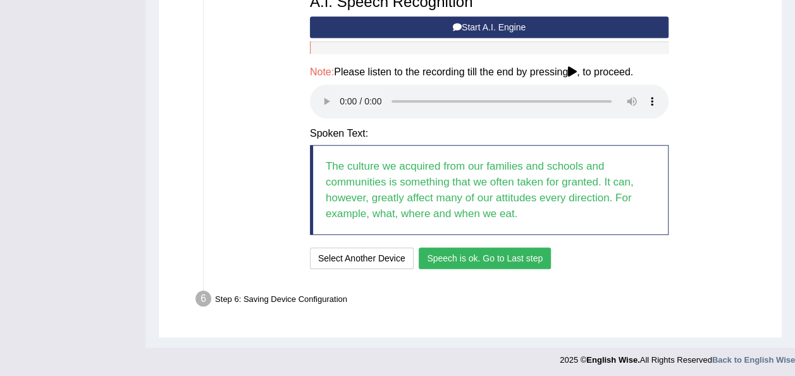
click at [452, 254] on button "Speech is ok. Go to Last step" at bounding box center [485, 258] width 132 height 22
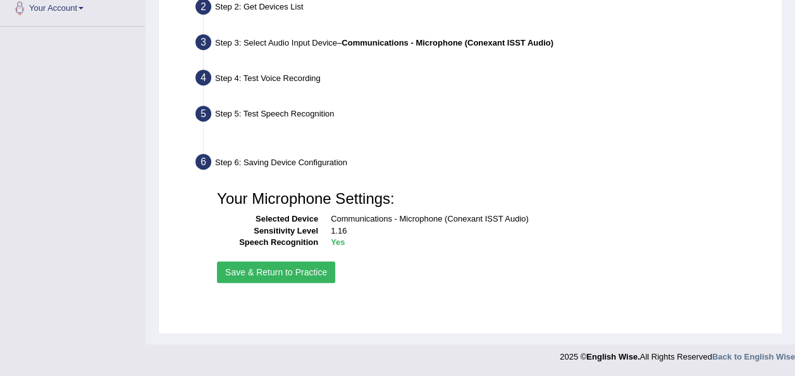
scroll to position [288, 0]
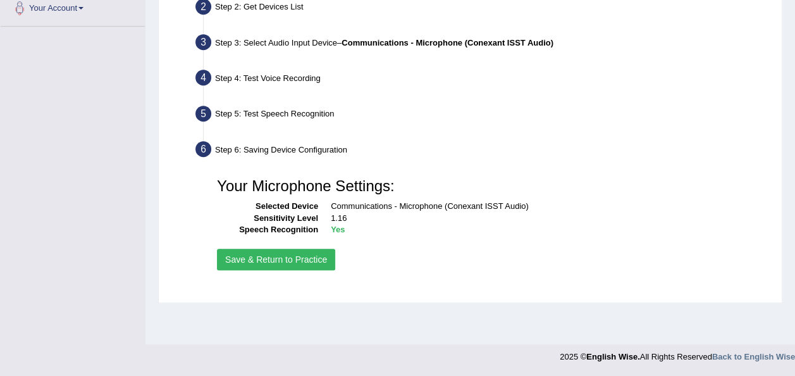
click at [280, 252] on button "Save & Return to Practice" at bounding box center [276, 260] width 118 height 22
click at [269, 256] on button "Save & Return to Practice" at bounding box center [276, 260] width 118 height 22
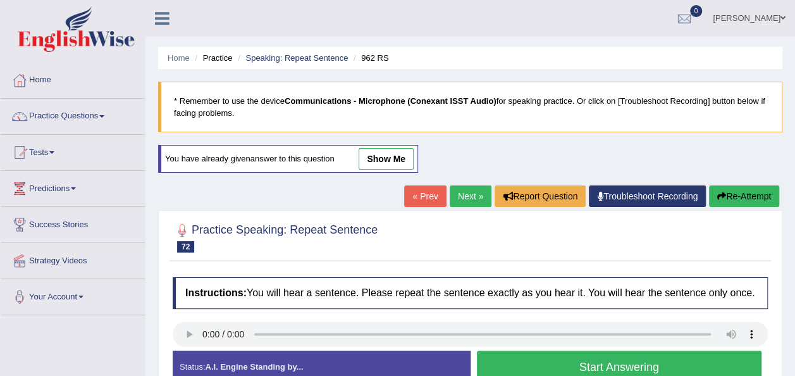
click at [476, 190] on link "Next »" at bounding box center [471, 196] width 42 height 22
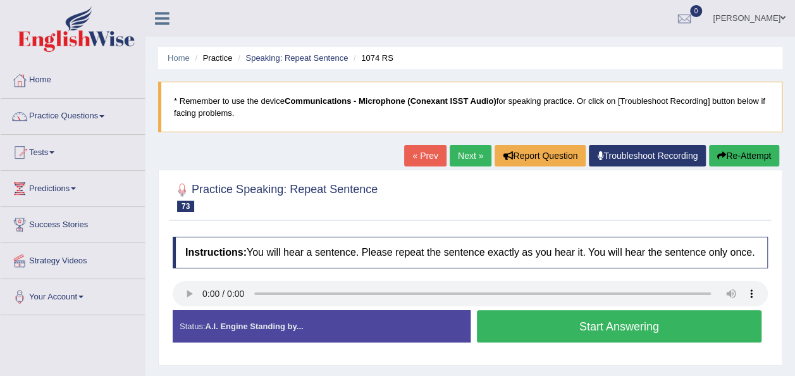
click at [157, 261] on div "Home Practice Speaking: Repeat Sentence 1074 RS * Remember to use the device Co…" at bounding box center [470, 316] width 650 height 632
click at [503, 329] on button "Start Answering" at bounding box center [619, 326] width 285 height 32
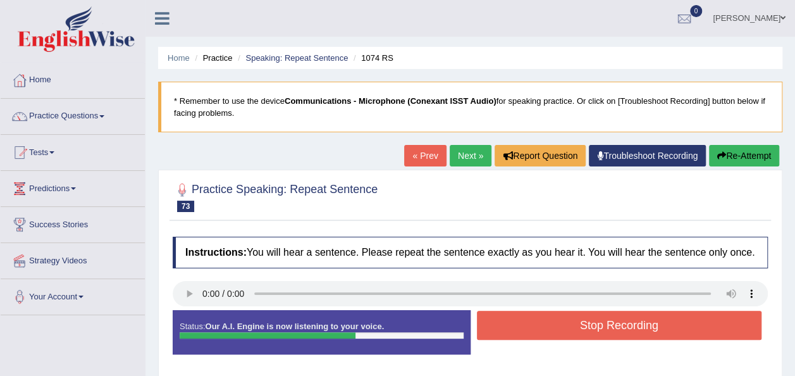
click at [503, 329] on button "Stop Recording" at bounding box center [619, 325] width 285 height 29
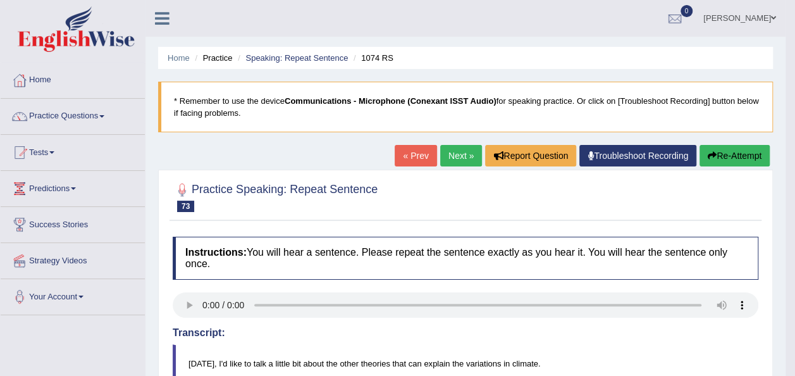
click at [712, 145] on button "Re-Attempt" at bounding box center [735, 156] width 70 height 22
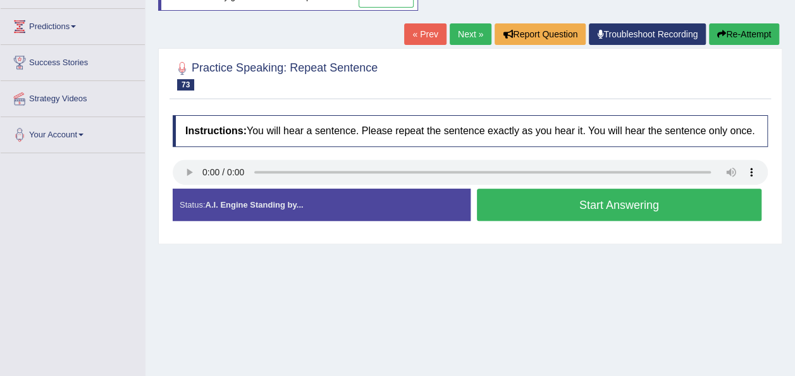
scroll to position [173, 0]
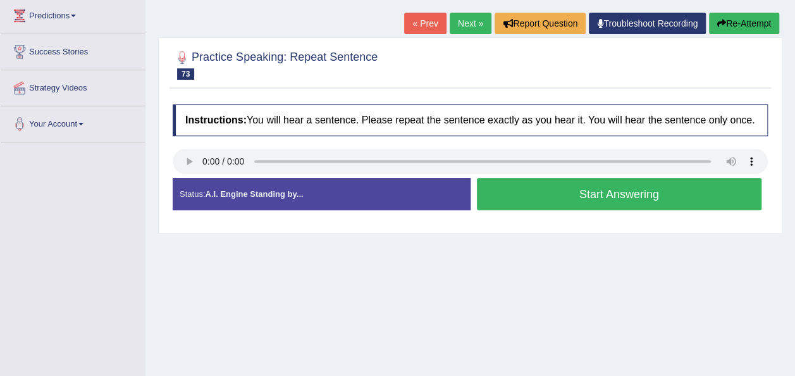
click at [591, 188] on button "Start Answering" at bounding box center [619, 194] width 285 height 32
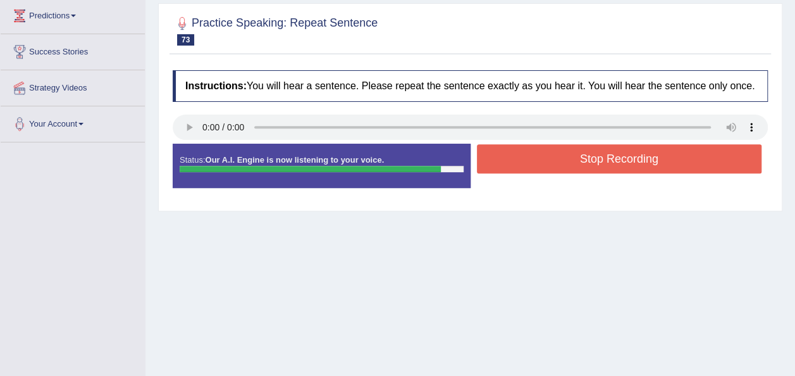
click at [564, 163] on button "Stop Recording" at bounding box center [619, 158] width 285 height 29
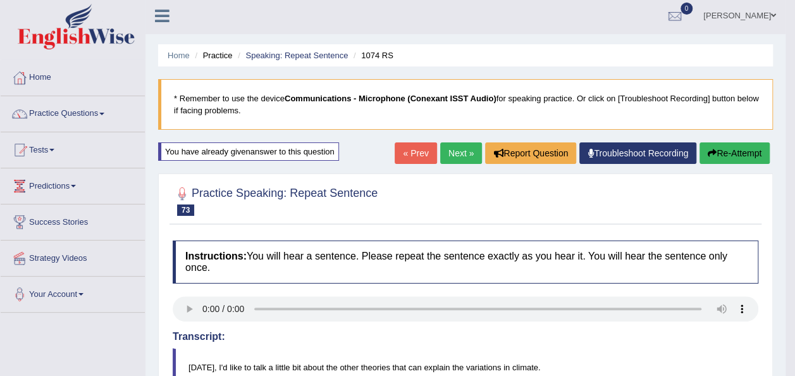
scroll to position [0, 0]
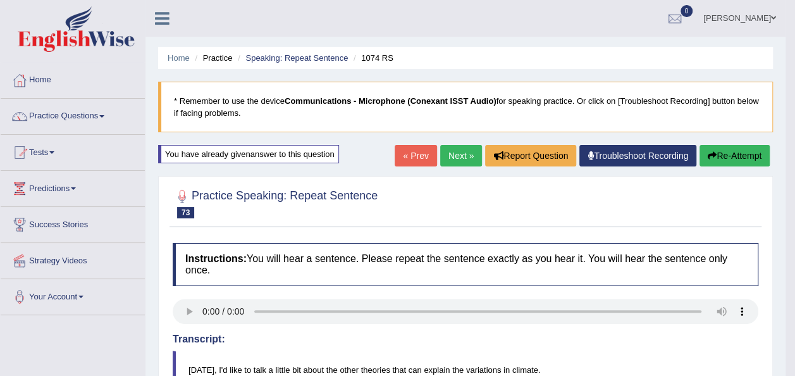
click at [458, 151] on link "Next »" at bounding box center [461, 156] width 42 height 22
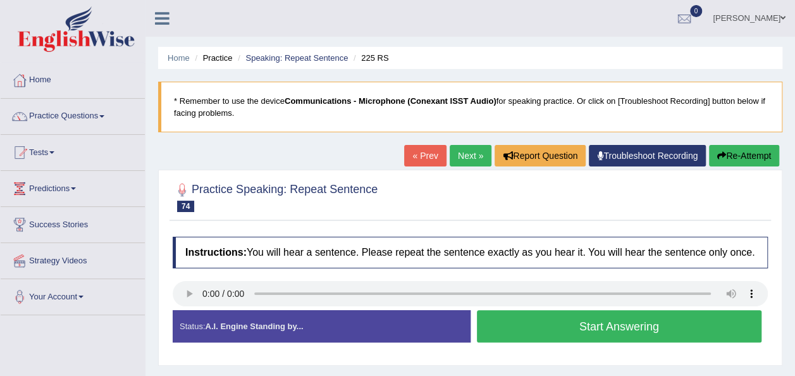
click at [506, 319] on button "Start Answering" at bounding box center [619, 326] width 285 height 32
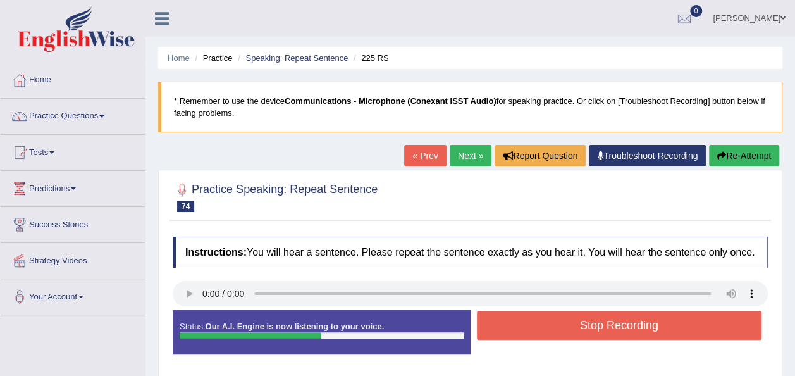
click at [506, 319] on button "Stop Recording" at bounding box center [619, 325] width 285 height 29
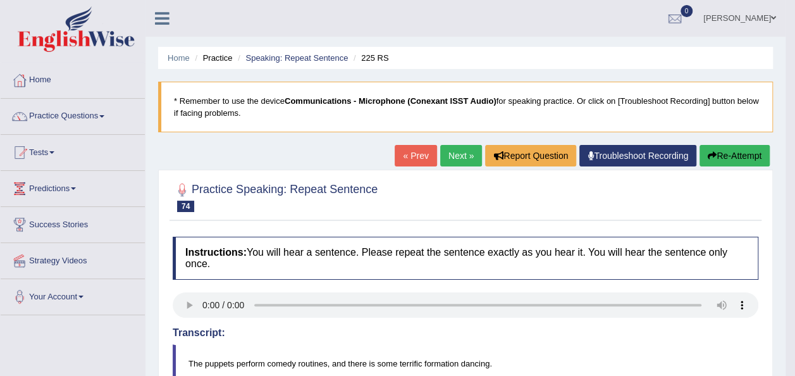
click at [708, 149] on button "Re-Attempt" at bounding box center [735, 156] width 70 height 22
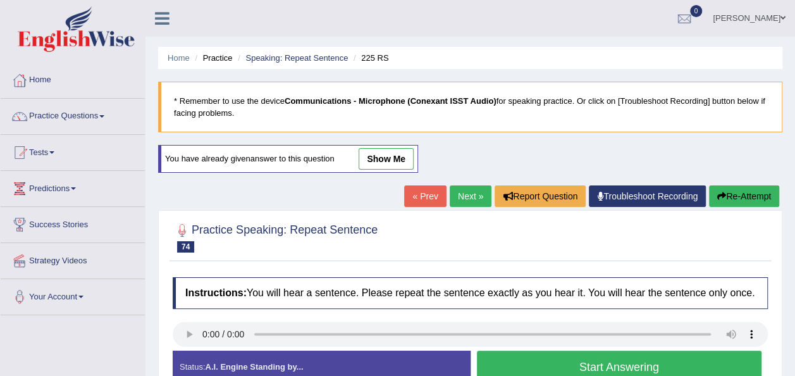
click at [516, 359] on button "Start Answering" at bounding box center [619, 366] width 285 height 32
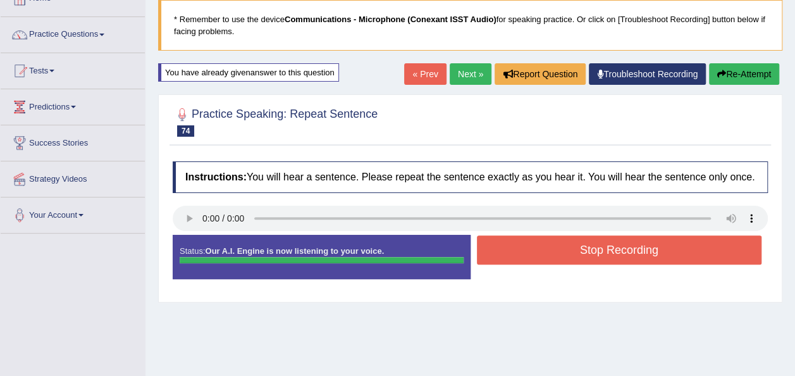
drag, startPoint x: 801, startPoint y: 204, endPoint x: 801, endPoint y: 253, distance: 49.3
click at [794, 253] on html "Toggle navigation Home Practice Questions Speaking Practice Read Aloud Repeat S…" at bounding box center [397, 106] width 795 height 376
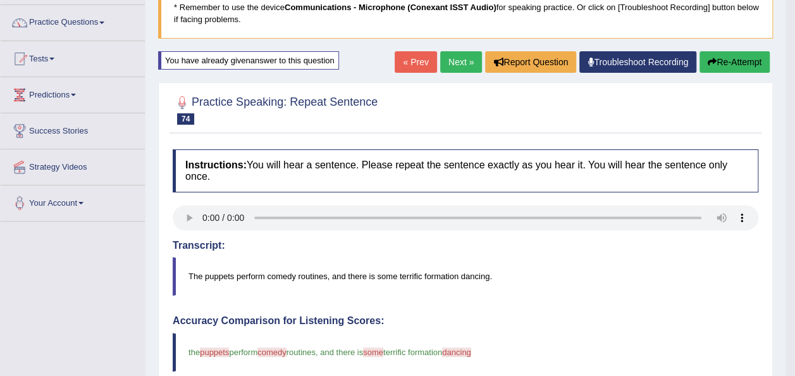
click at [730, 55] on button "Re-Attempt" at bounding box center [735, 62] width 70 height 22
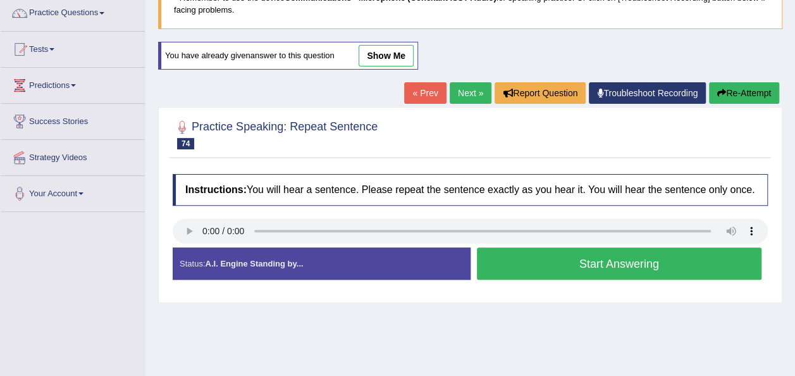
click at [483, 271] on button "Start Answering" at bounding box center [619, 263] width 285 height 32
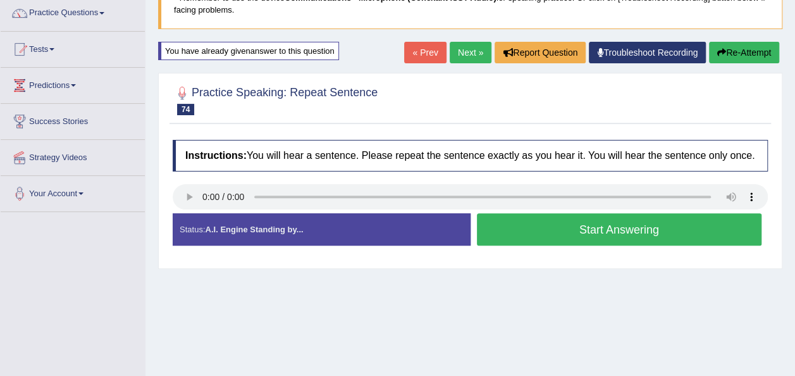
click at [483, 271] on div "Home Practice Speaking: Repeat Sentence 225 RS * Remember to use the device Com…" at bounding box center [470, 213] width 650 height 632
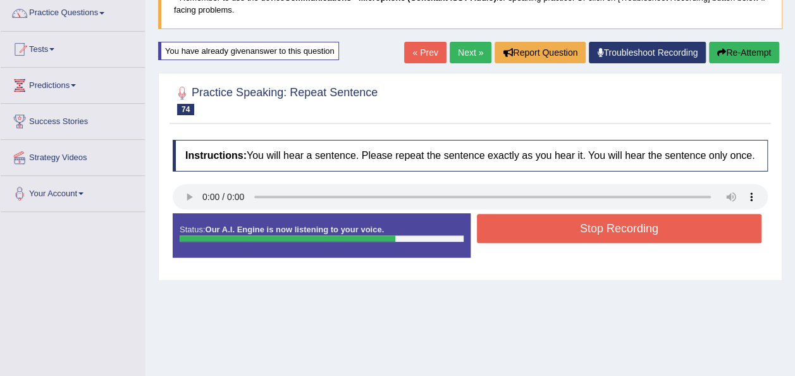
click at [567, 222] on button "Stop Recording" at bounding box center [619, 228] width 285 height 29
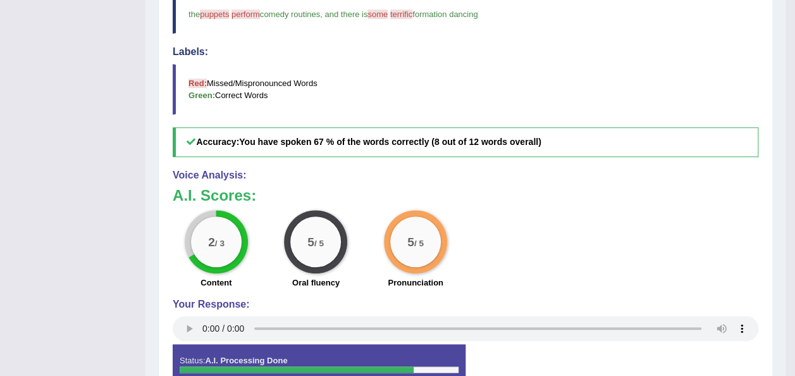
scroll to position [103, 0]
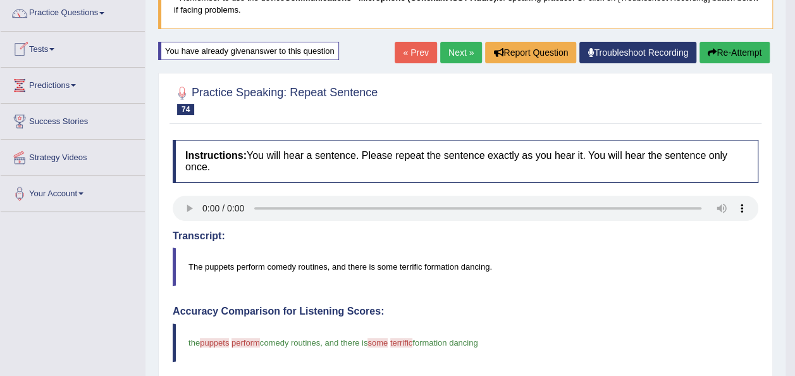
click at [448, 48] on link "Next »" at bounding box center [461, 53] width 42 height 22
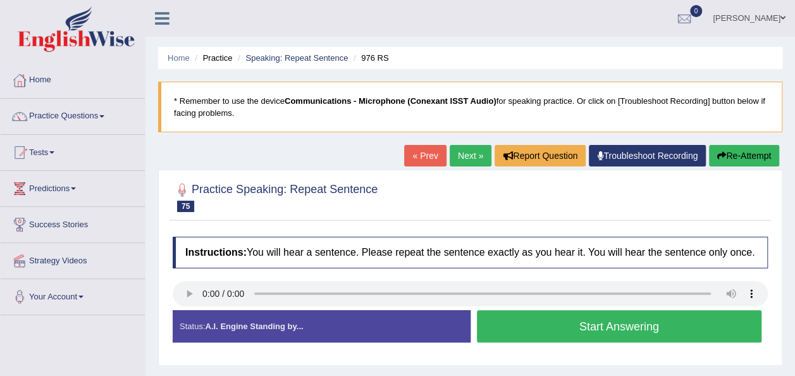
click at [490, 324] on button "Start Answering" at bounding box center [619, 326] width 285 height 32
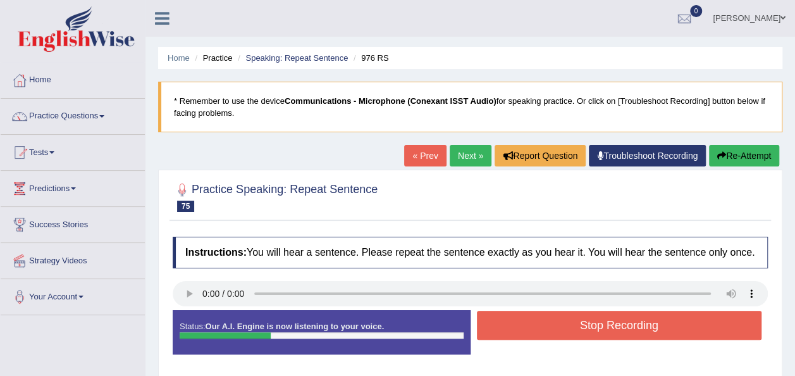
click at [490, 324] on button "Stop Recording" at bounding box center [619, 325] width 285 height 29
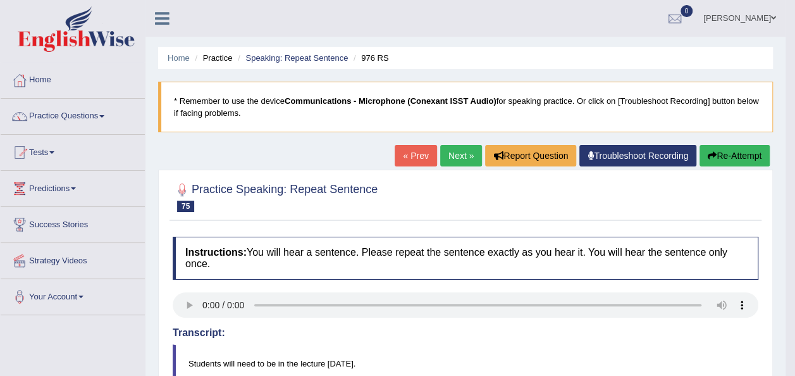
click at [792, 202] on body "Toggle navigation Home Practice Questions Speaking Practice Read Aloud Repeat S…" at bounding box center [397, 188] width 795 height 376
click at [715, 152] on button "Re-Attempt" at bounding box center [735, 156] width 70 height 22
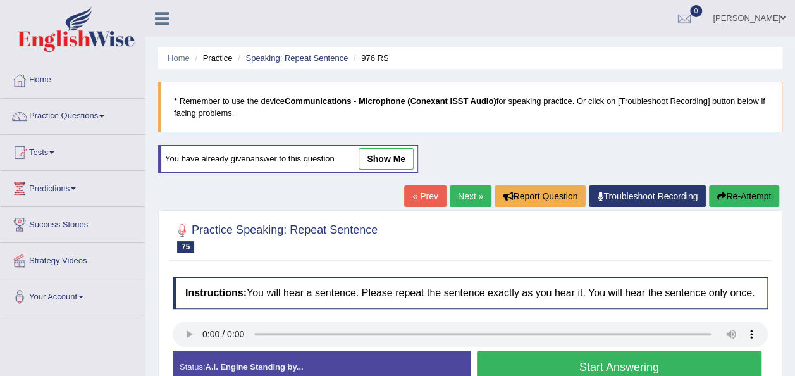
click at [602, 359] on button "Start Answering" at bounding box center [619, 366] width 285 height 32
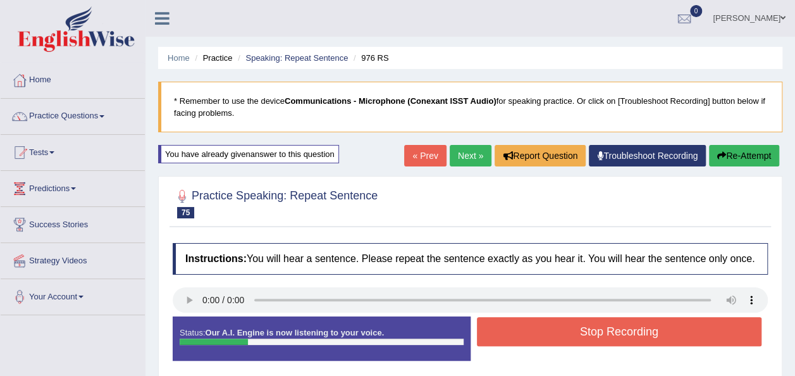
click at [602, 359] on div "Status: Our A.I. Engine is now listening to your voice. Start Answering Stop Re…" at bounding box center [470, 344] width 595 height 57
click at [586, 335] on button "Stop Recording" at bounding box center [619, 331] width 285 height 29
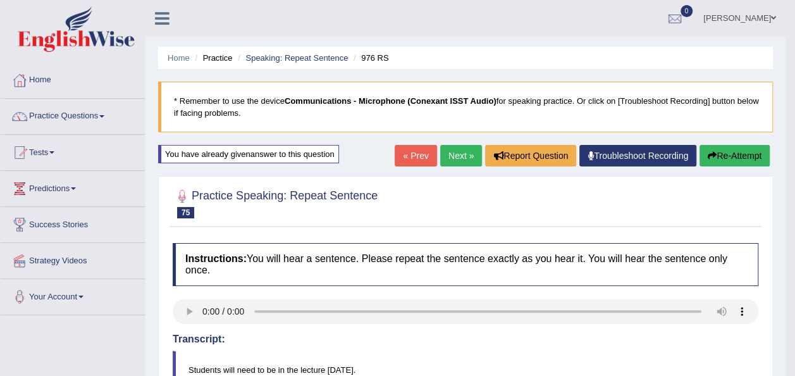
click at [463, 154] on link "Next »" at bounding box center [461, 156] width 42 height 22
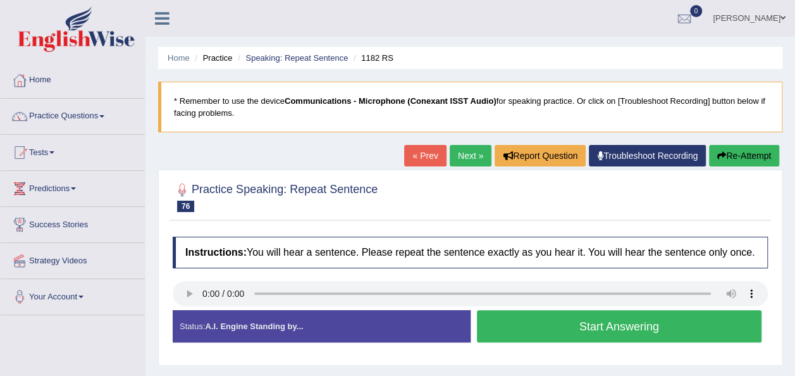
click at [194, 292] on div at bounding box center [470, 295] width 595 height 28
click at [522, 327] on button "Start Answering" at bounding box center [619, 326] width 285 height 32
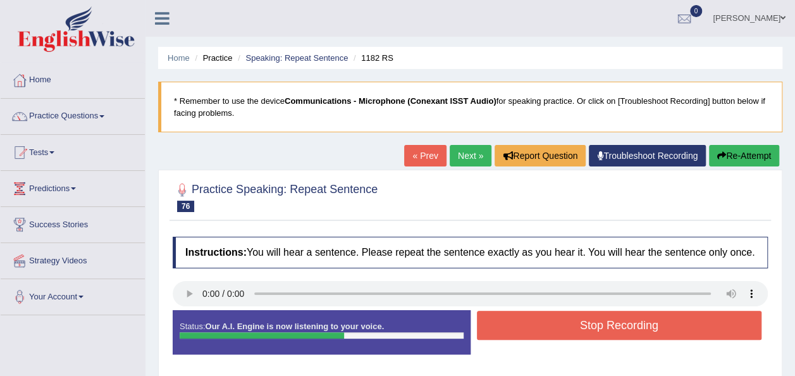
click at [522, 327] on button "Stop Recording" at bounding box center [619, 325] width 285 height 29
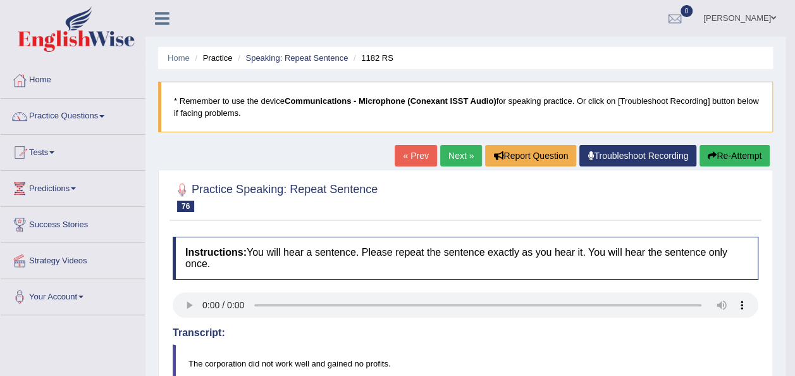
click at [710, 151] on icon "button" at bounding box center [712, 155] width 9 height 9
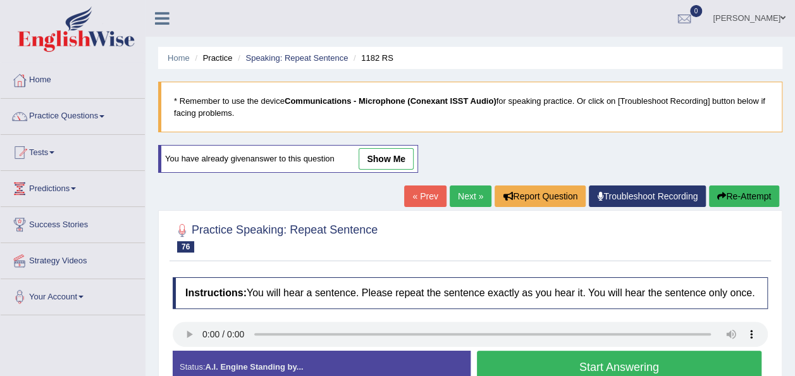
click at [537, 357] on button "Start Answering" at bounding box center [619, 366] width 285 height 32
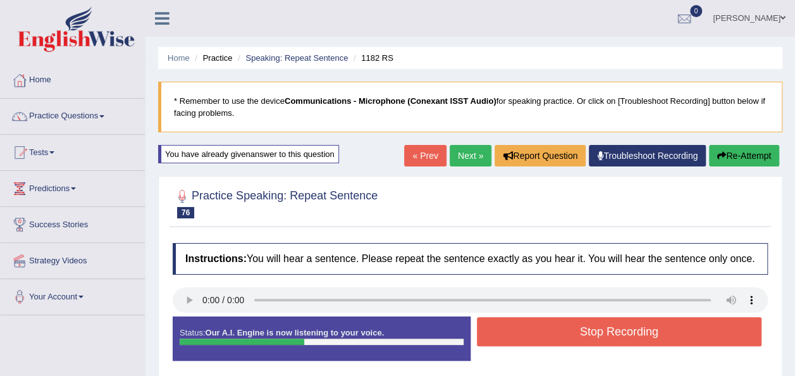
click at [531, 329] on button "Stop Recording" at bounding box center [619, 331] width 285 height 29
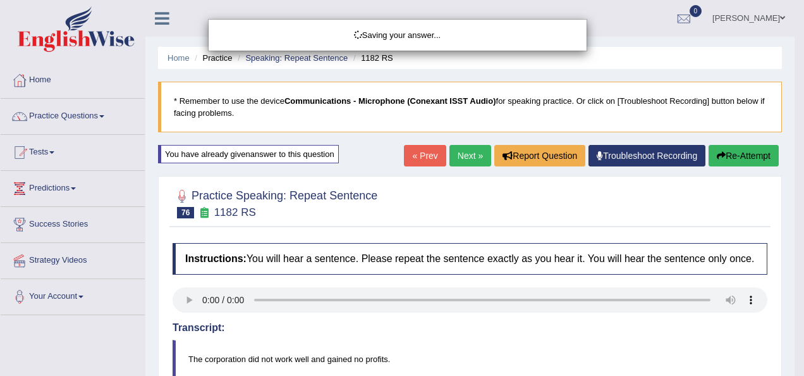
click at [794, 262] on html "Toggle navigation Home Practice Questions Speaking Practice Read Aloud Repeat S…" at bounding box center [402, 188] width 804 height 376
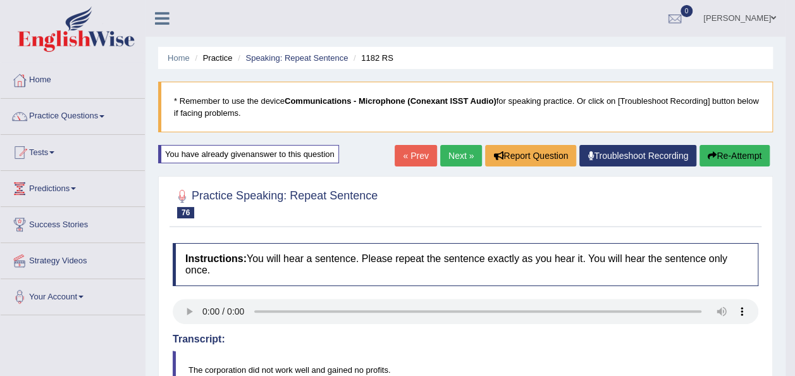
click at [738, 156] on button "Re-Attempt" at bounding box center [735, 156] width 70 height 22
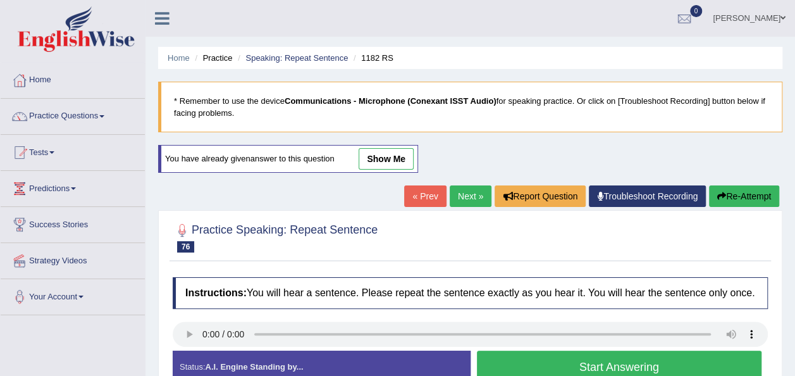
click at [599, 358] on button "Start Answering" at bounding box center [619, 366] width 285 height 32
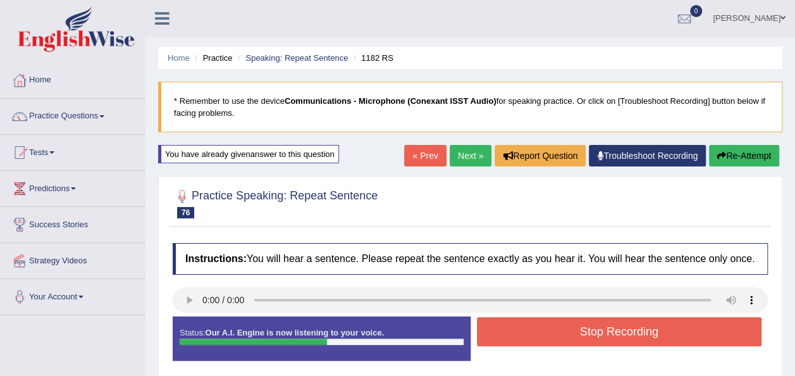
click at [629, 327] on button "Stop Recording" at bounding box center [619, 331] width 285 height 29
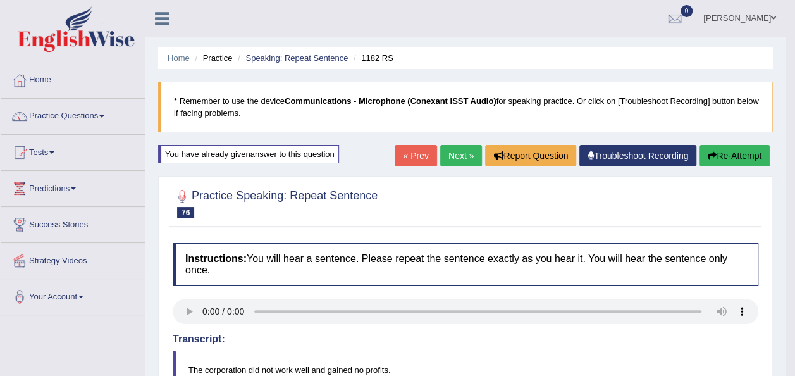
click at [445, 159] on link "Next »" at bounding box center [461, 156] width 42 height 22
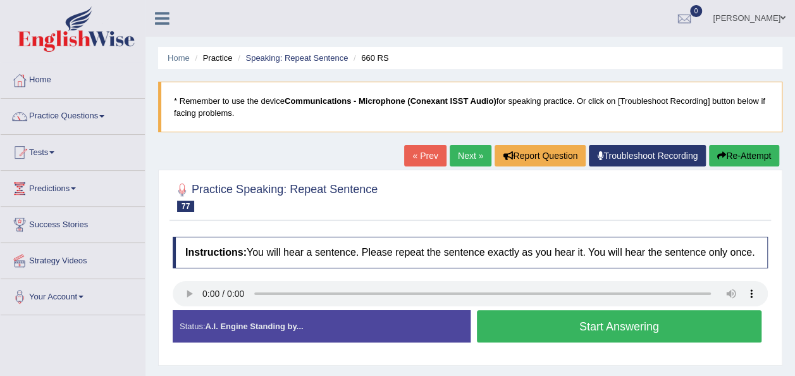
click at [491, 321] on button "Start Answering" at bounding box center [619, 326] width 285 height 32
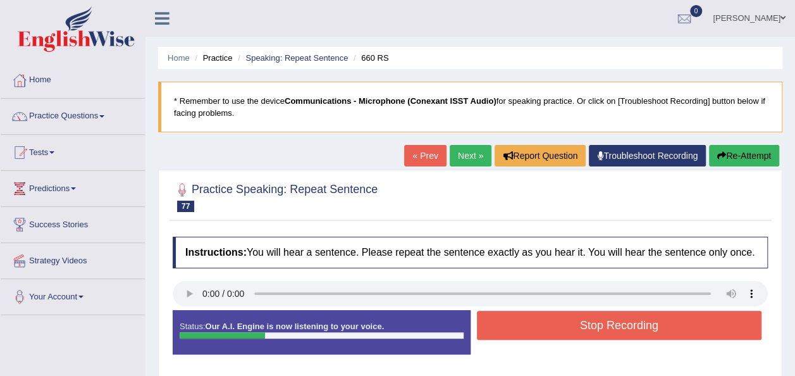
click at [491, 321] on button "Stop Recording" at bounding box center [619, 325] width 285 height 29
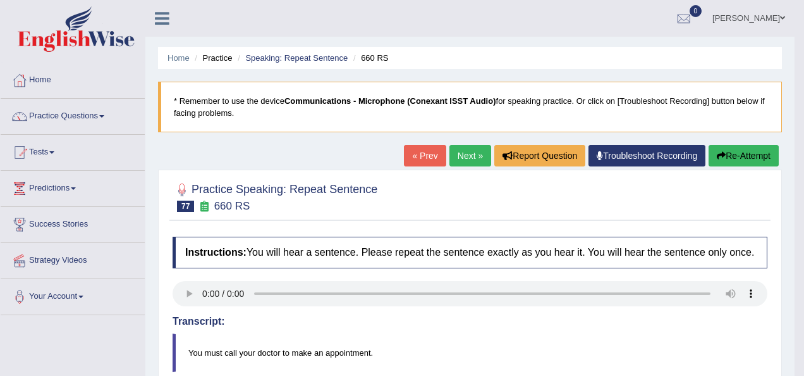
click at [794, 336] on body "Toggle navigation Home Practice Questions Speaking Practice Read Aloud Repeat S…" at bounding box center [402, 188] width 804 height 376
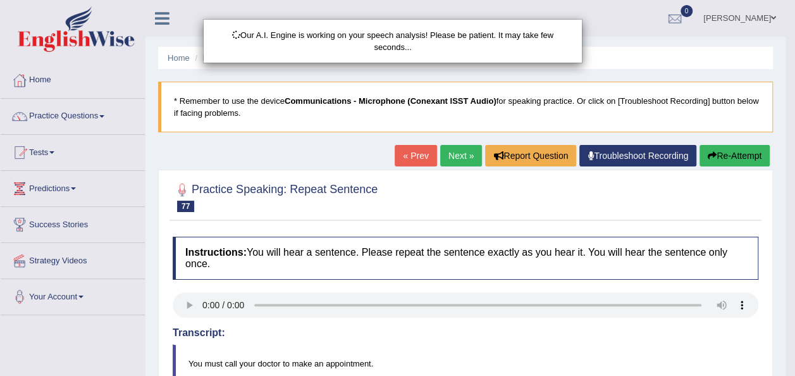
scroll to position [314, 0]
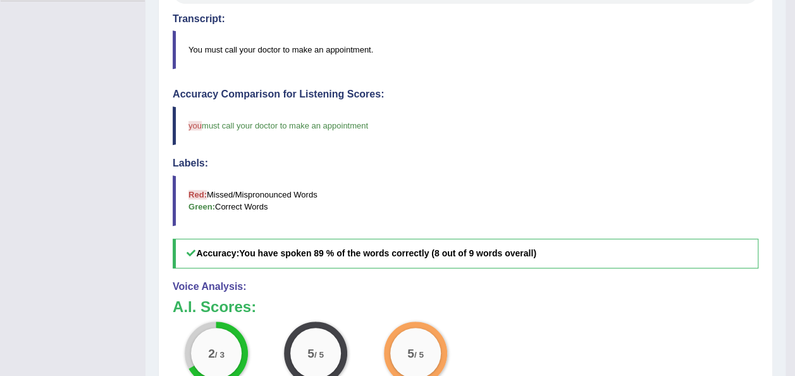
scroll to position [0, 0]
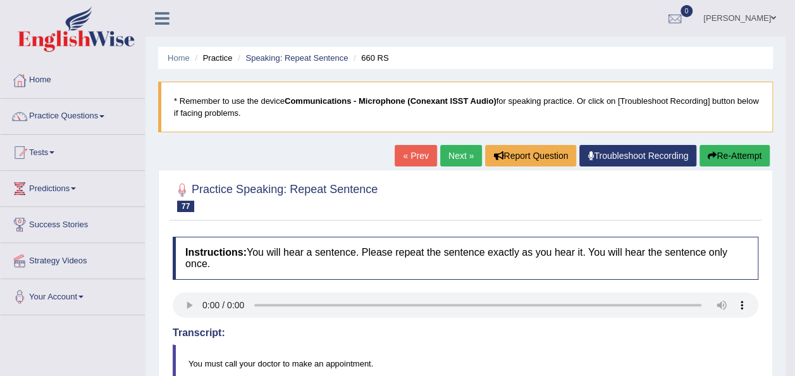
click at [465, 150] on link "Next »" at bounding box center [461, 156] width 42 height 22
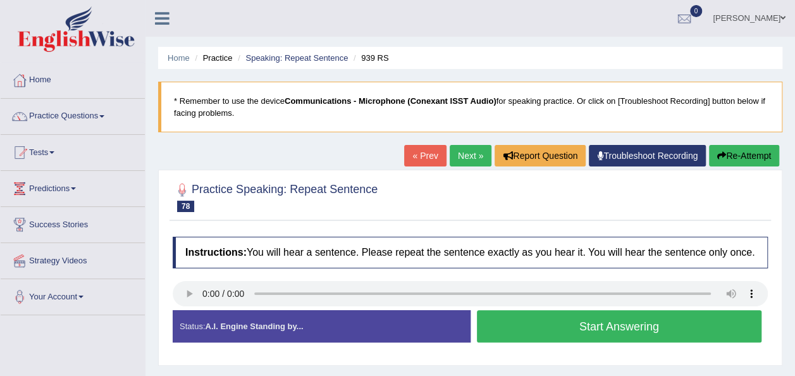
click at [519, 328] on button "Start Answering" at bounding box center [619, 326] width 285 height 32
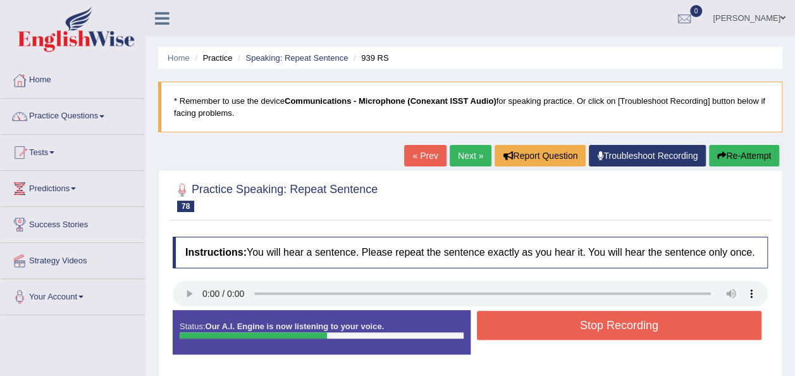
click at [519, 327] on button "Stop Recording" at bounding box center [619, 325] width 285 height 29
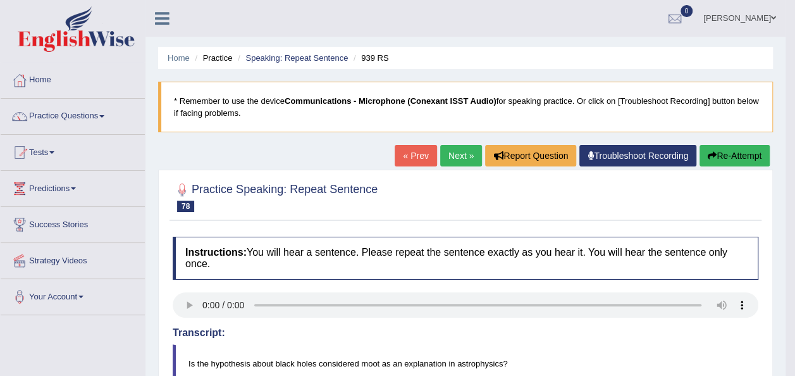
click at [717, 155] on button "Re-Attempt" at bounding box center [735, 156] width 70 height 22
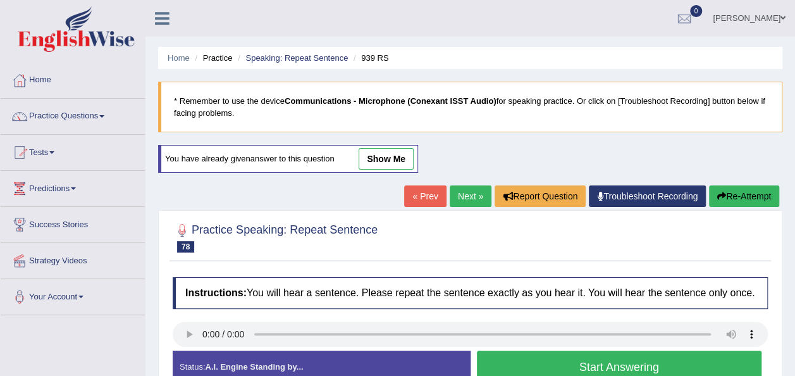
click at [615, 359] on button "Start Answering" at bounding box center [619, 366] width 285 height 32
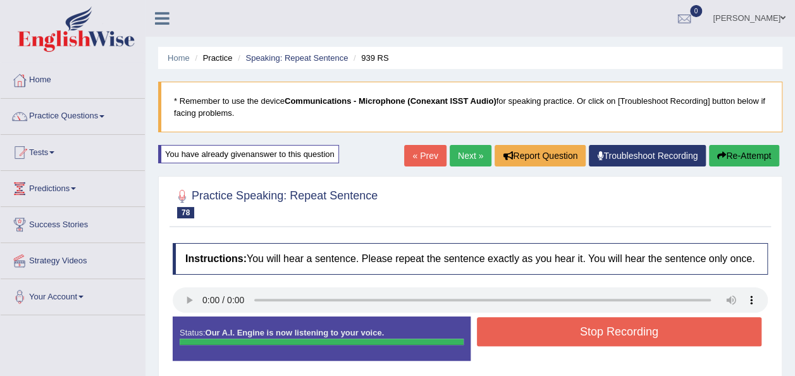
click at [631, 325] on button "Stop Recording" at bounding box center [619, 331] width 285 height 29
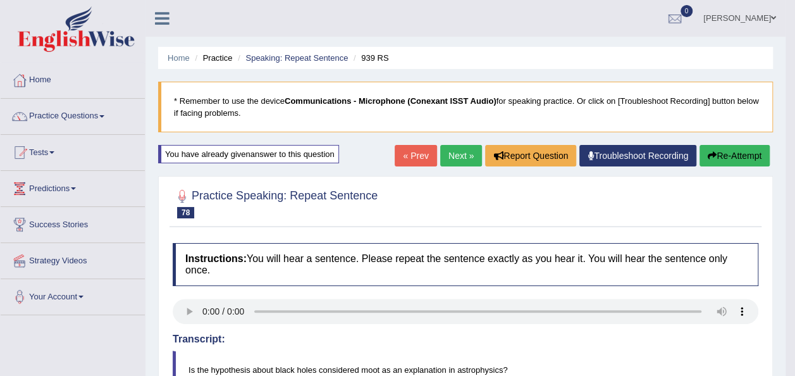
click at [718, 152] on button "Re-Attempt" at bounding box center [735, 156] width 70 height 22
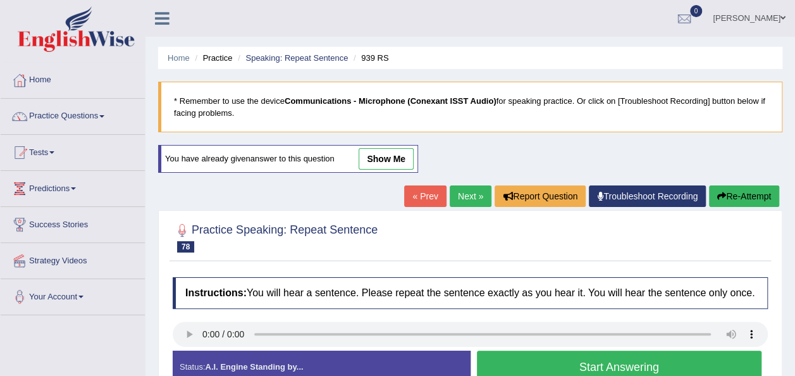
click at [629, 361] on button "Start Answering" at bounding box center [619, 366] width 285 height 32
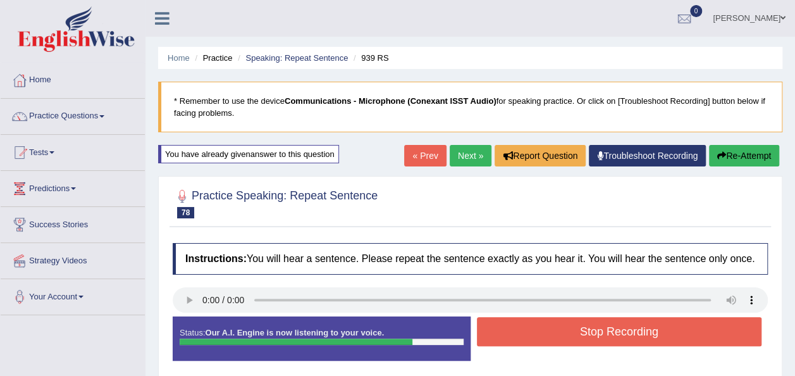
click at [543, 326] on button "Stop Recording" at bounding box center [619, 331] width 285 height 29
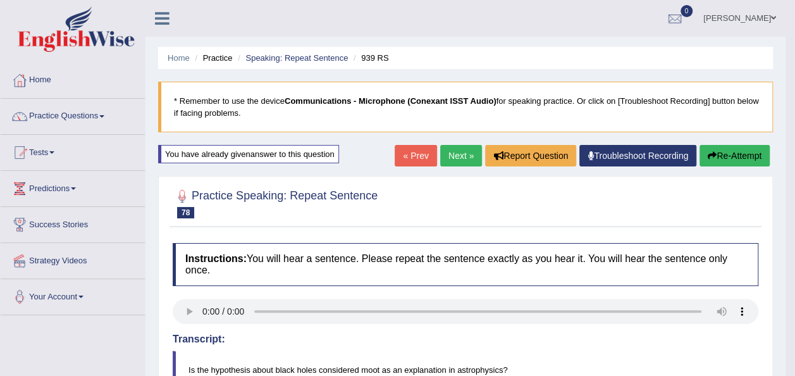
click at [450, 151] on link "Next »" at bounding box center [461, 156] width 42 height 22
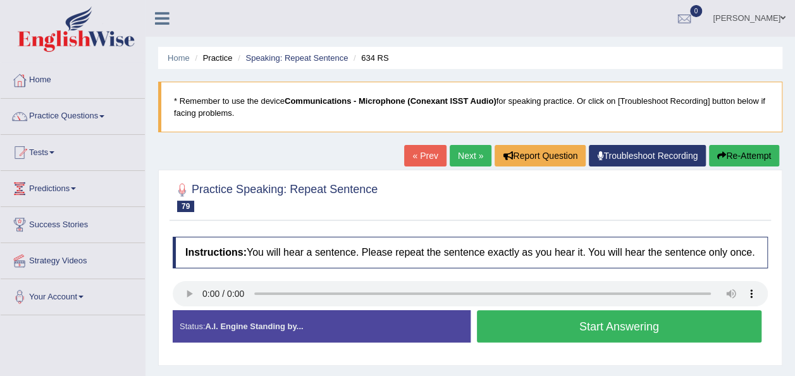
click at [499, 321] on button "Start Answering" at bounding box center [619, 326] width 285 height 32
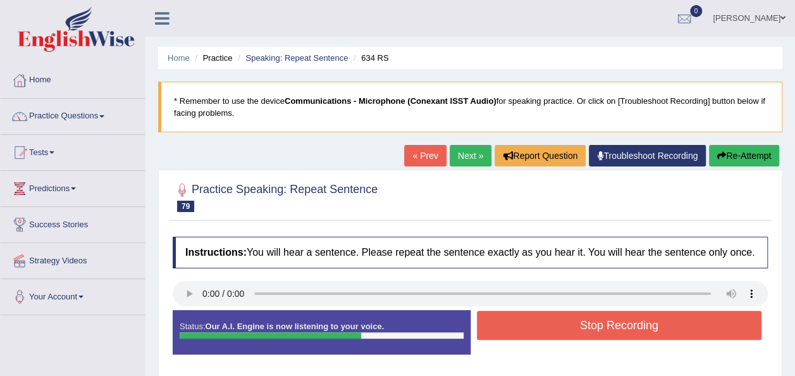
click at [499, 321] on button "Stop Recording" at bounding box center [619, 325] width 285 height 29
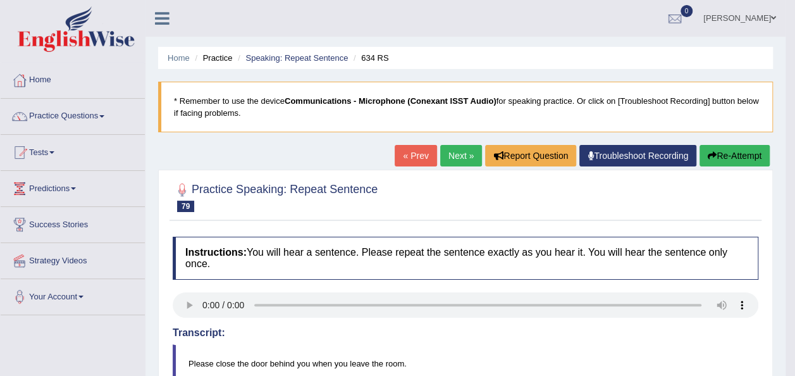
click at [464, 149] on link "Next »" at bounding box center [461, 156] width 42 height 22
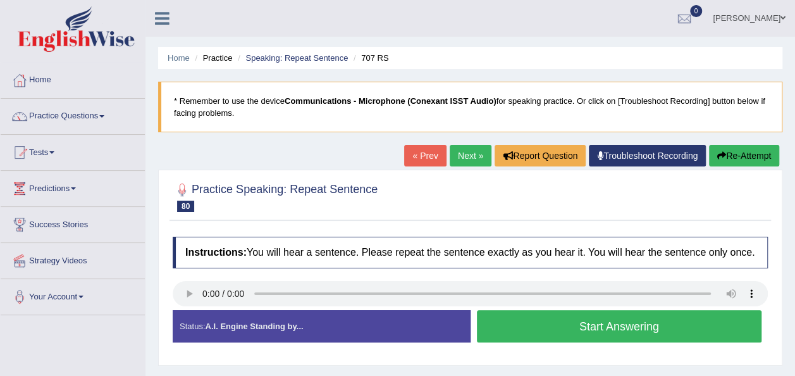
click at [479, 317] on button "Start Answering" at bounding box center [619, 326] width 285 height 32
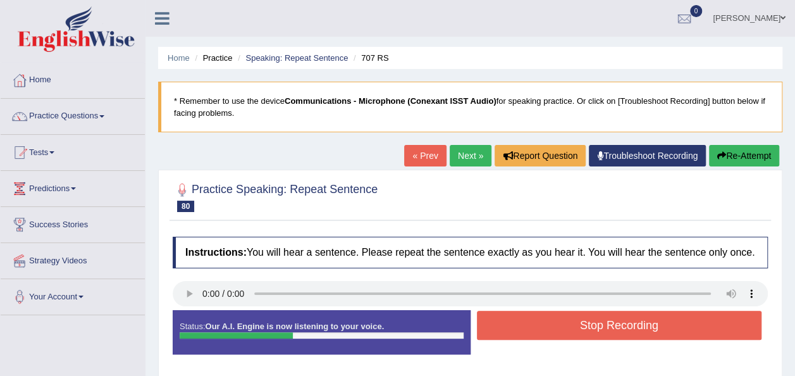
click at [479, 317] on button "Stop Recording" at bounding box center [619, 325] width 285 height 29
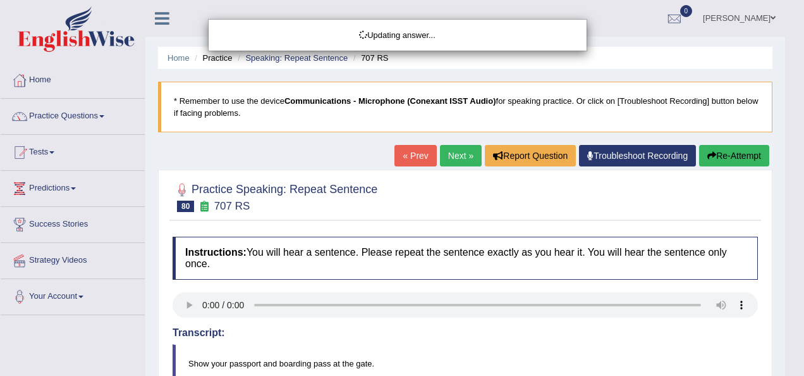
click at [794, 250] on html "Toggle navigation Home Practice Questions Speaking Practice Read Aloud Repeat S…" at bounding box center [402, 188] width 804 height 376
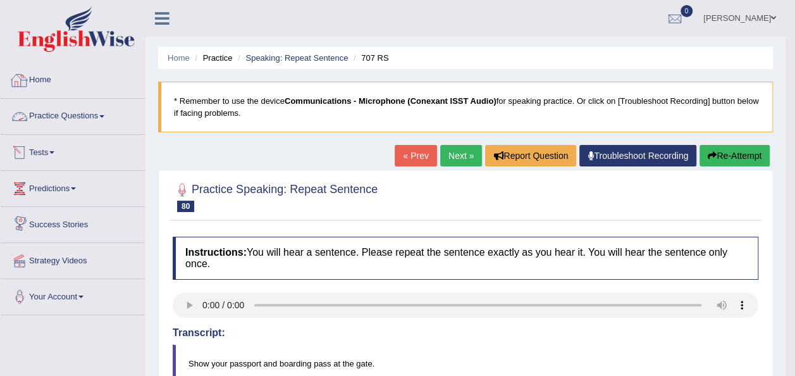
click at [99, 117] on link "Practice Questions" at bounding box center [73, 115] width 144 height 32
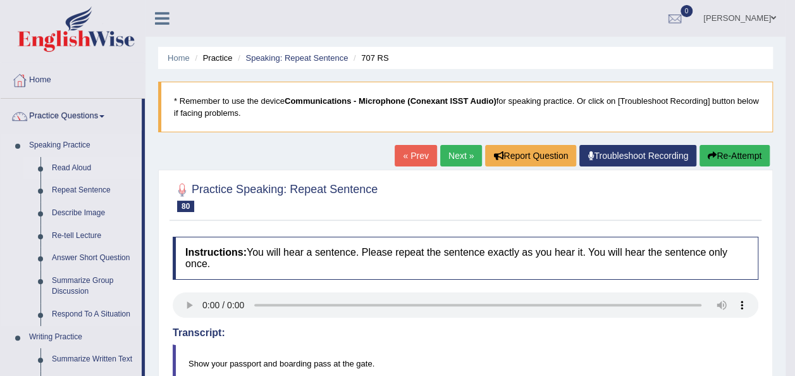
click at [68, 166] on link "Read Aloud" at bounding box center [94, 168] width 96 height 23
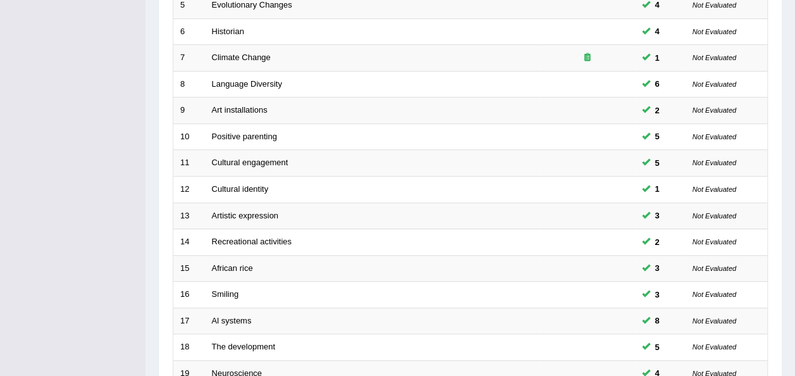
scroll to position [455, 0]
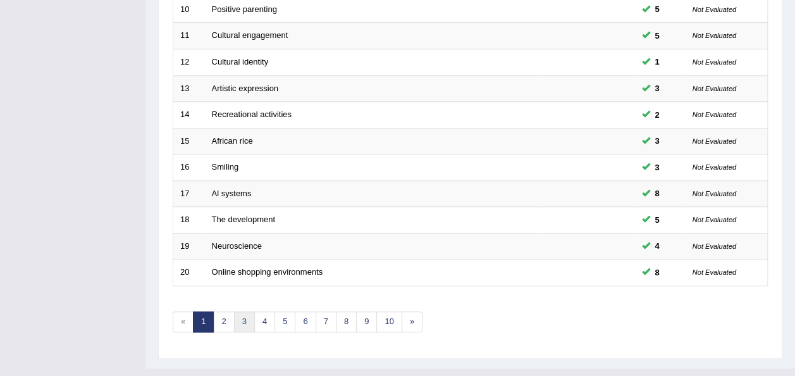
click at [242, 311] on link "3" at bounding box center [244, 321] width 21 height 21
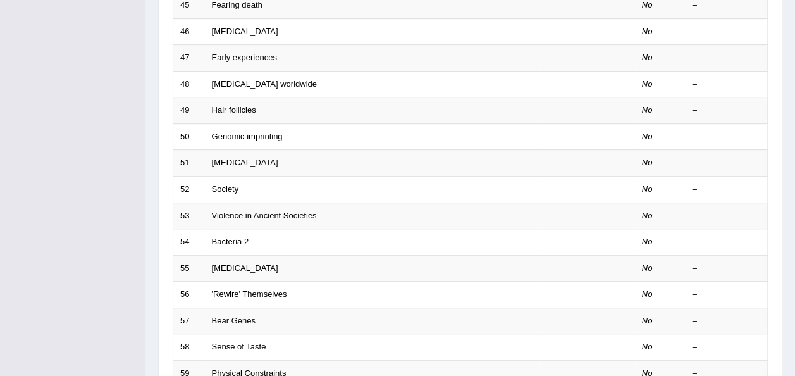
scroll to position [455, 0]
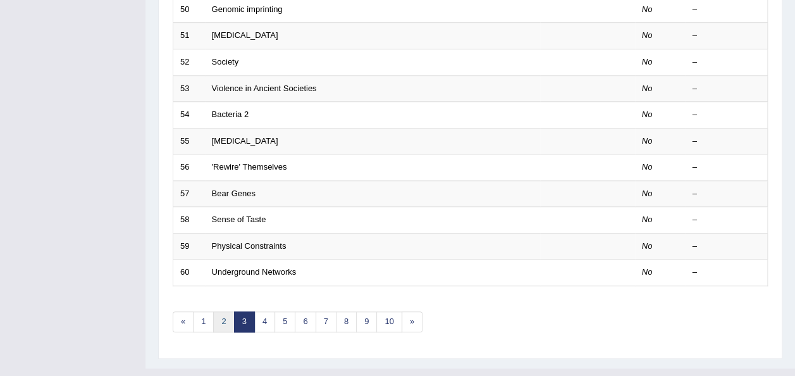
click at [224, 311] on link "2" at bounding box center [223, 321] width 21 height 21
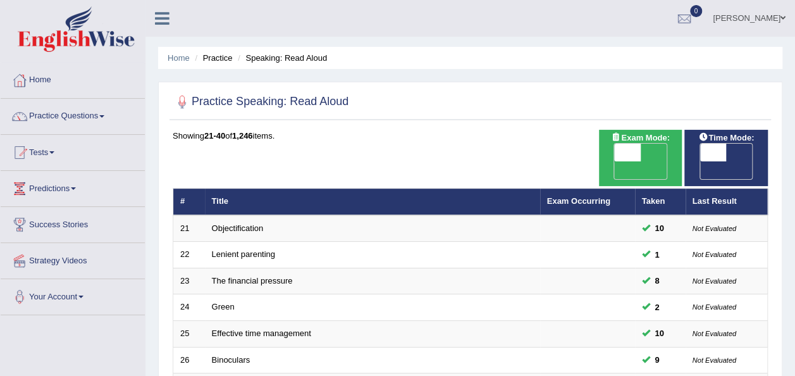
scroll to position [328, 0]
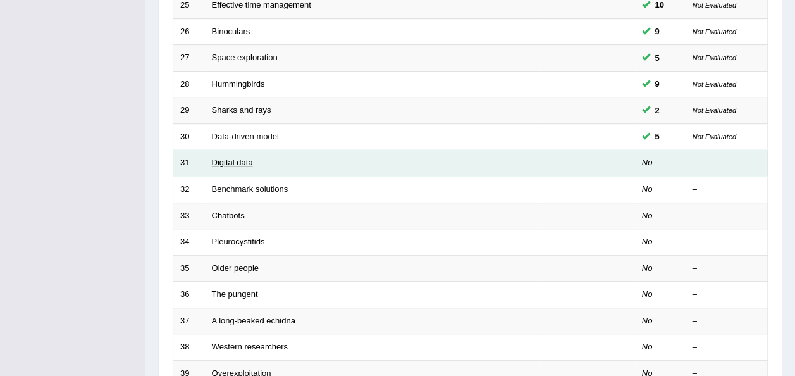
click at [233, 157] on link "Digital data" at bounding box center [232, 161] width 41 height 9
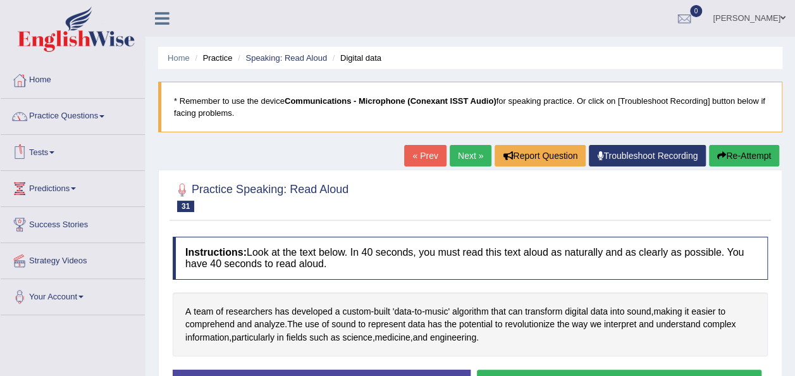
click at [104, 116] on span at bounding box center [101, 116] width 5 height 3
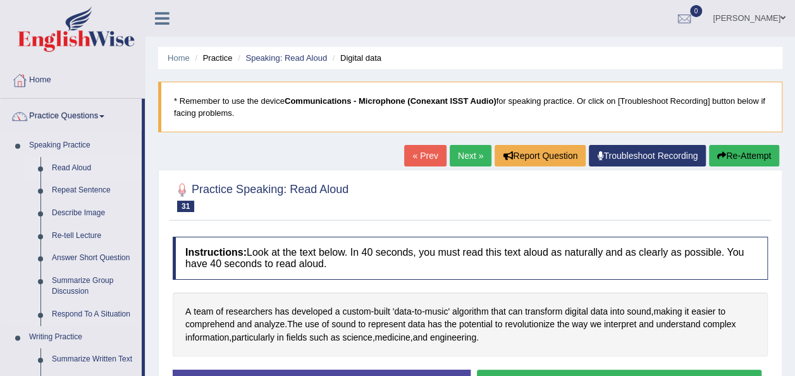
click at [75, 163] on link "Read Aloud" at bounding box center [94, 168] width 96 height 23
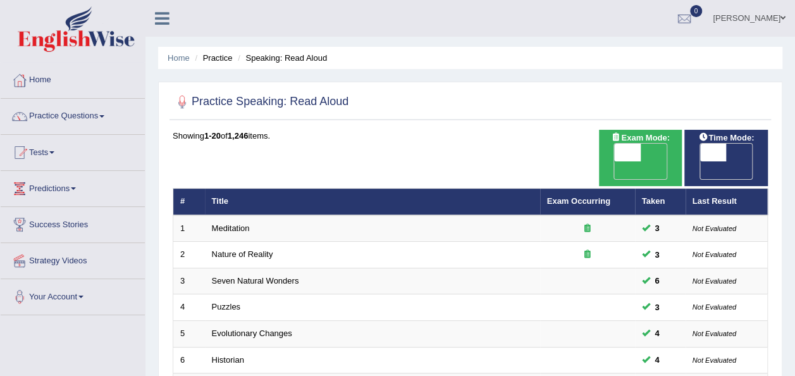
click at [700, 161] on span "OFF" at bounding box center [687, 170] width 27 height 18
checkbox input "true"
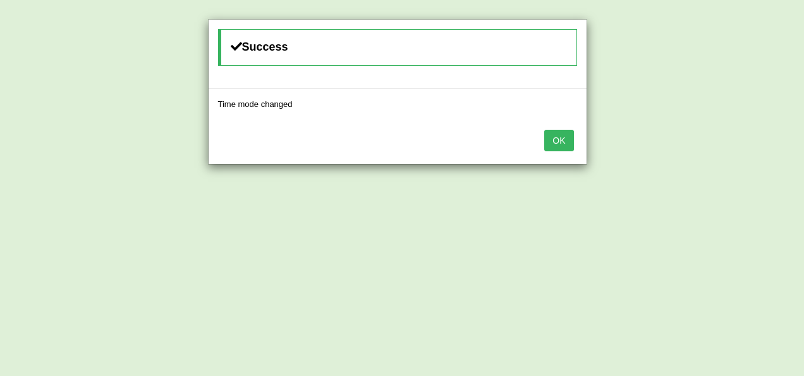
click at [561, 139] on button "OK" at bounding box center [559, 141] width 29 height 22
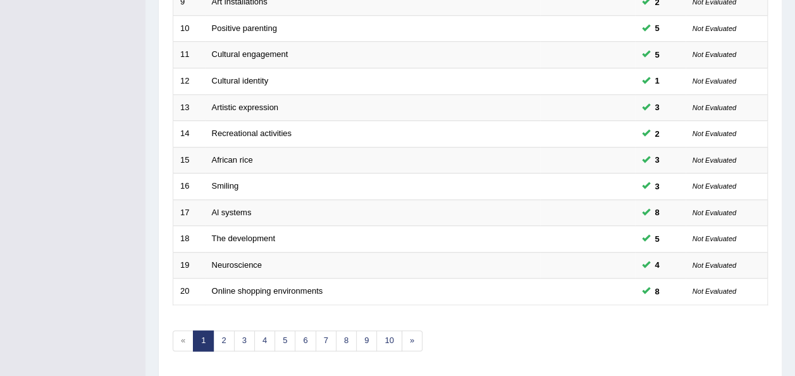
scroll to position [455, 0]
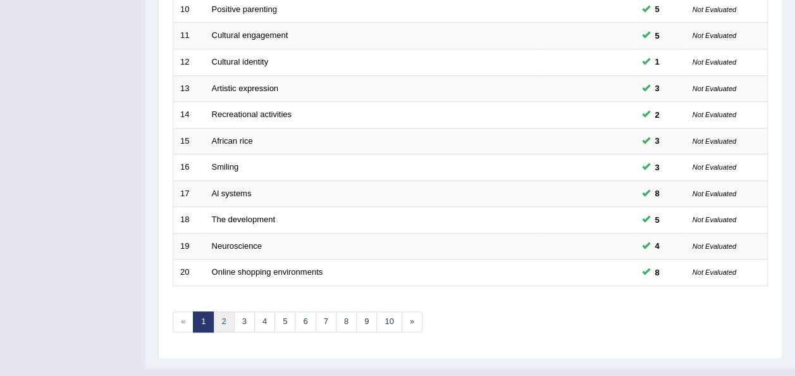
click at [221, 311] on link "2" at bounding box center [223, 321] width 21 height 21
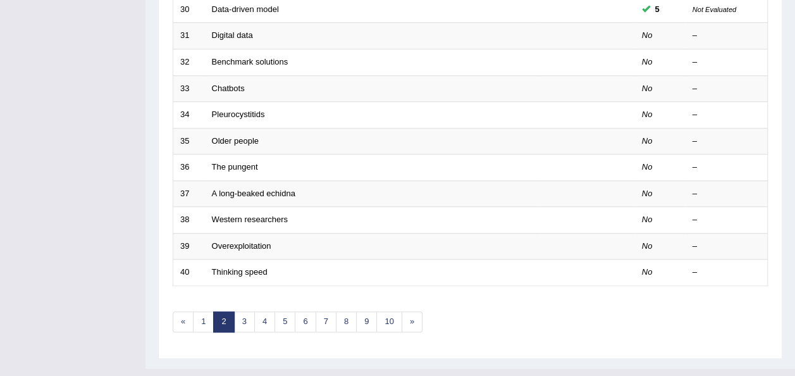
scroll to position [127, 0]
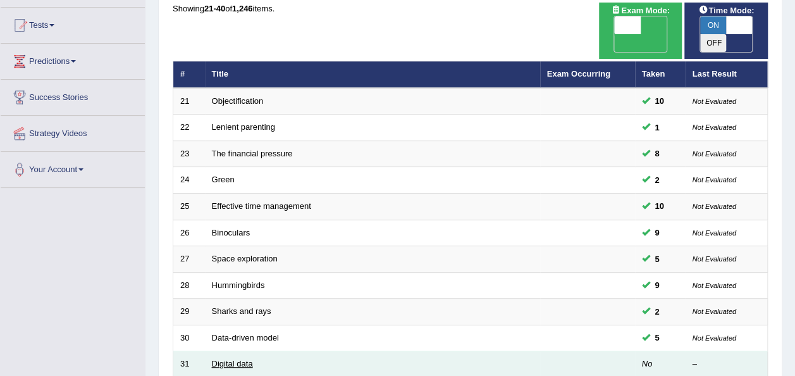
click at [233, 359] on link "Digital data" at bounding box center [232, 363] width 41 height 9
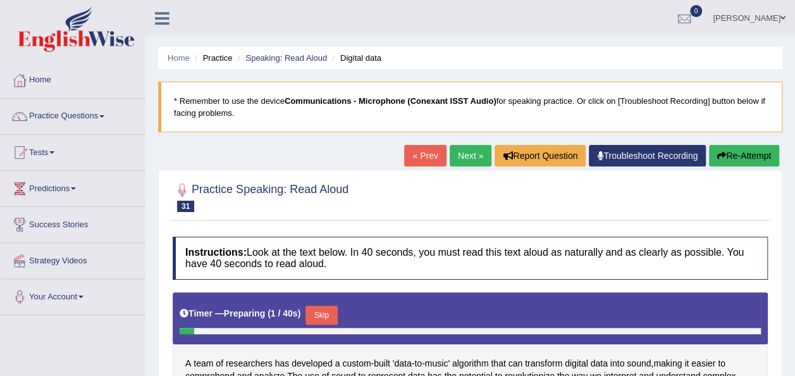
scroll to position [288, 0]
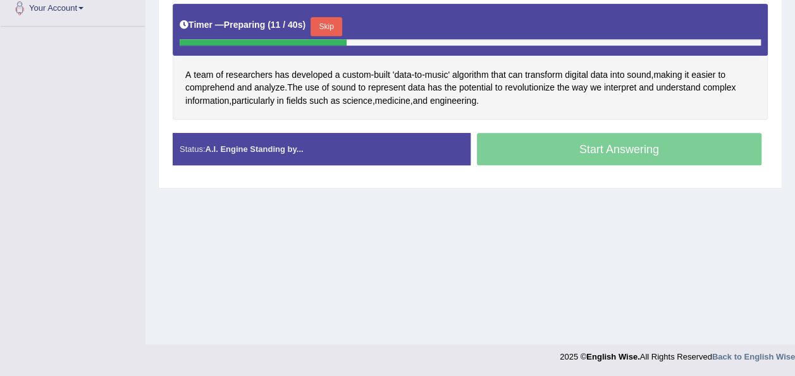
click at [324, 18] on button "Skip" at bounding box center [327, 26] width 32 height 19
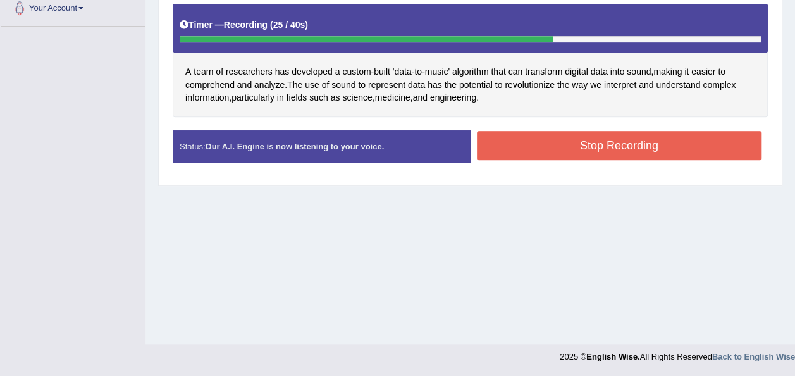
click at [559, 133] on button "Stop Recording" at bounding box center [619, 145] width 285 height 29
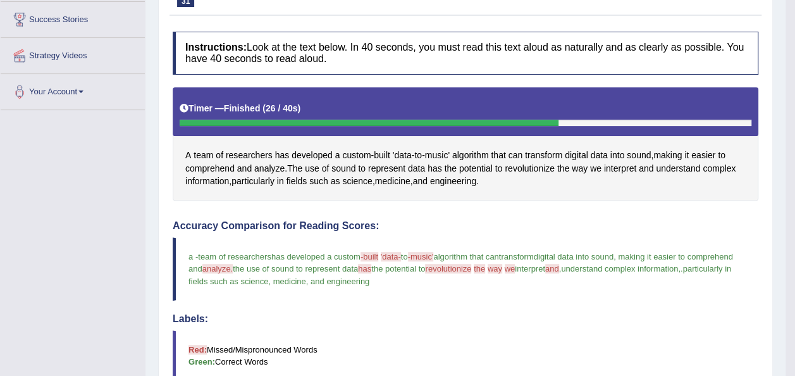
scroll to position [0, 0]
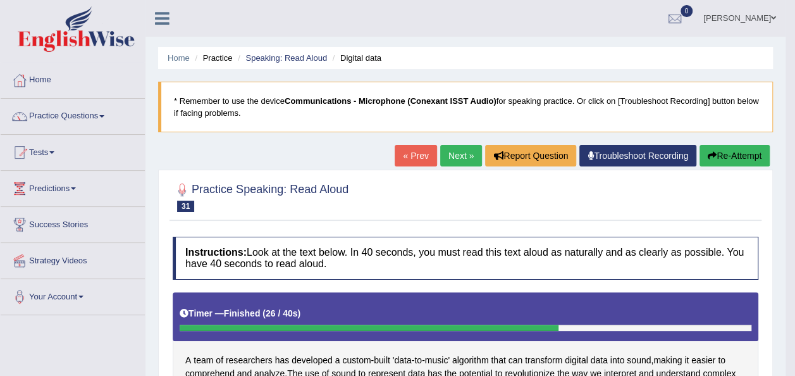
click at [452, 158] on link "Next »" at bounding box center [461, 156] width 42 height 22
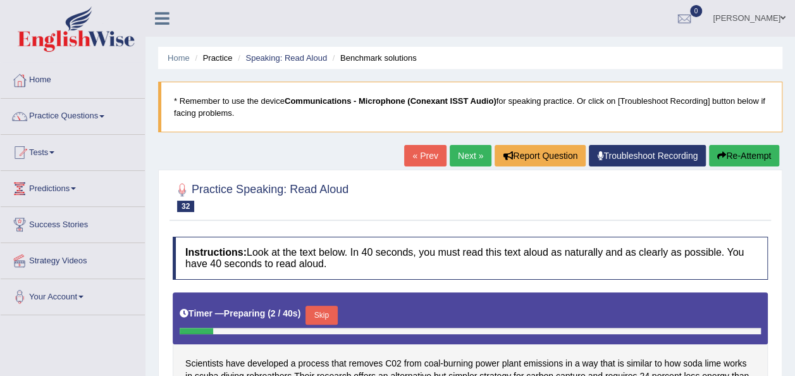
scroll to position [288, 0]
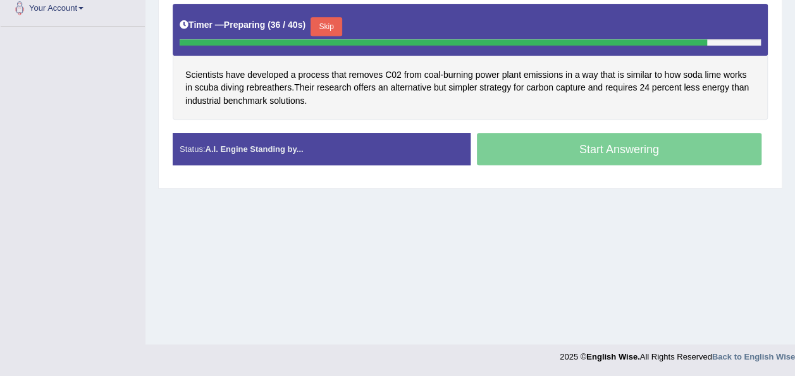
click at [324, 18] on button "Skip" at bounding box center [327, 26] width 32 height 19
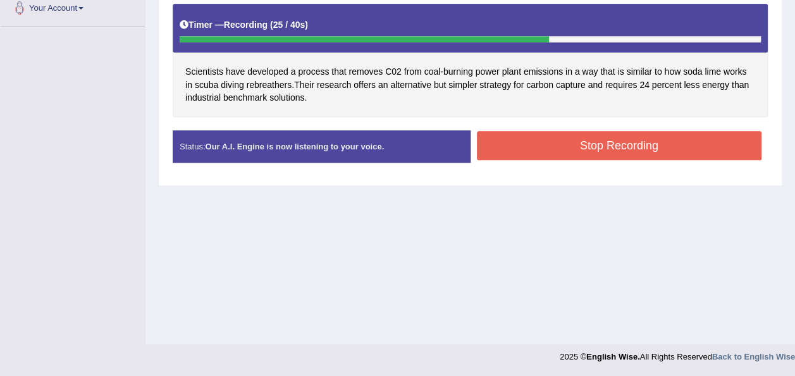
click at [531, 160] on div "Stop Recording" at bounding box center [620, 147] width 298 height 32
click at [521, 141] on button "Stop Recording" at bounding box center [619, 145] width 285 height 29
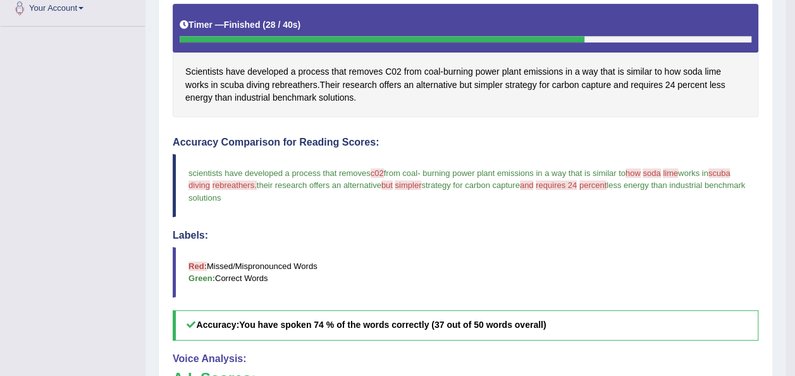
scroll to position [0, 0]
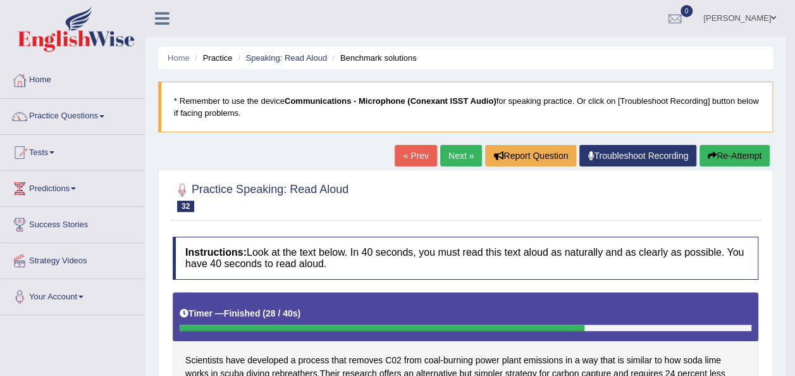
click at [740, 154] on button "Re-Attempt" at bounding box center [735, 156] width 70 height 22
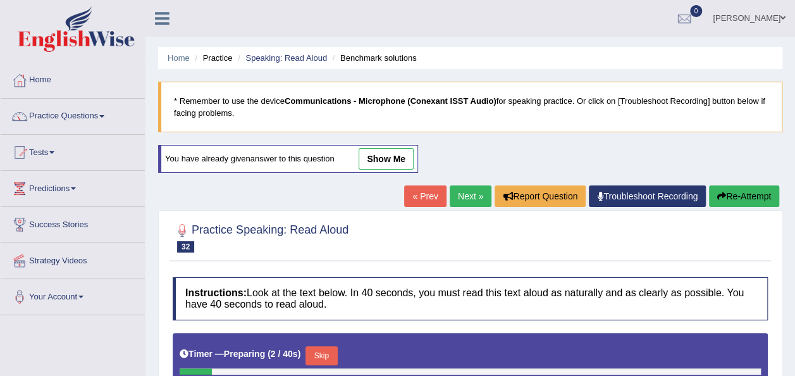
scroll to position [288, 0]
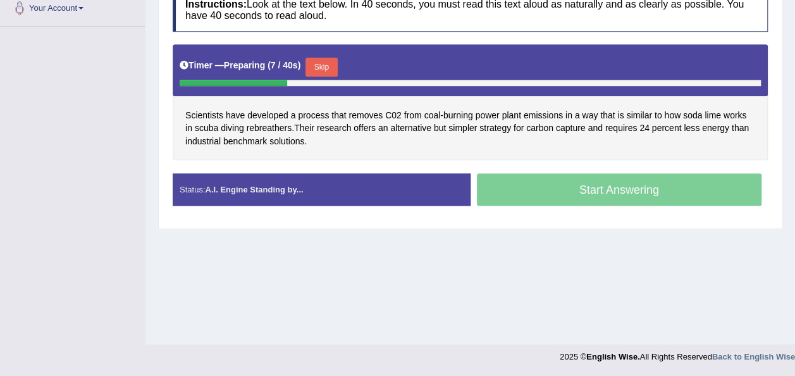
click at [311, 66] on button "Skip" at bounding box center [321, 67] width 32 height 19
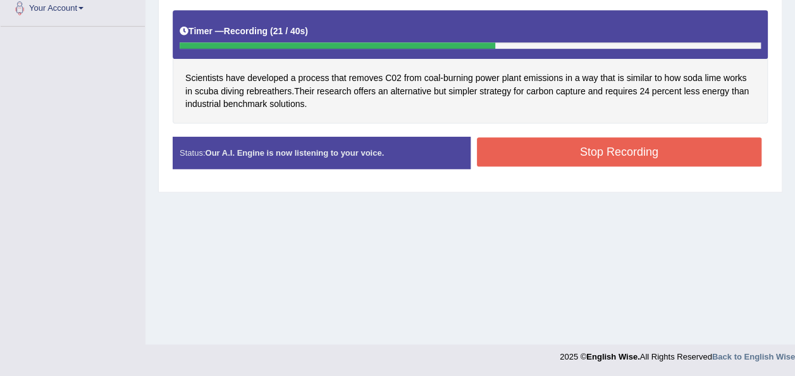
click at [541, 145] on button "Stop Recording" at bounding box center [619, 151] width 285 height 29
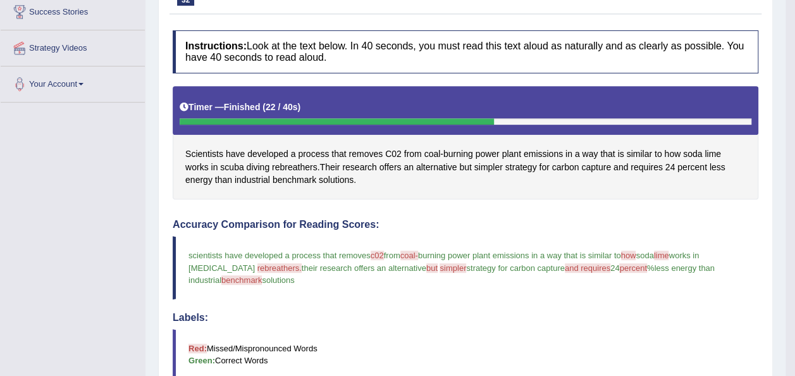
scroll to position [0, 0]
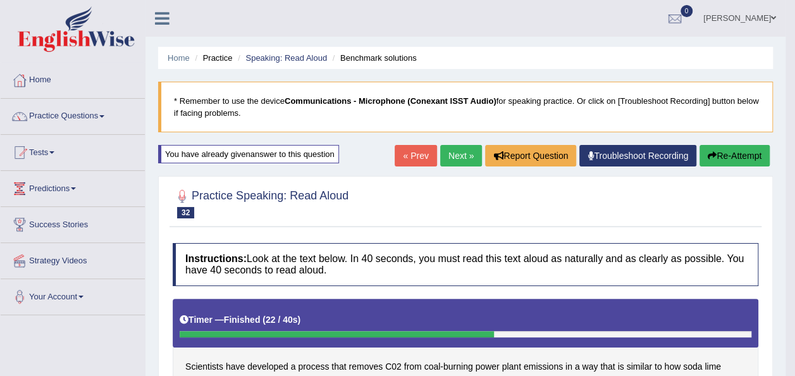
click at [454, 158] on link "Next »" at bounding box center [461, 156] width 42 height 22
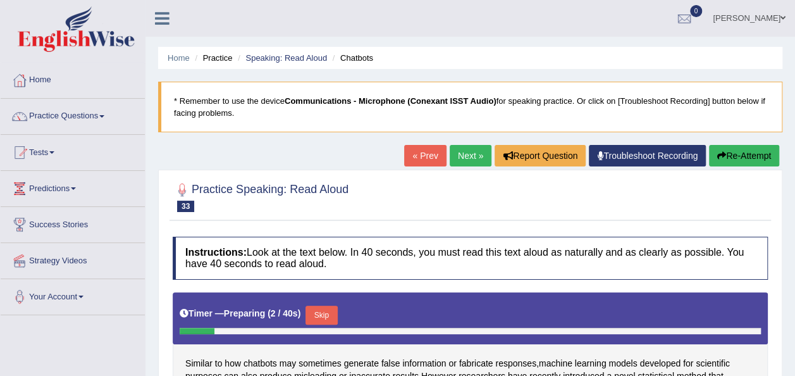
scroll to position [288, 0]
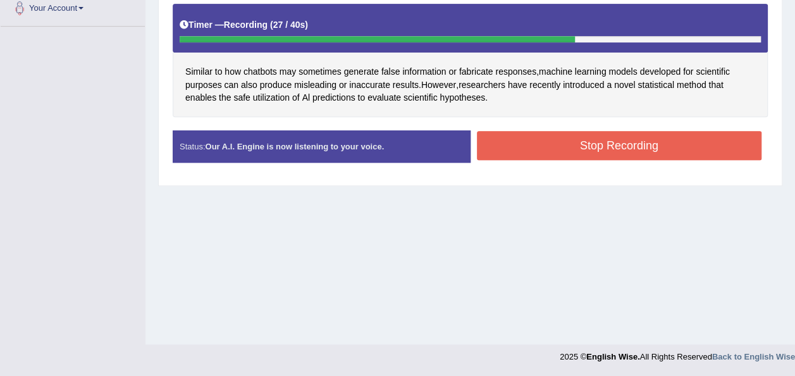
click at [581, 148] on button "Stop Recording" at bounding box center [619, 145] width 285 height 29
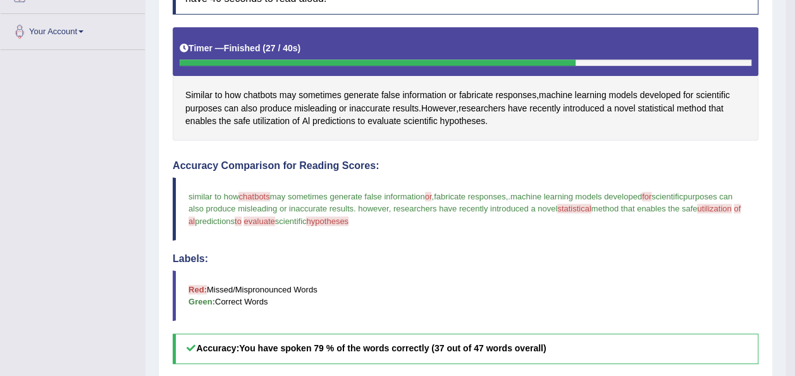
scroll to position [211, 0]
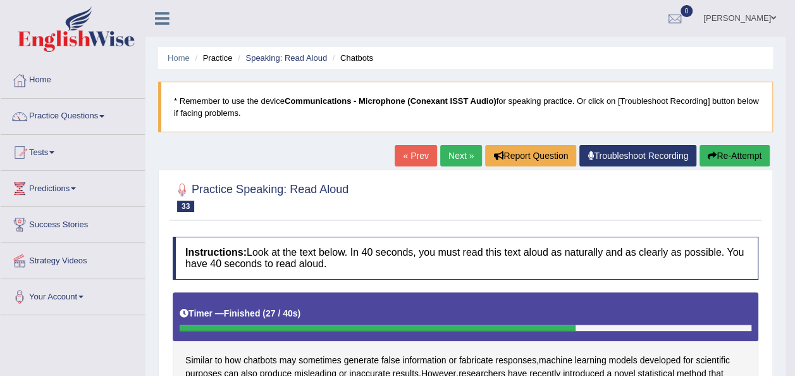
click at [713, 162] on button "Re-Attempt" at bounding box center [735, 156] width 70 height 22
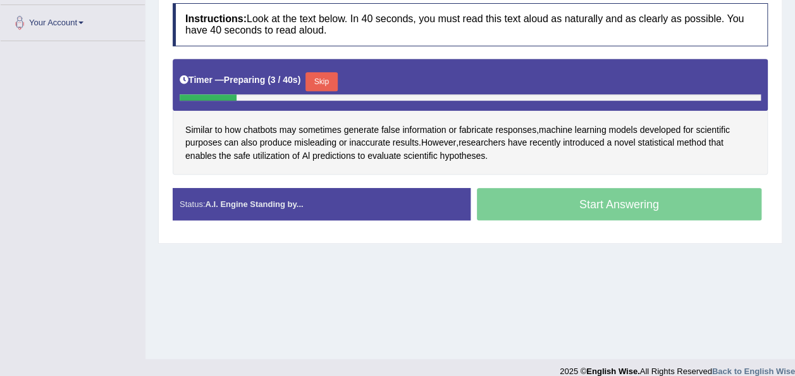
scroll to position [278, 0]
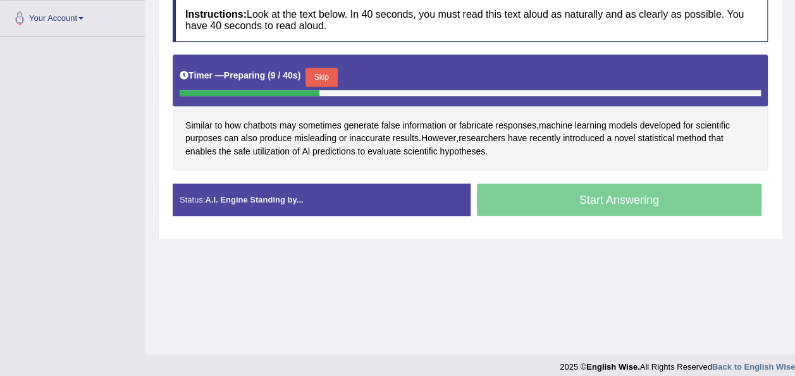
click at [330, 78] on button "Skip" at bounding box center [321, 77] width 32 height 19
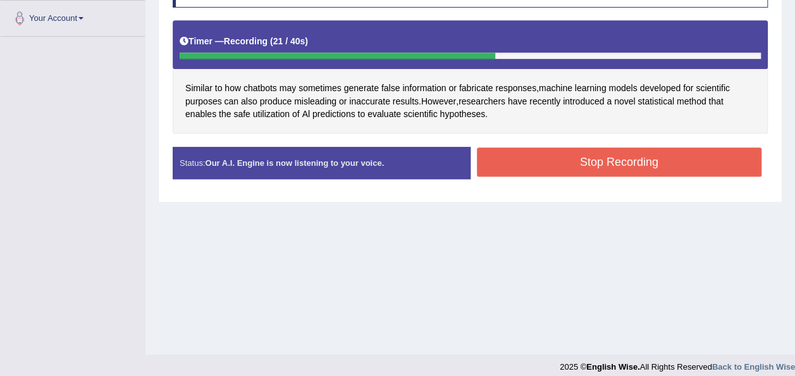
click at [532, 156] on button "Stop Recording" at bounding box center [619, 161] width 285 height 29
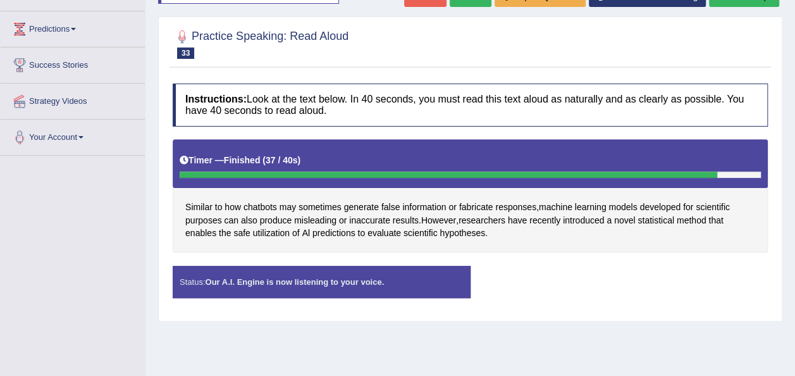
scroll to position [159, 0]
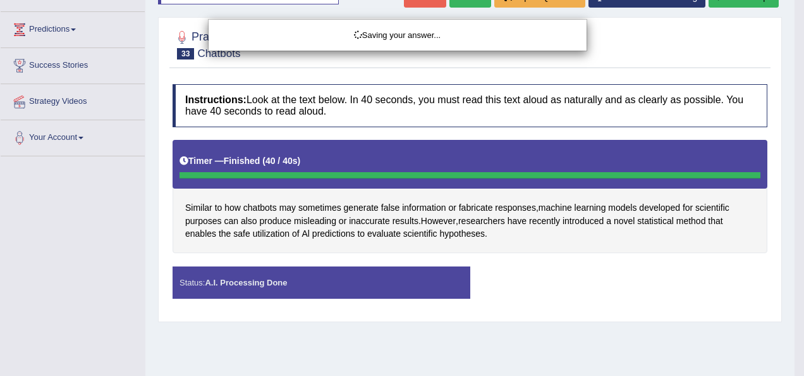
drag, startPoint x: 802, startPoint y: 188, endPoint x: 804, endPoint y: 145, distance: 42.4
click at [794, 145] on html "Toggle navigation Home Practice Questions Speaking Practice Read Aloud Repeat S…" at bounding box center [402, 29] width 804 height 376
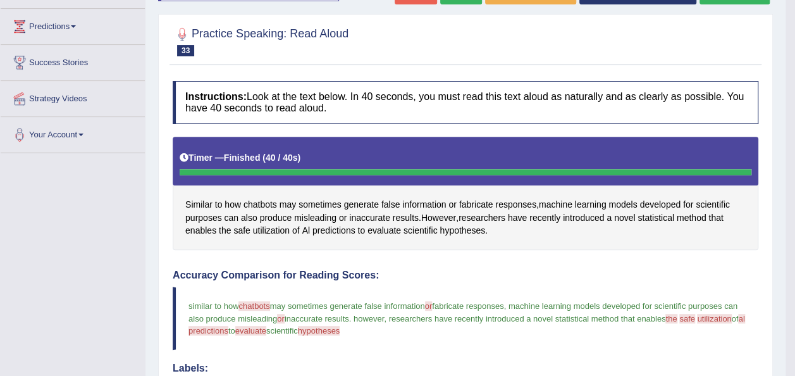
scroll to position [102, 0]
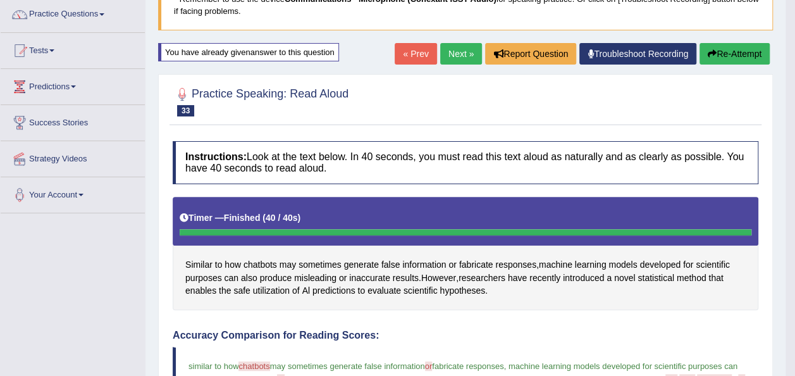
click at [455, 53] on link "Next »" at bounding box center [461, 54] width 42 height 22
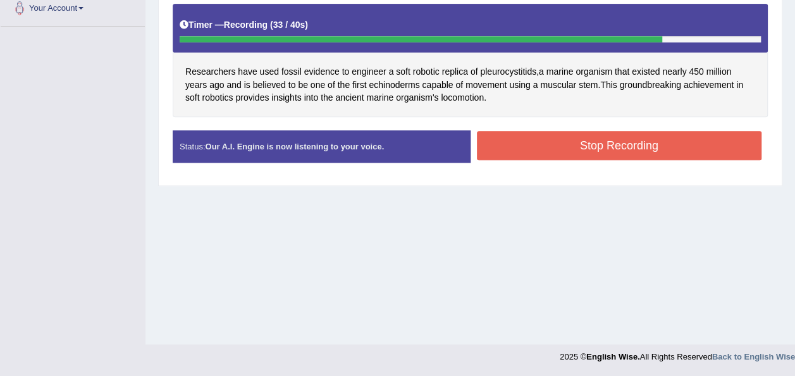
click at [536, 143] on button "Stop Recording" at bounding box center [619, 145] width 285 height 29
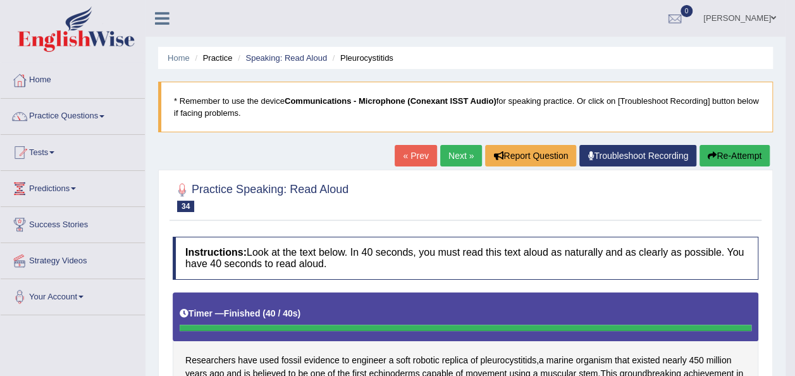
click at [746, 157] on button "Re-Attempt" at bounding box center [735, 156] width 70 height 22
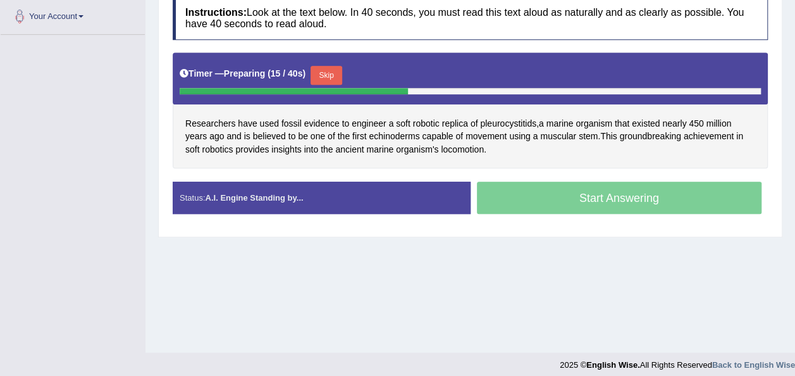
scroll to position [288, 0]
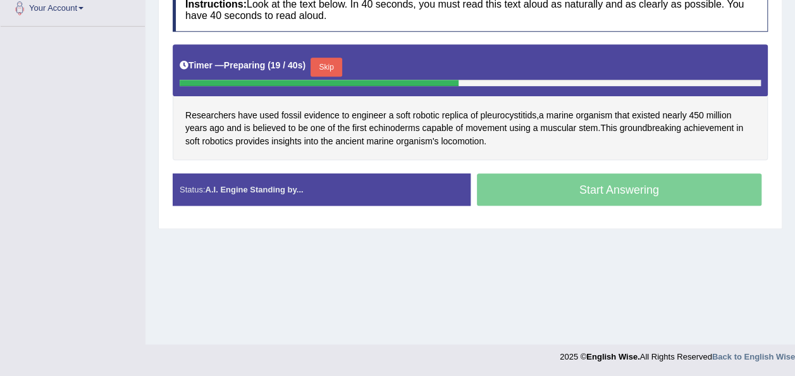
click at [323, 64] on button "Skip" at bounding box center [327, 67] width 32 height 19
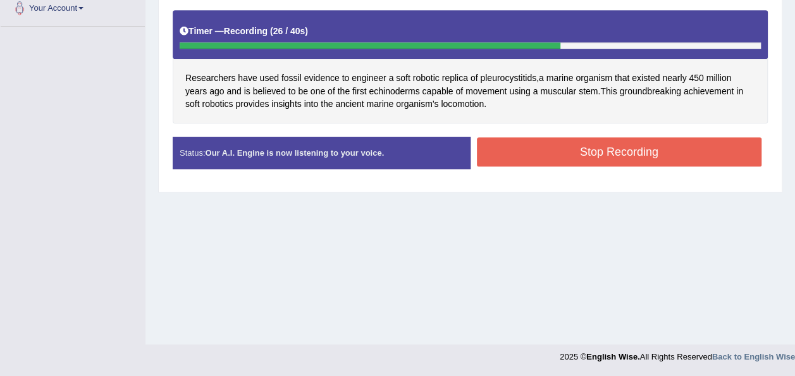
click at [527, 157] on button "Stop Recording" at bounding box center [619, 151] width 285 height 29
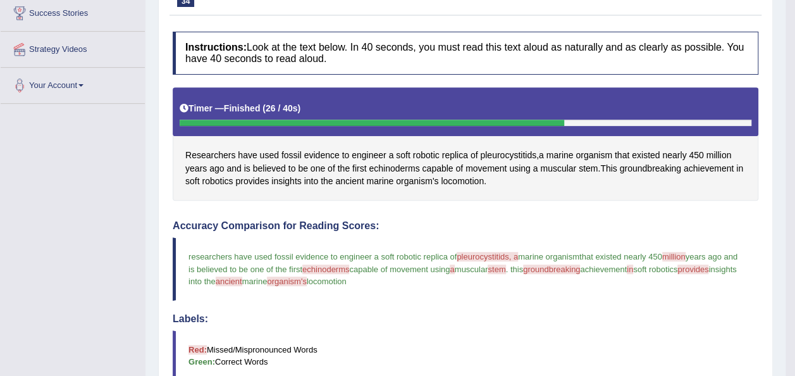
scroll to position [0, 0]
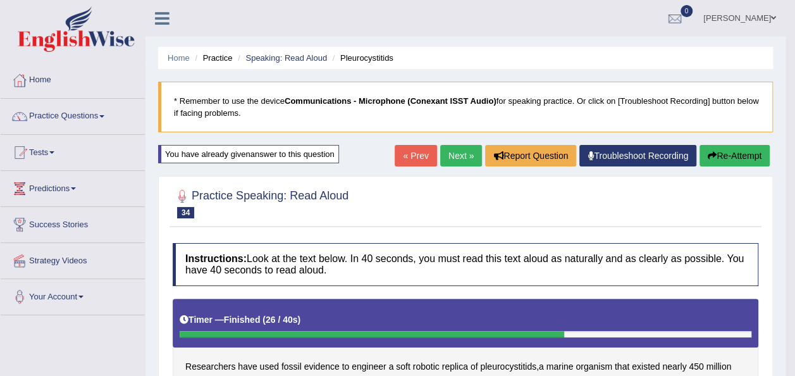
click at [745, 156] on button "Re-Attempt" at bounding box center [735, 156] width 70 height 22
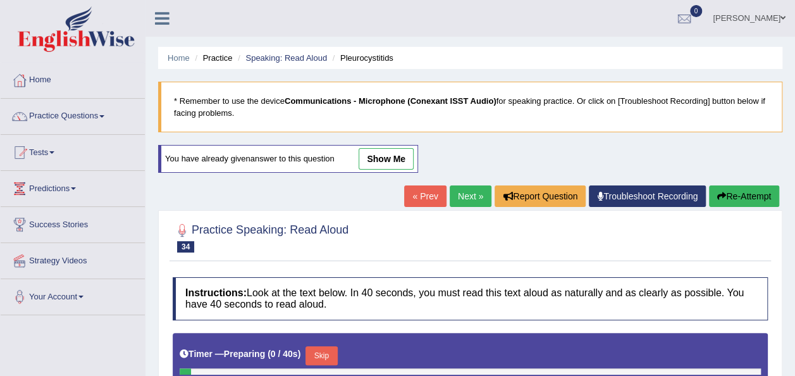
scroll to position [288, 0]
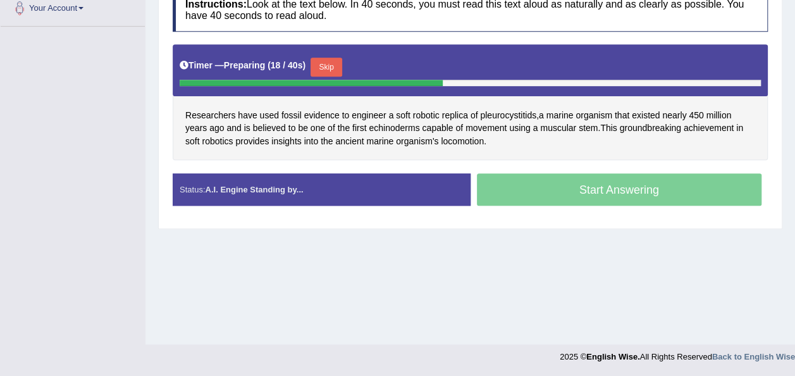
click at [324, 58] on button "Skip" at bounding box center [327, 67] width 32 height 19
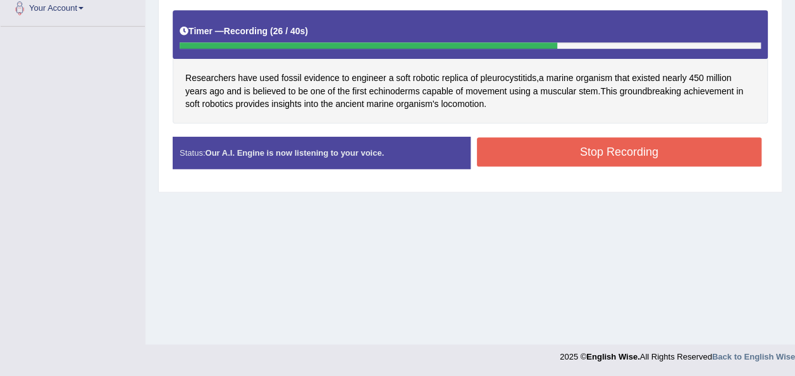
click at [544, 158] on button "Stop Recording" at bounding box center [619, 151] width 285 height 29
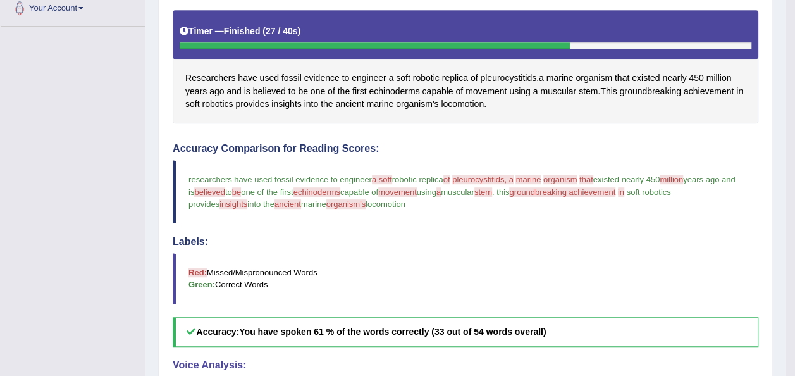
click at [519, 257] on blockquote "Red: Missed/Mispronounced Words Green: Correct Words" at bounding box center [466, 278] width 586 height 51
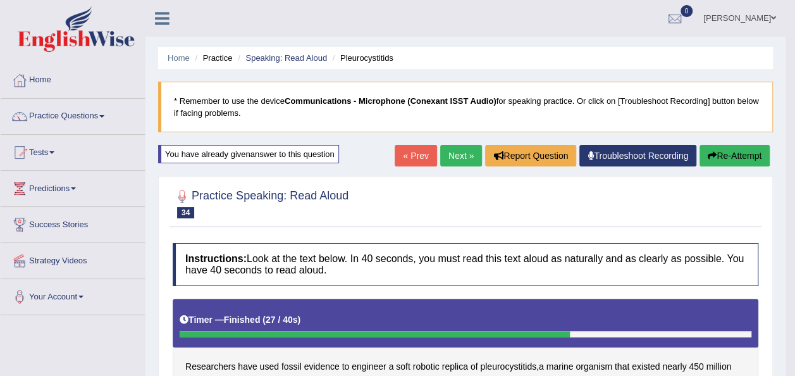
click at [739, 150] on button "Re-Attempt" at bounding box center [735, 156] width 70 height 22
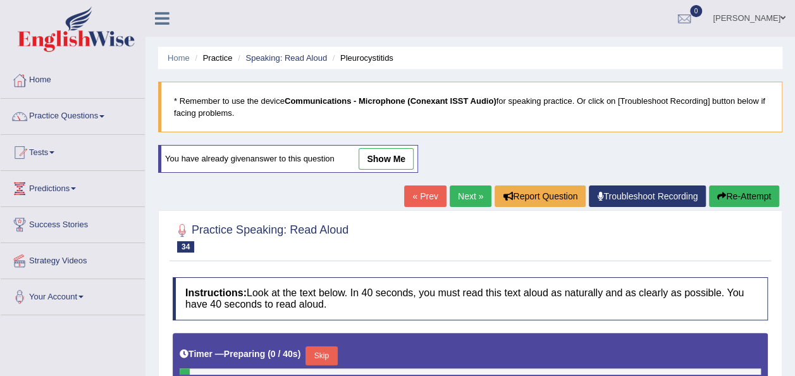
scroll to position [288, 0]
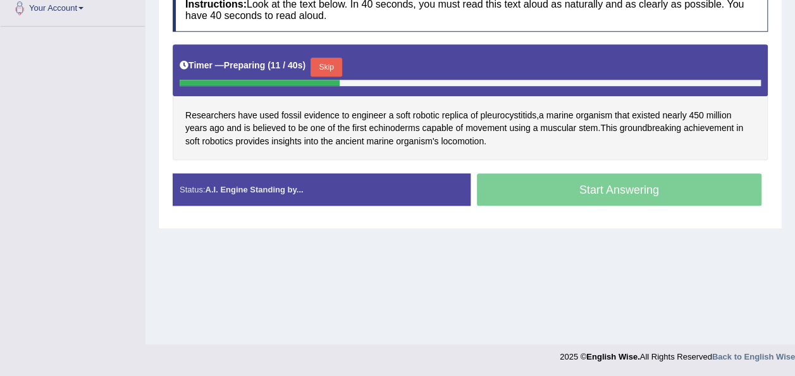
click at [324, 58] on button "Skip" at bounding box center [327, 67] width 32 height 19
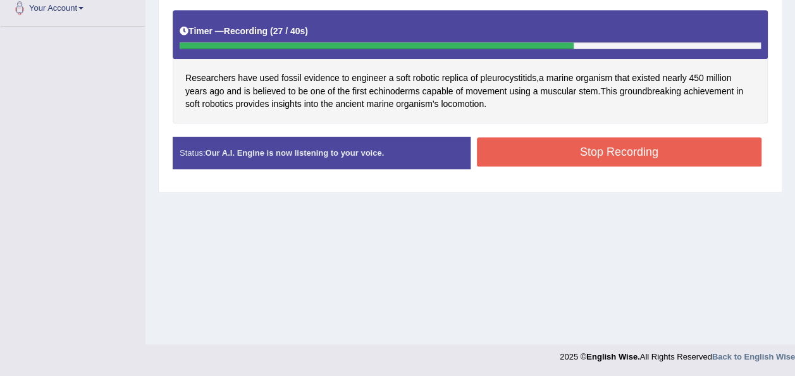
click at [528, 144] on button "Stop Recording" at bounding box center [619, 151] width 285 height 29
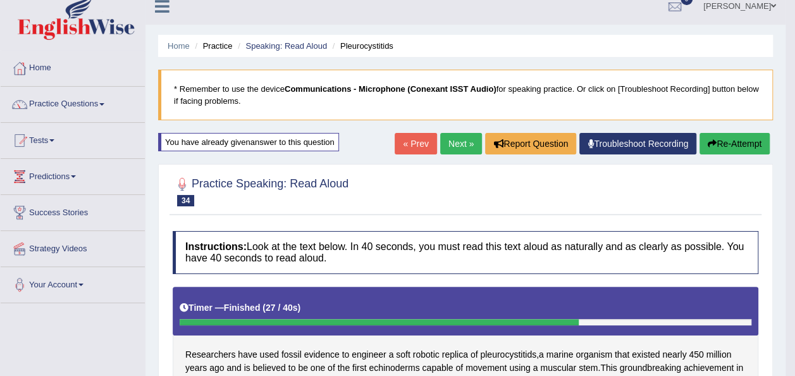
scroll to position [0, 0]
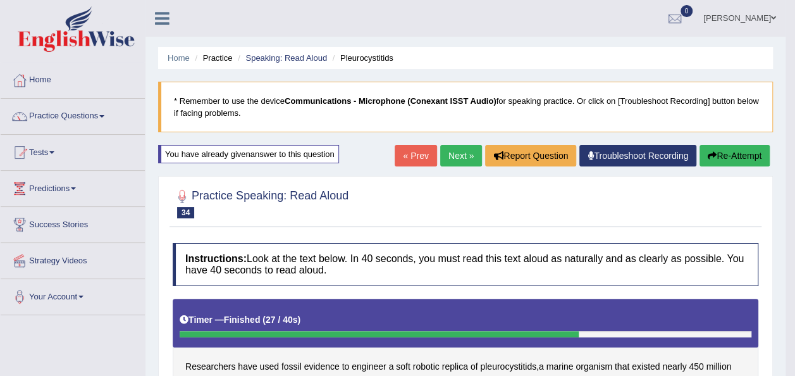
click at [739, 157] on button "Re-Attempt" at bounding box center [735, 156] width 70 height 22
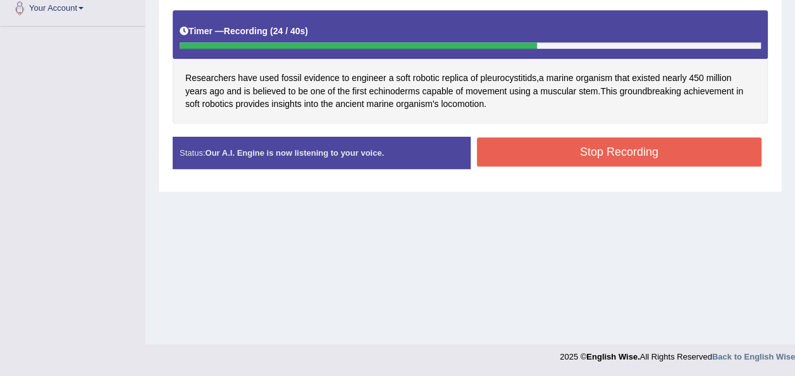
click at [502, 149] on button "Stop Recording" at bounding box center [619, 151] width 285 height 29
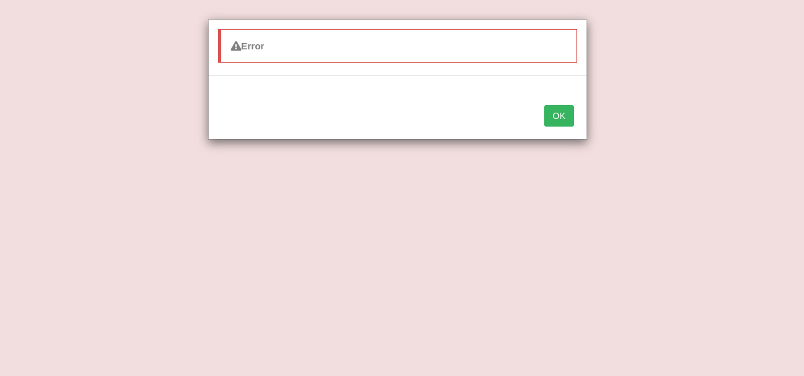
click at [565, 126] on div "OK" at bounding box center [398, 117] width 378 height 44
click at [552, 107] on button "OK" at bounding box center [559, 116] width 29 height 22
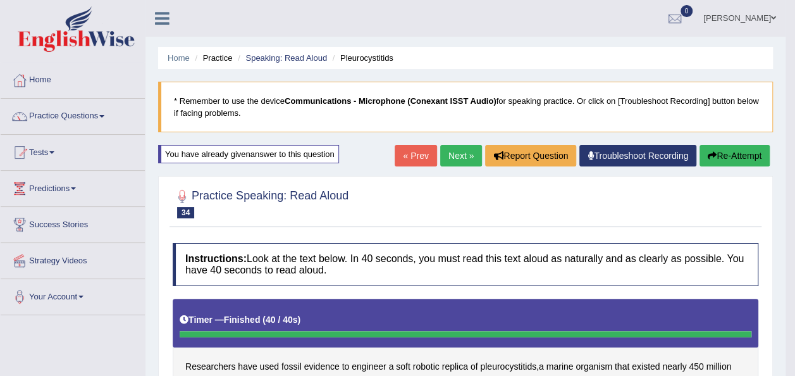
click at [450, 156] on link "Next »" at bounding box center [461, 156] width 42 height 22
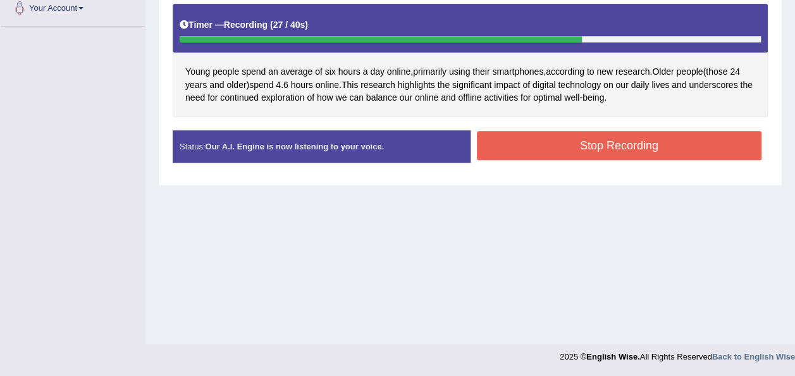
click at [532, 144] on button "Stop Recording" at bounding box center [619, 145] width 285 height 29
